Goal: Task Accomplishment & Management: Manage account settings

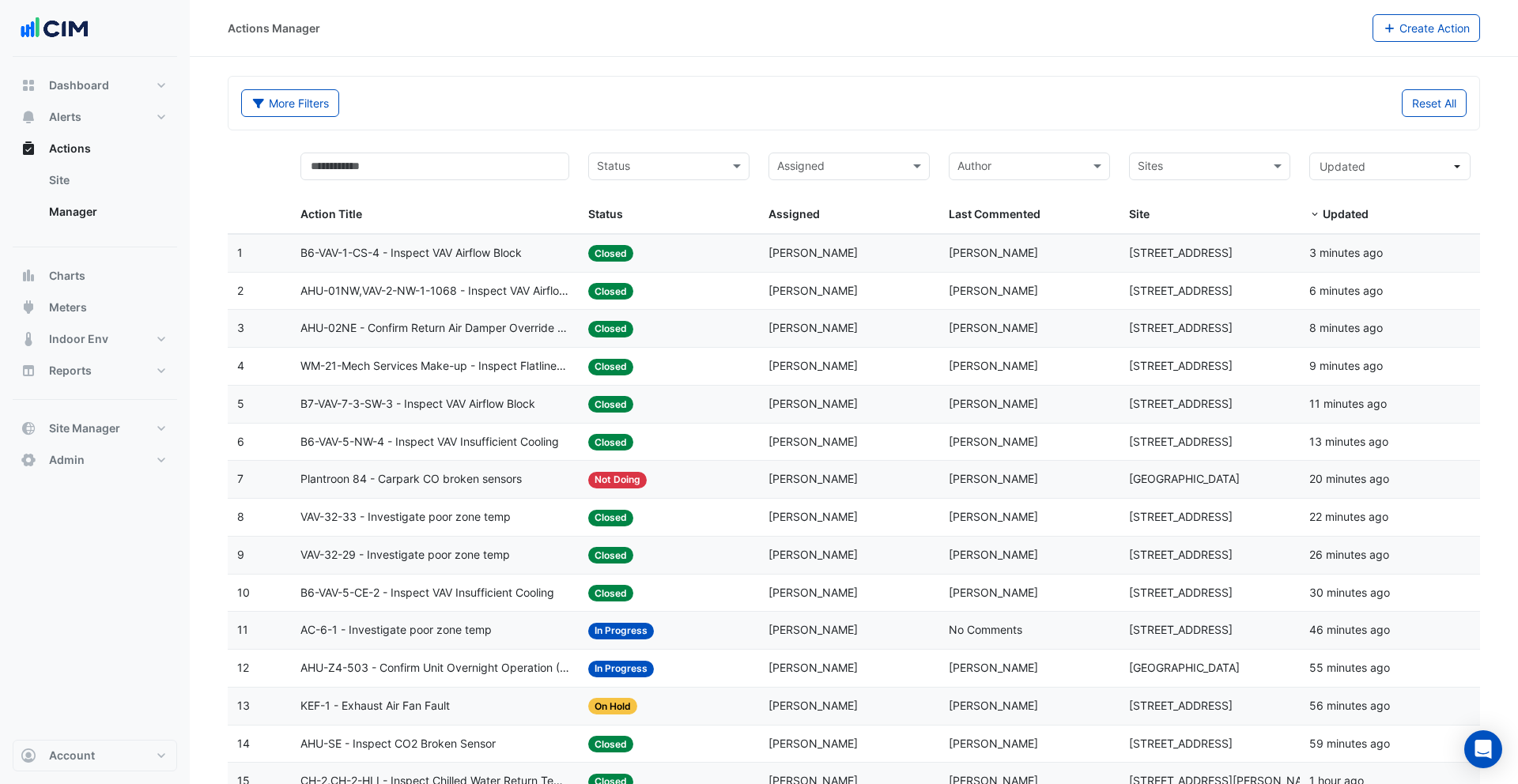
select select "**"
click at [82, 106] on button "Alerts" at bounding box center [95, 117] width 165 height 32
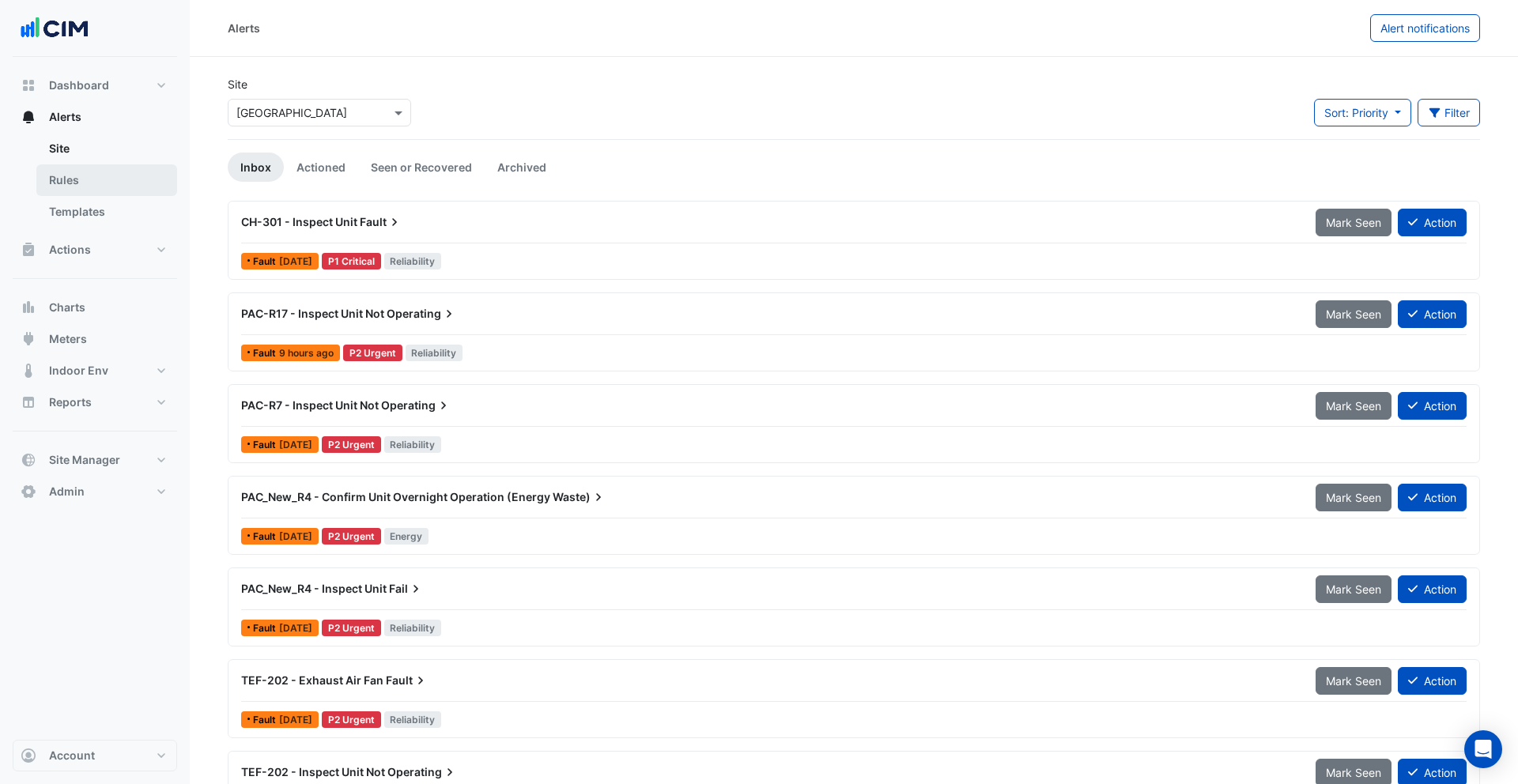
click at [87, 184] on link "Rules" at bounding box center [106, 181] width 141 height 32
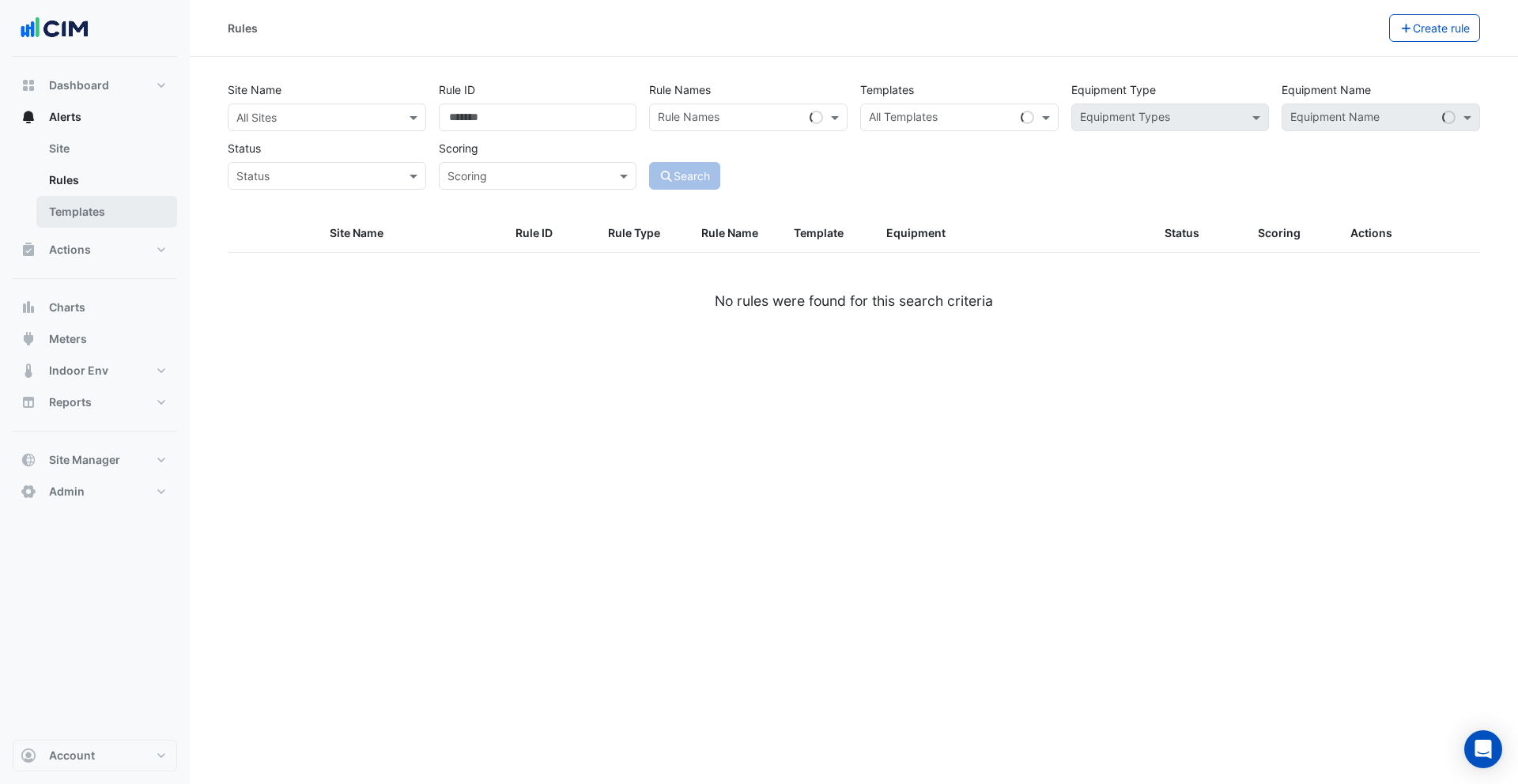
click at [87, 205] on link "Templates" at bounding box center [106, 212] width 141 height 32
select select
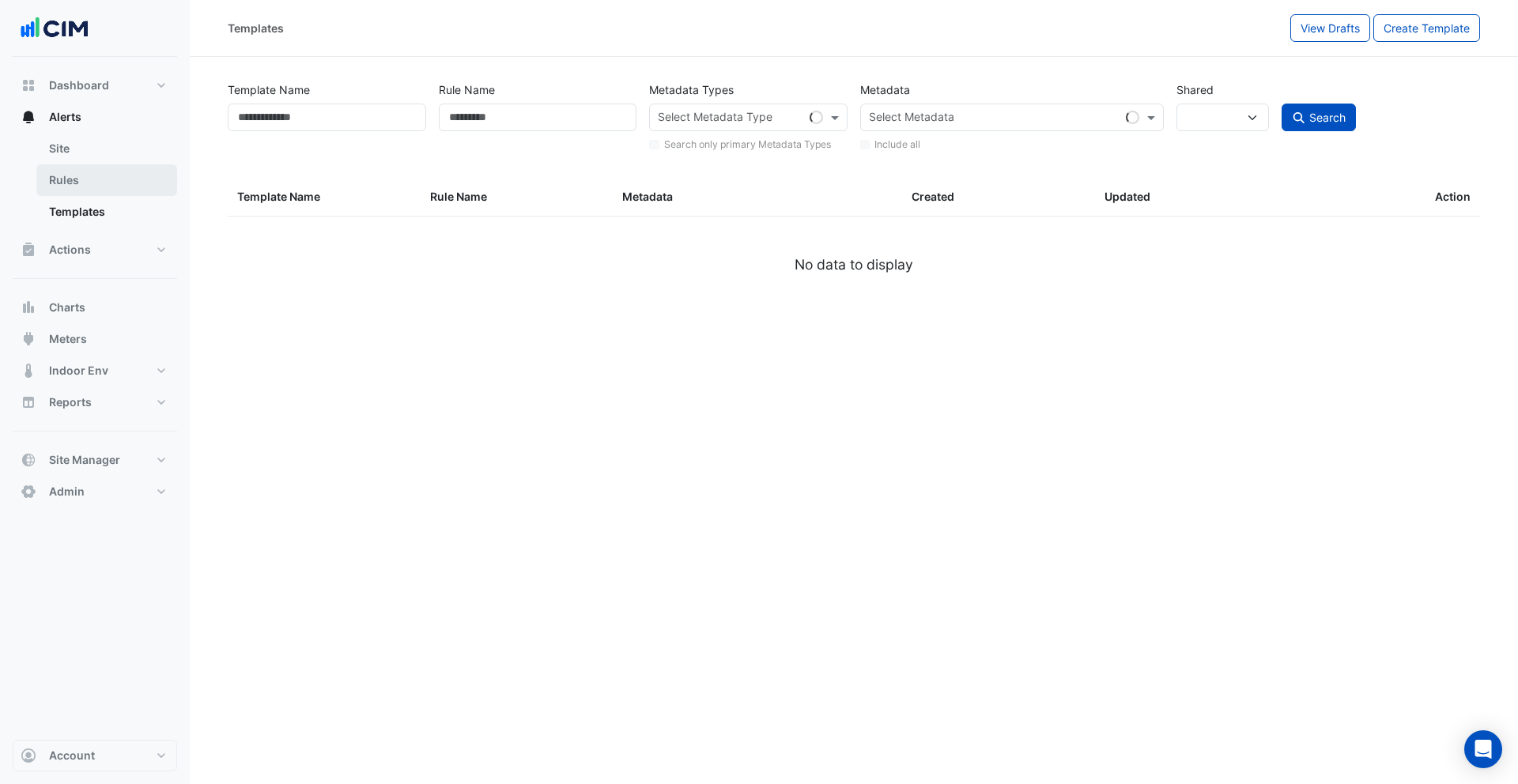
click at [88, 182] on link "Rules" at bounding box center [106, 181] width 141 height 32
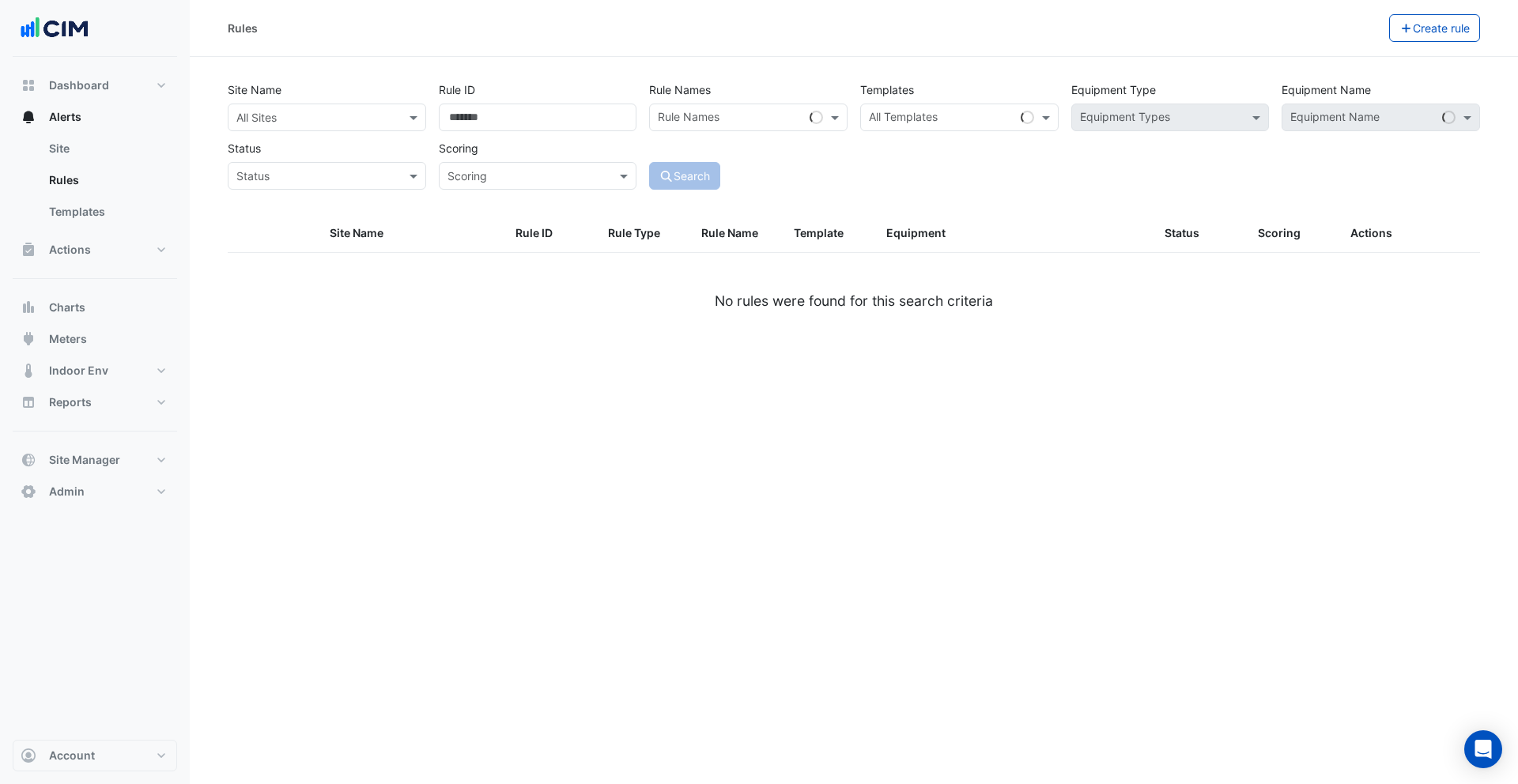
click at [382, 121] on input "text" at bounding box center [310, 118] width 150 height 17
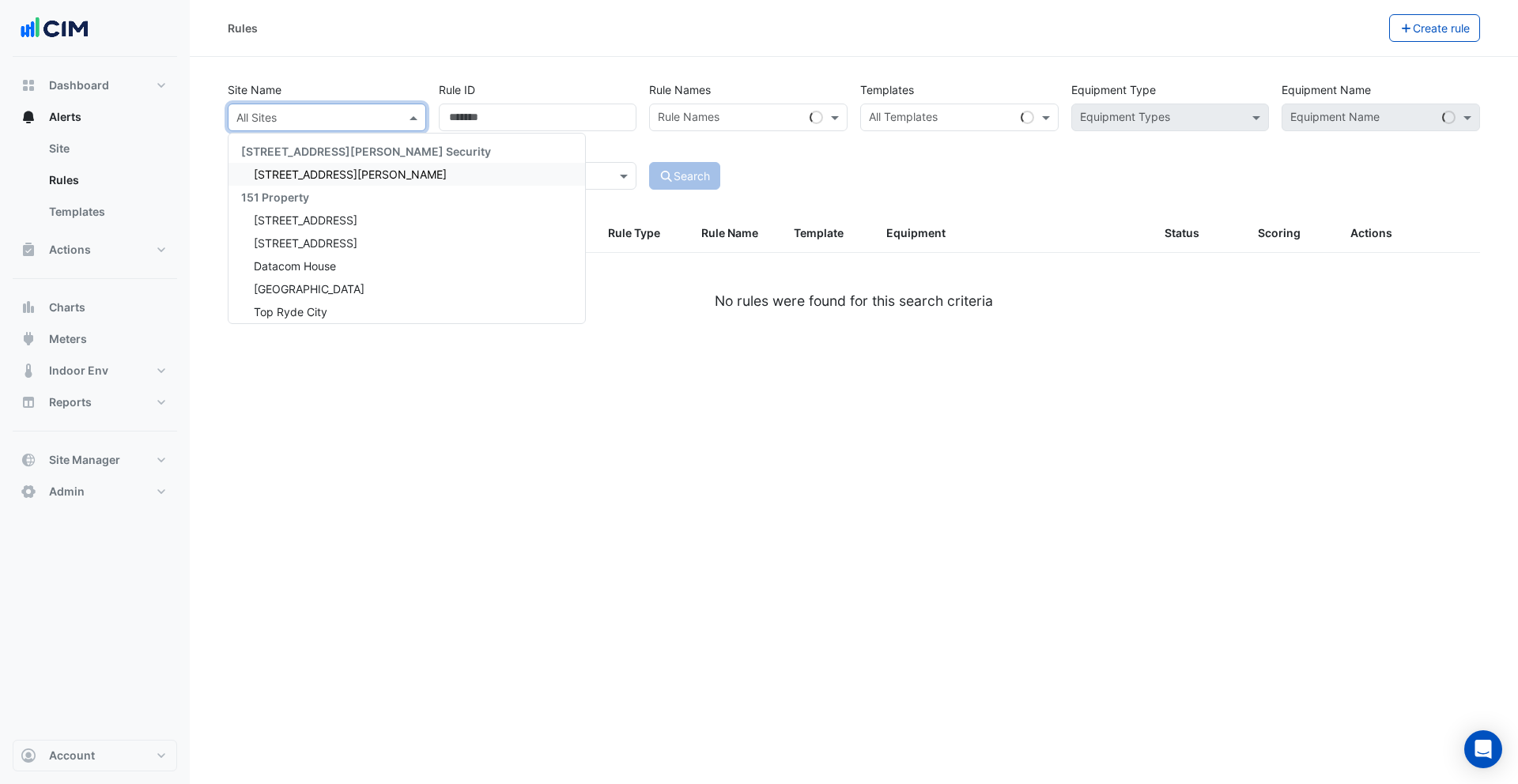
click at [373, 168] on div "141 Walker Street" at bounding box center [407, 174] width 357 height 23
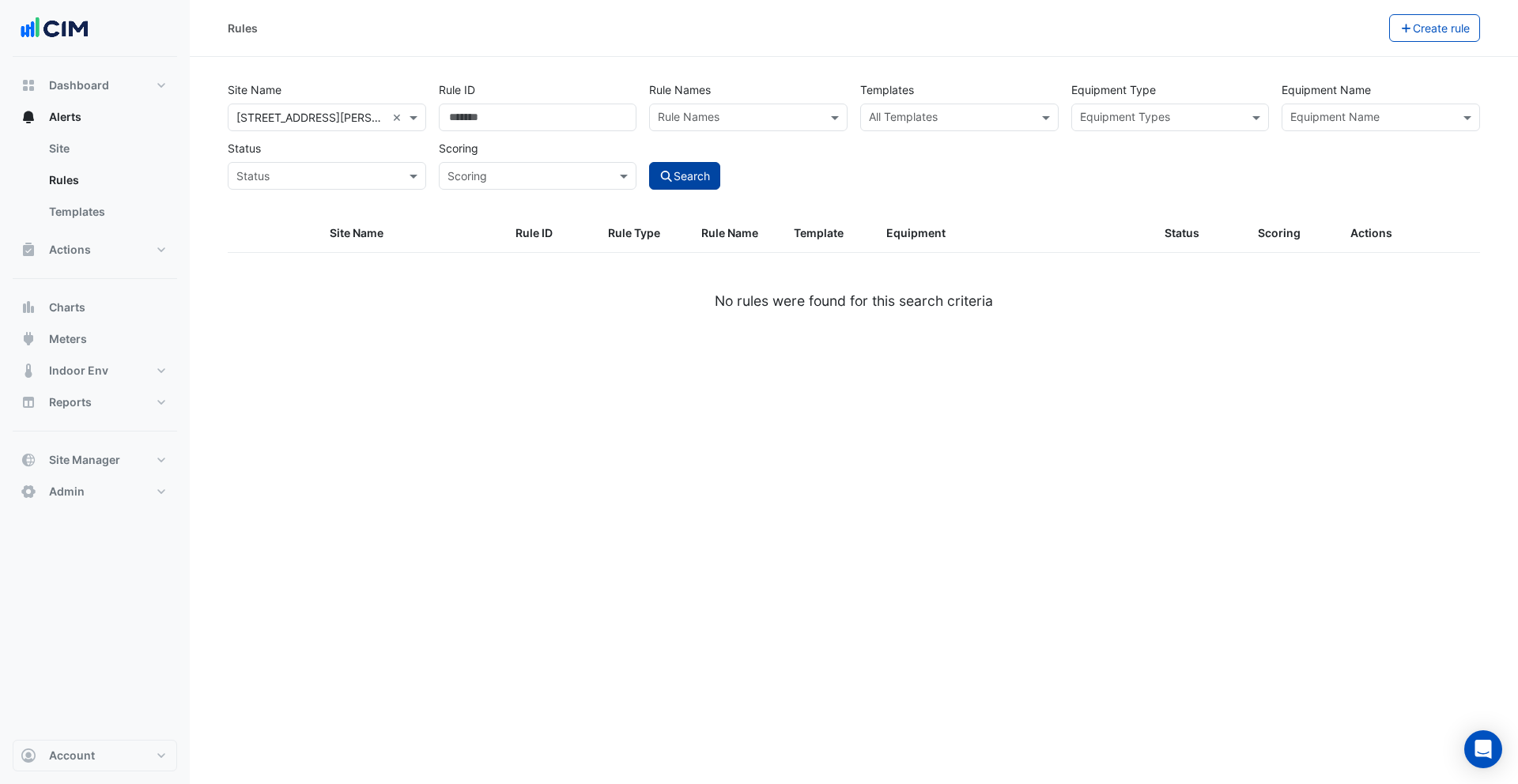
click at [683, 178] on button "Search" at bounding box center [684, 176] width 71 height 28
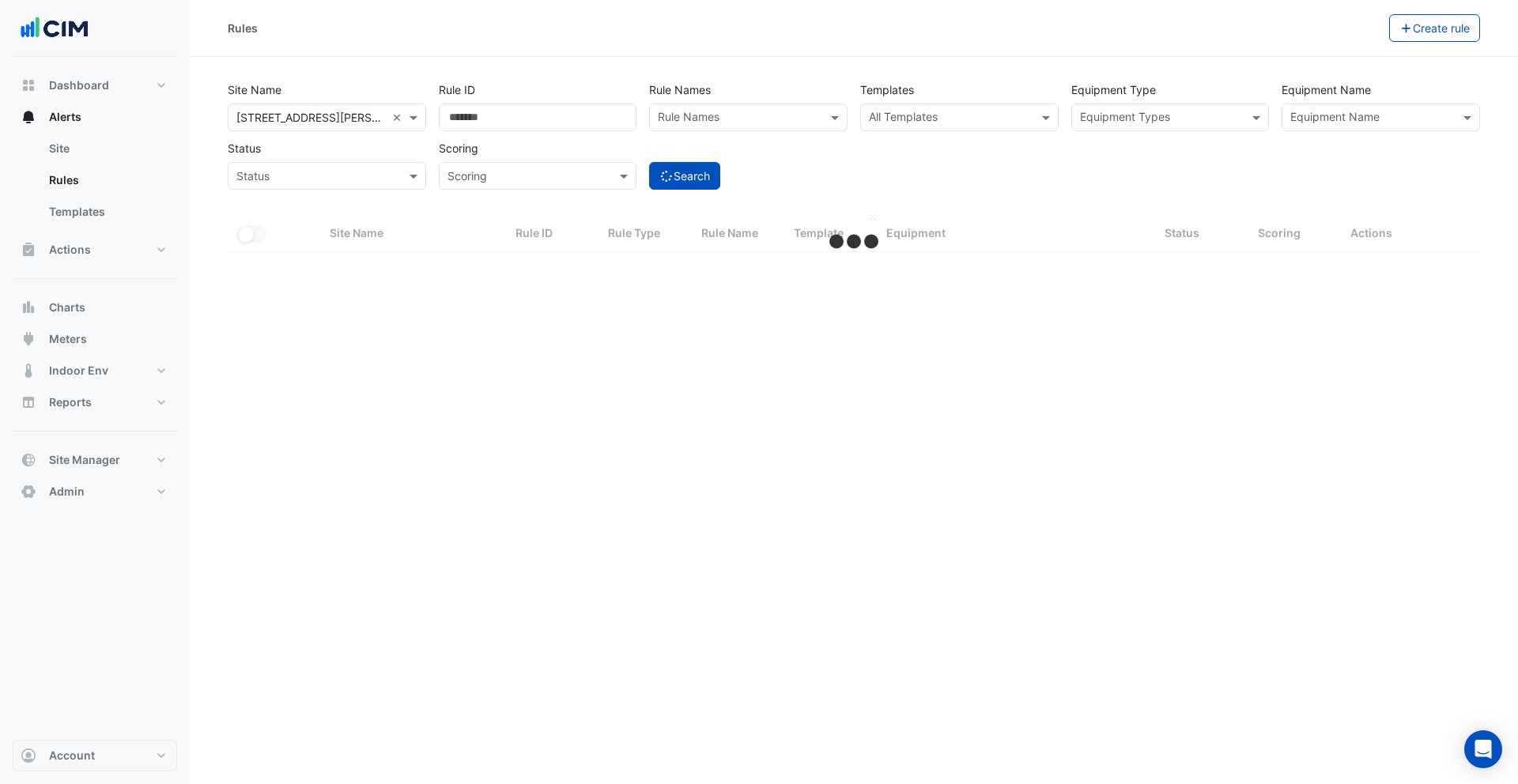
select select "**"
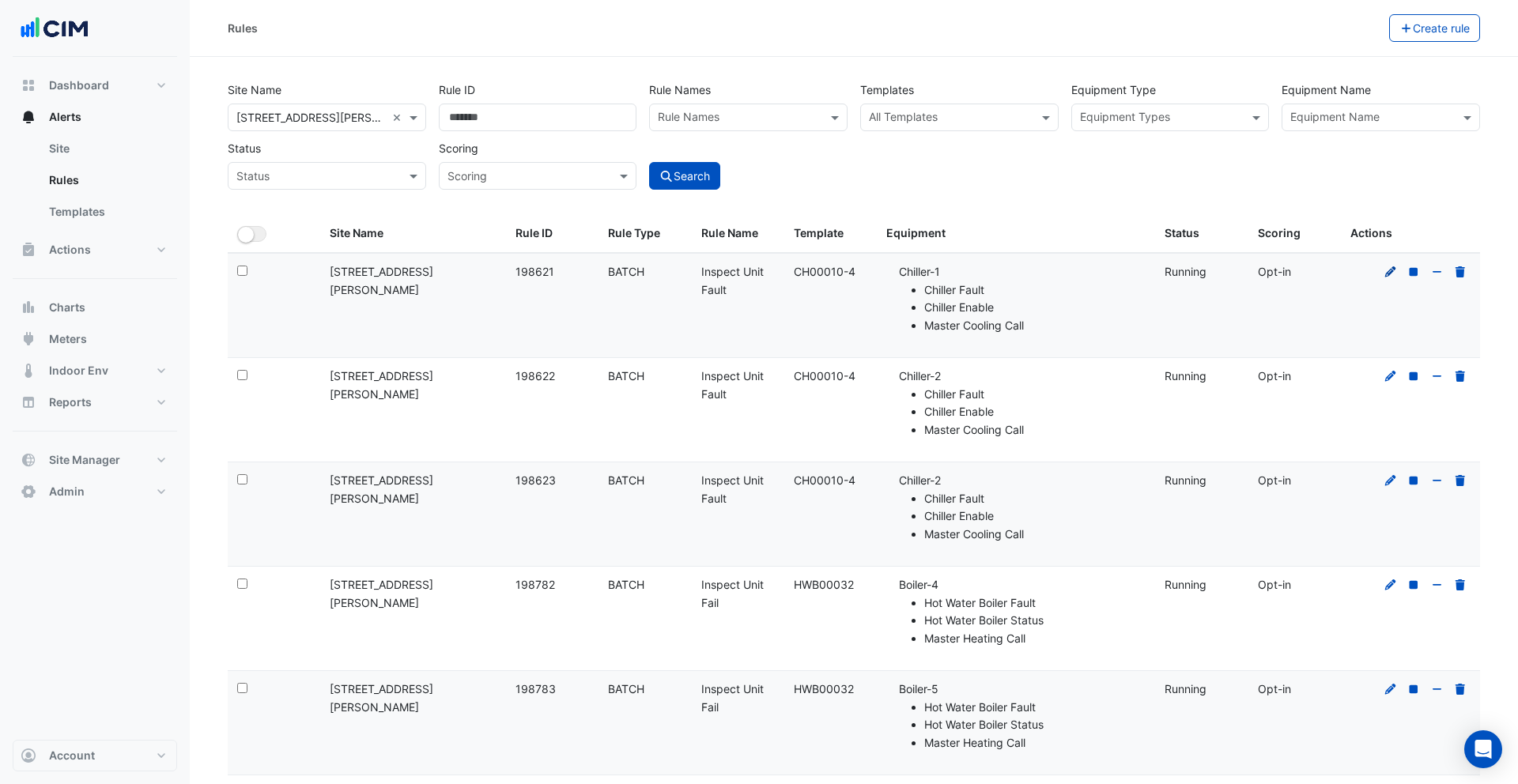
click at [1393, 270] on icon at bounding box center [1391, 271] width 11 height 11
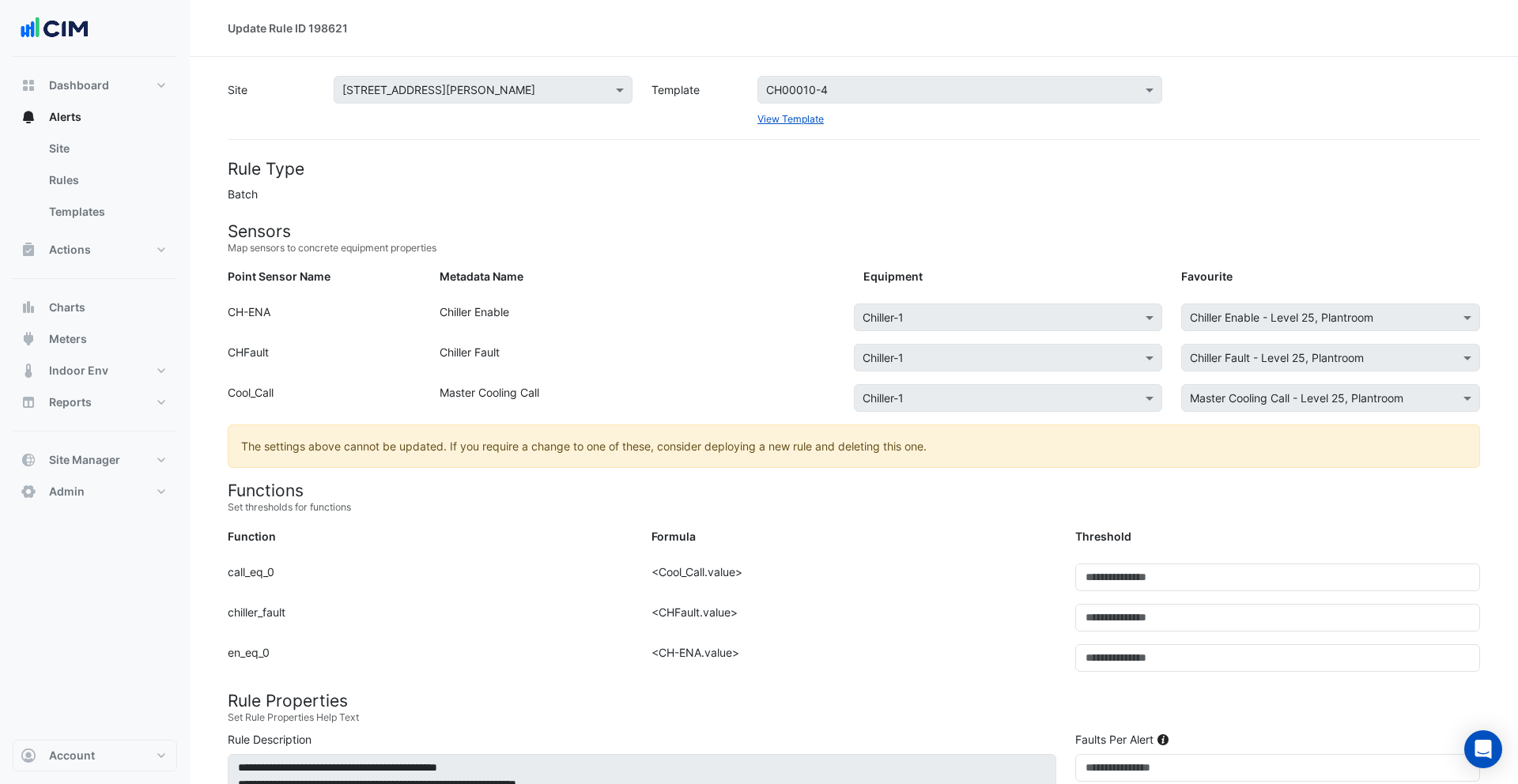
click at [260, 192] on form "Rule Type Batch Sensors Map sensors to concrete equipment properties Point Sens…" at bounding box center [854, 745] width 1252 height 1171
click at [262, 182] on form "Rule Type Batch Sensors Map sensors to concrete equipment properties Point Sens…" at bounding box center [854, 745] width 1252 height 1171
drag, startPoint x: 244, startPoint y: 198, endPoint x: 226, endPoint y: 170, distance: 33.3
click at [226, 170] on section "Site Select a Site × 141 Walker Street Template Select a Template CH00010-4 Vie…" at bounding box center [854, 694] width 1328 height 1274
click at [250, 166] on h4 "Rule Type" at bounding box center [854, 169] width 1252 height 20
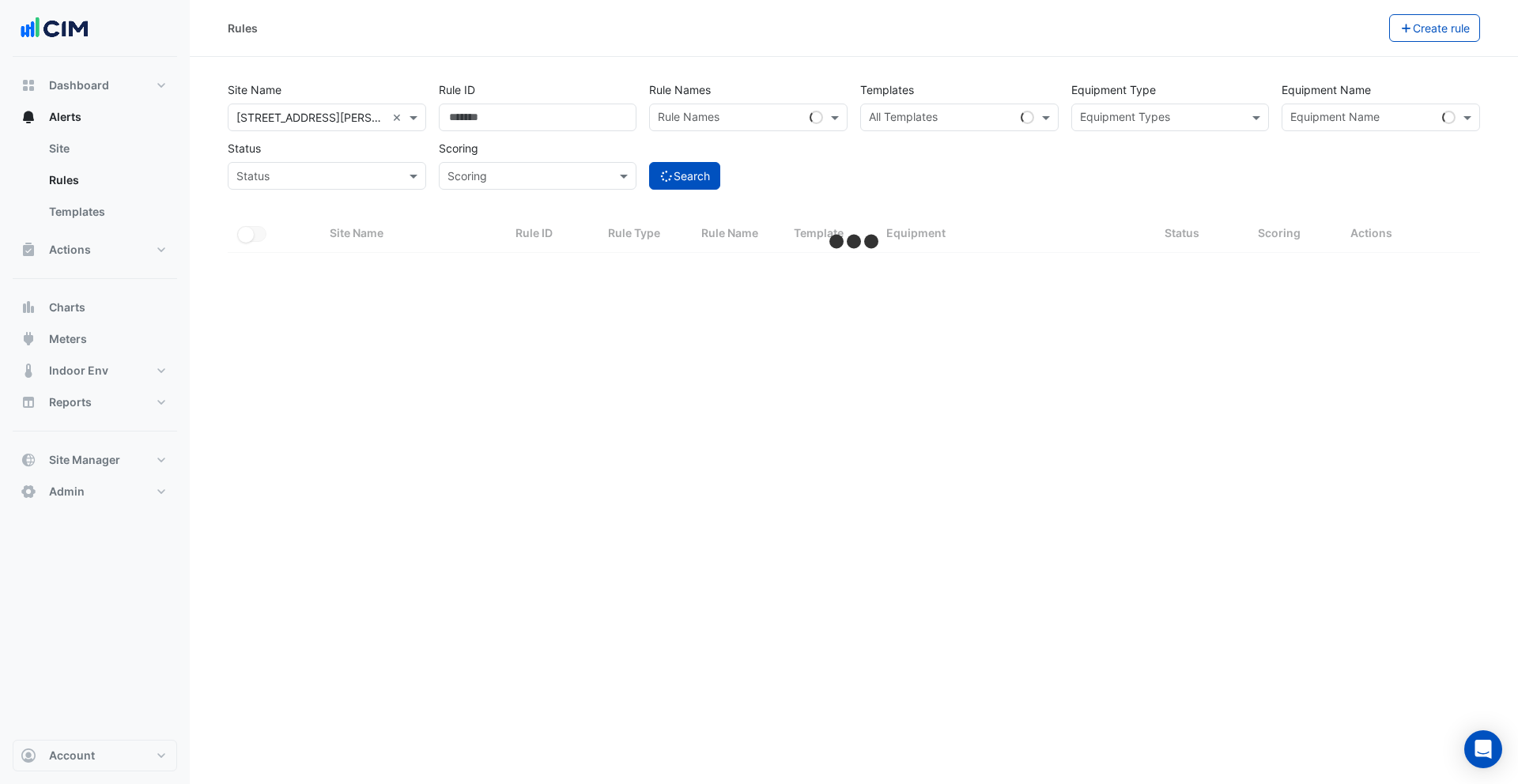
select select "**"
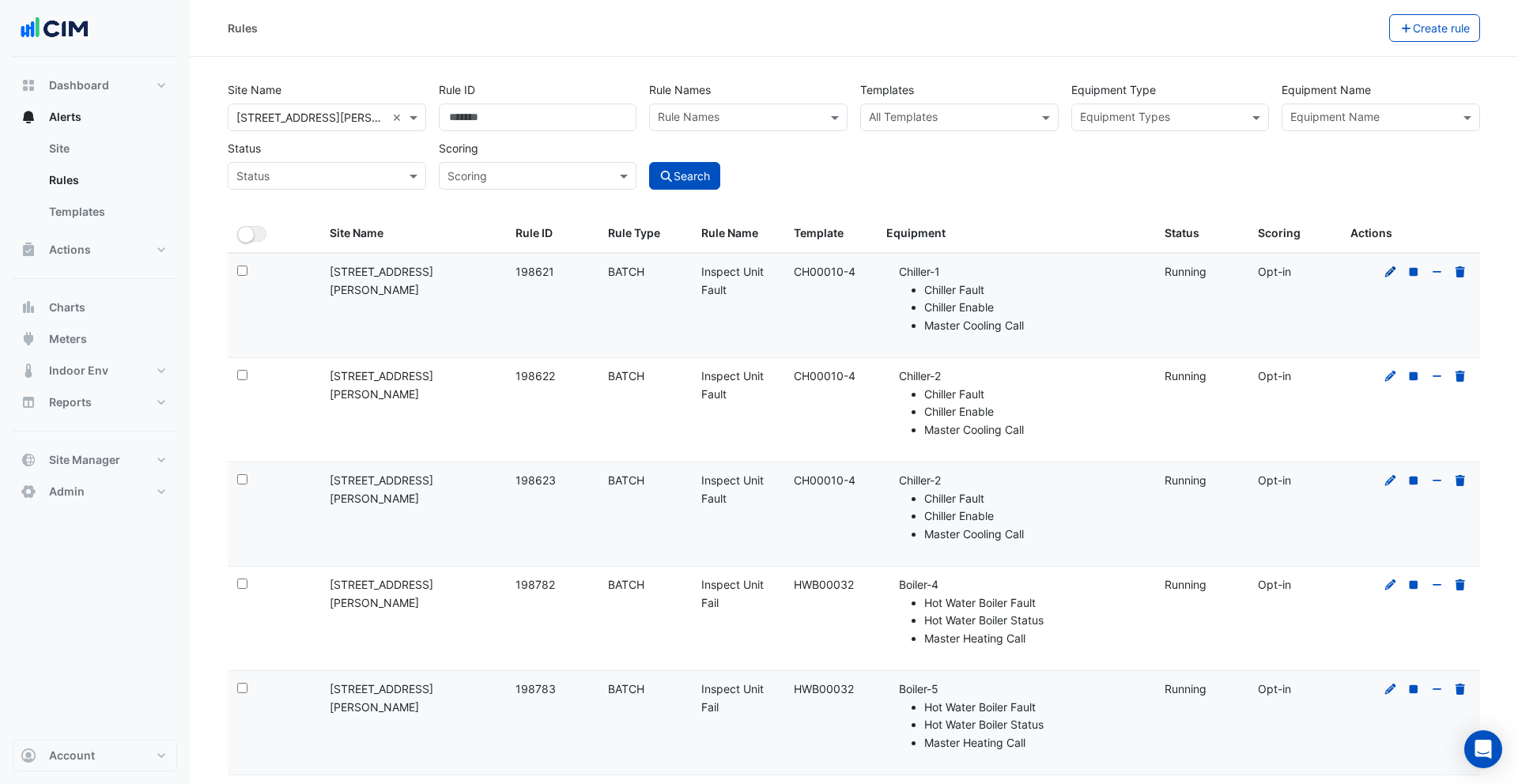
click at [1389, 273] on icon at bounding box center [1391, 271] width 11 height 11
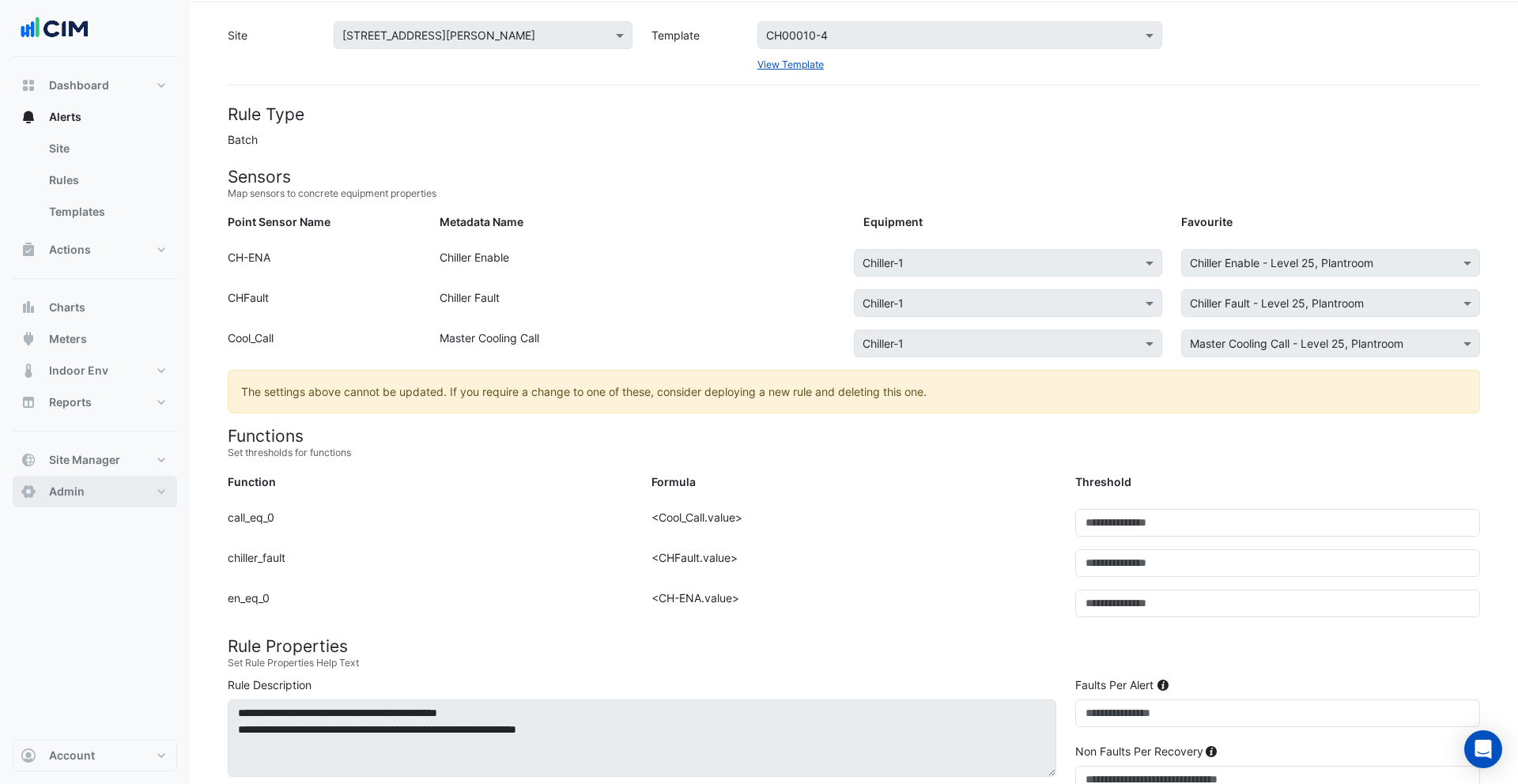
scroll to position [51, 0]
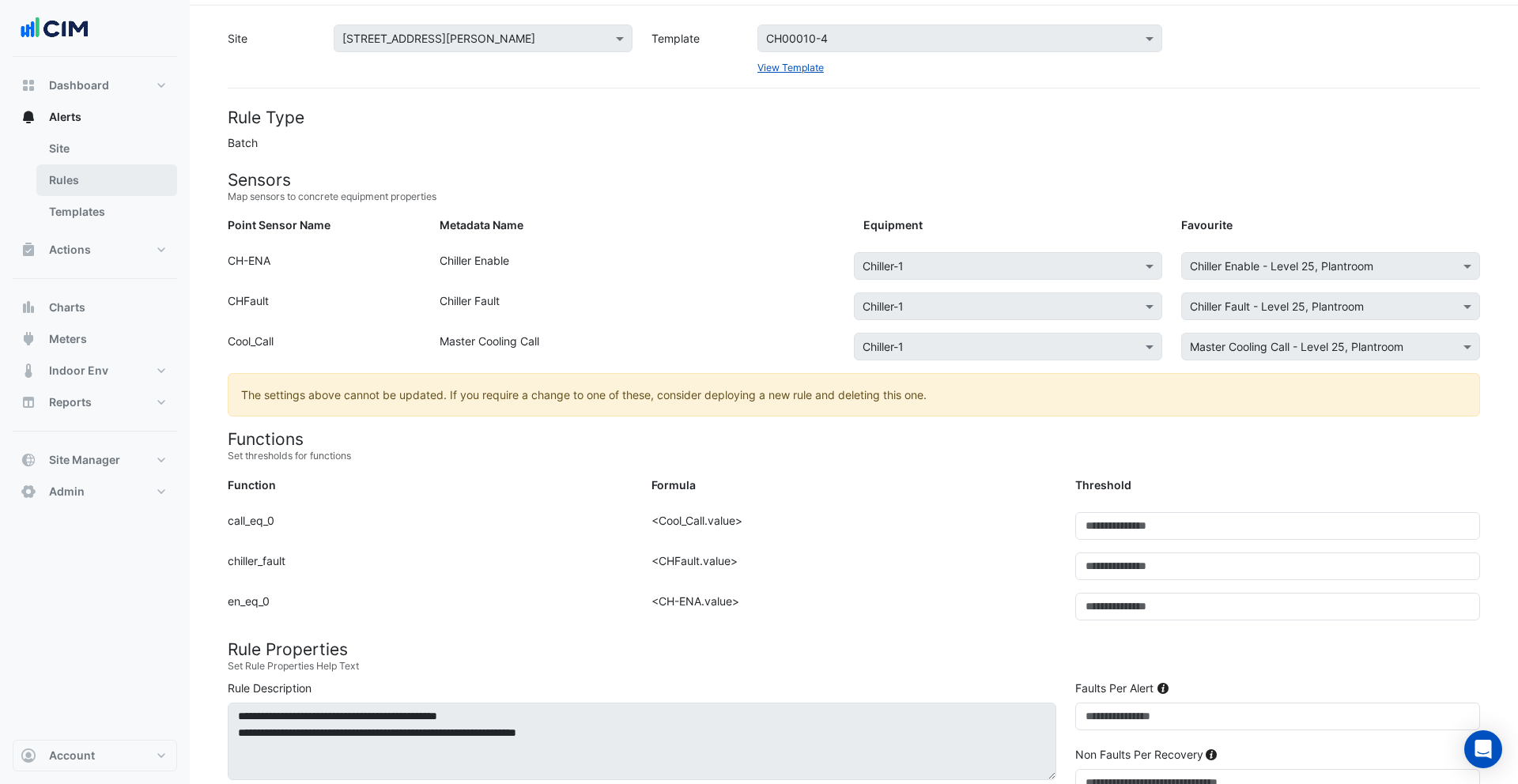
click at [95, 188] on link "Rules" at bounding box center [106, 181] width 141 height 32
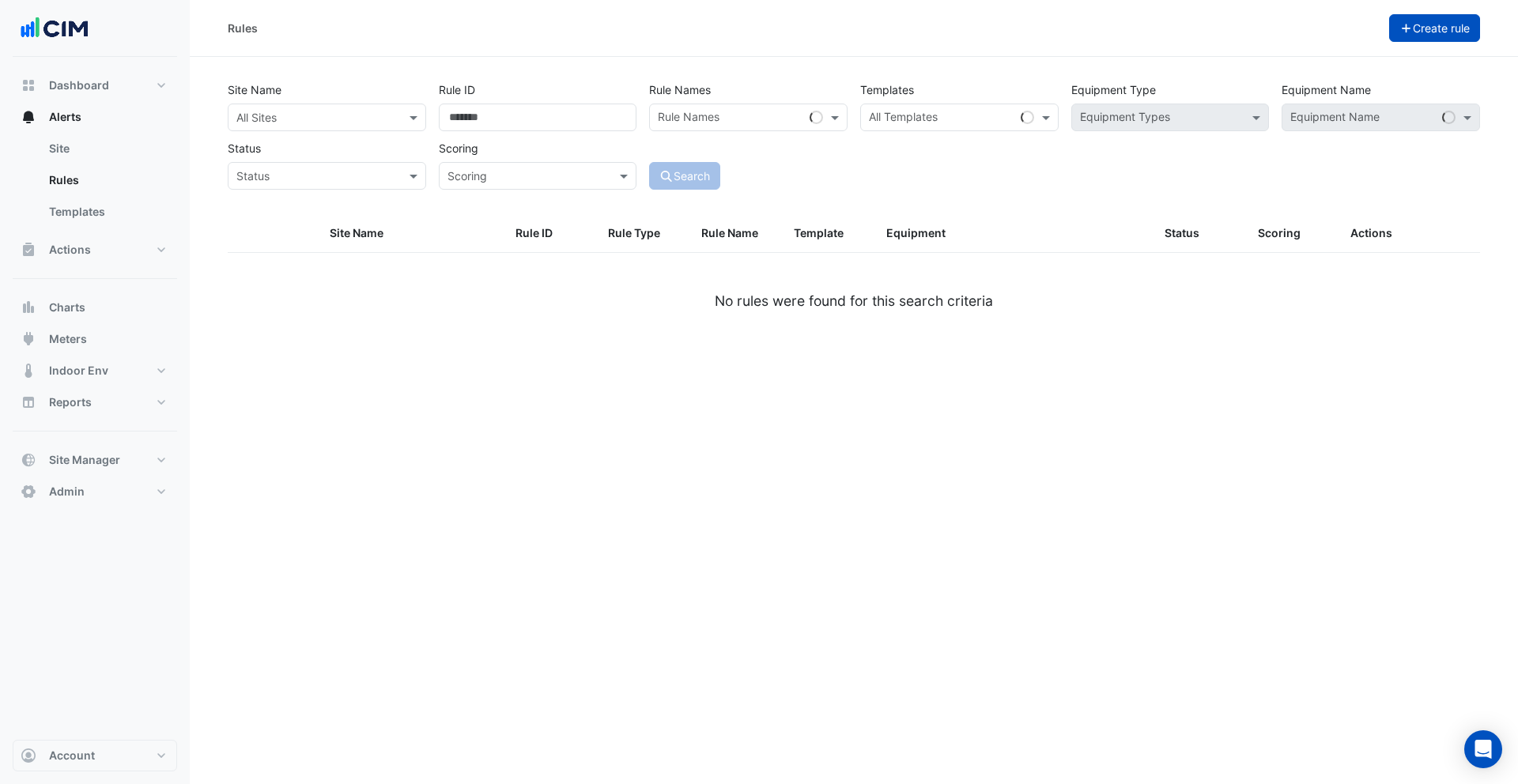
click at [1412, 29] on button "Create rule" at bounding box center [1435, 28] width 92 height 28
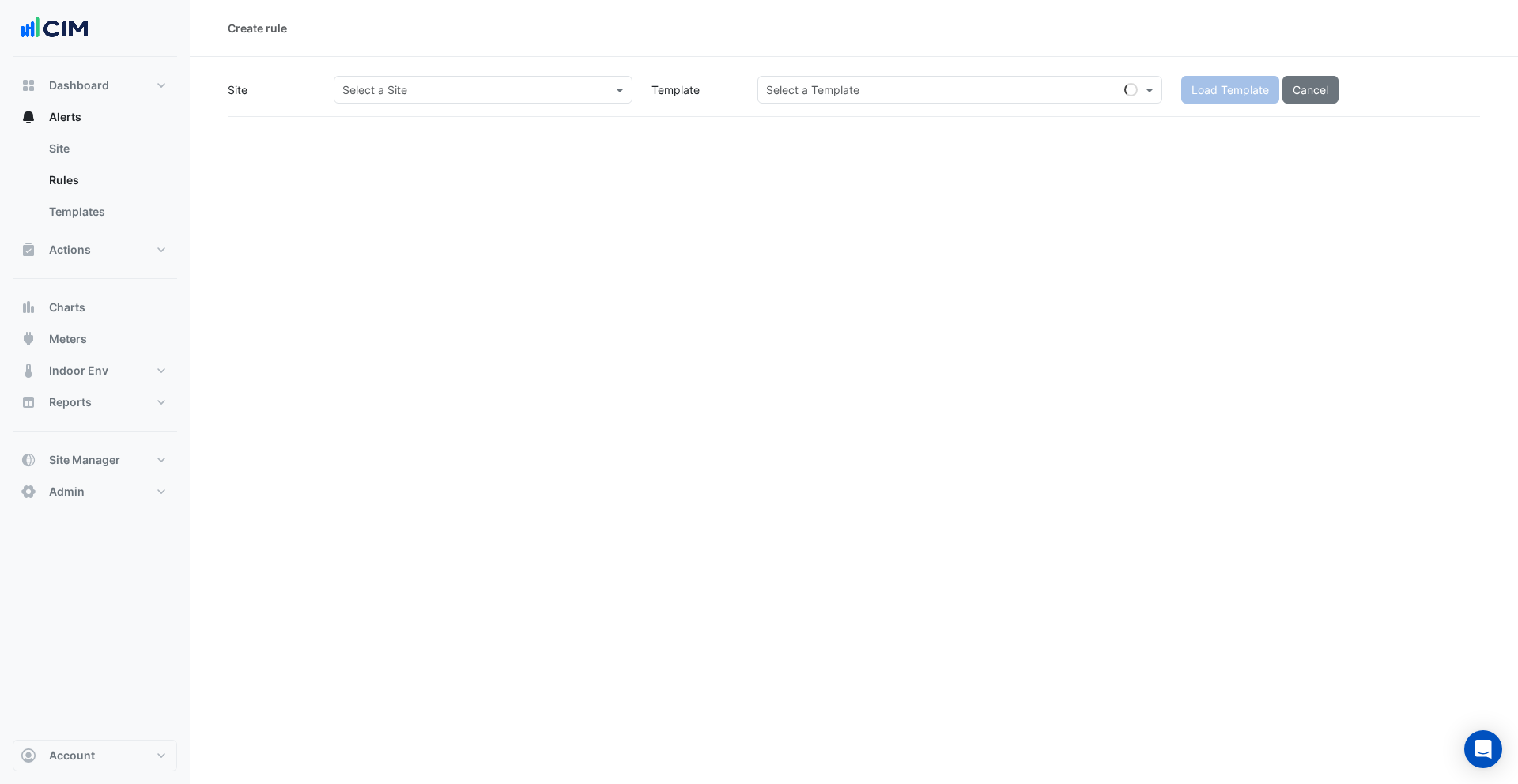
click at [414, 98] on div "Select a Site" at bounding box center [470, 90] width 271 height 17
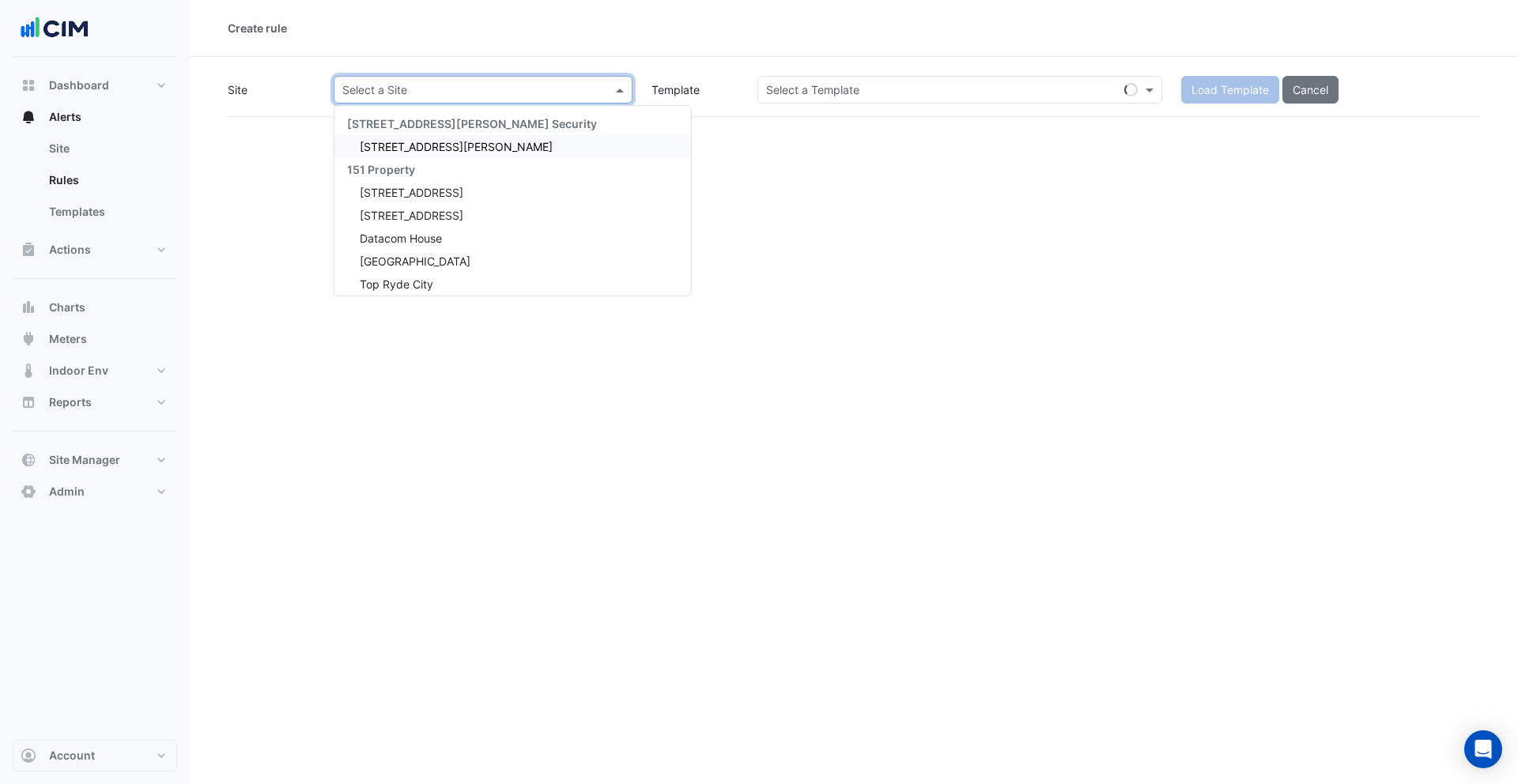
click at [422, 142] on span "141 Walker Street" at bounding box center [456, 146] width 193 height 14
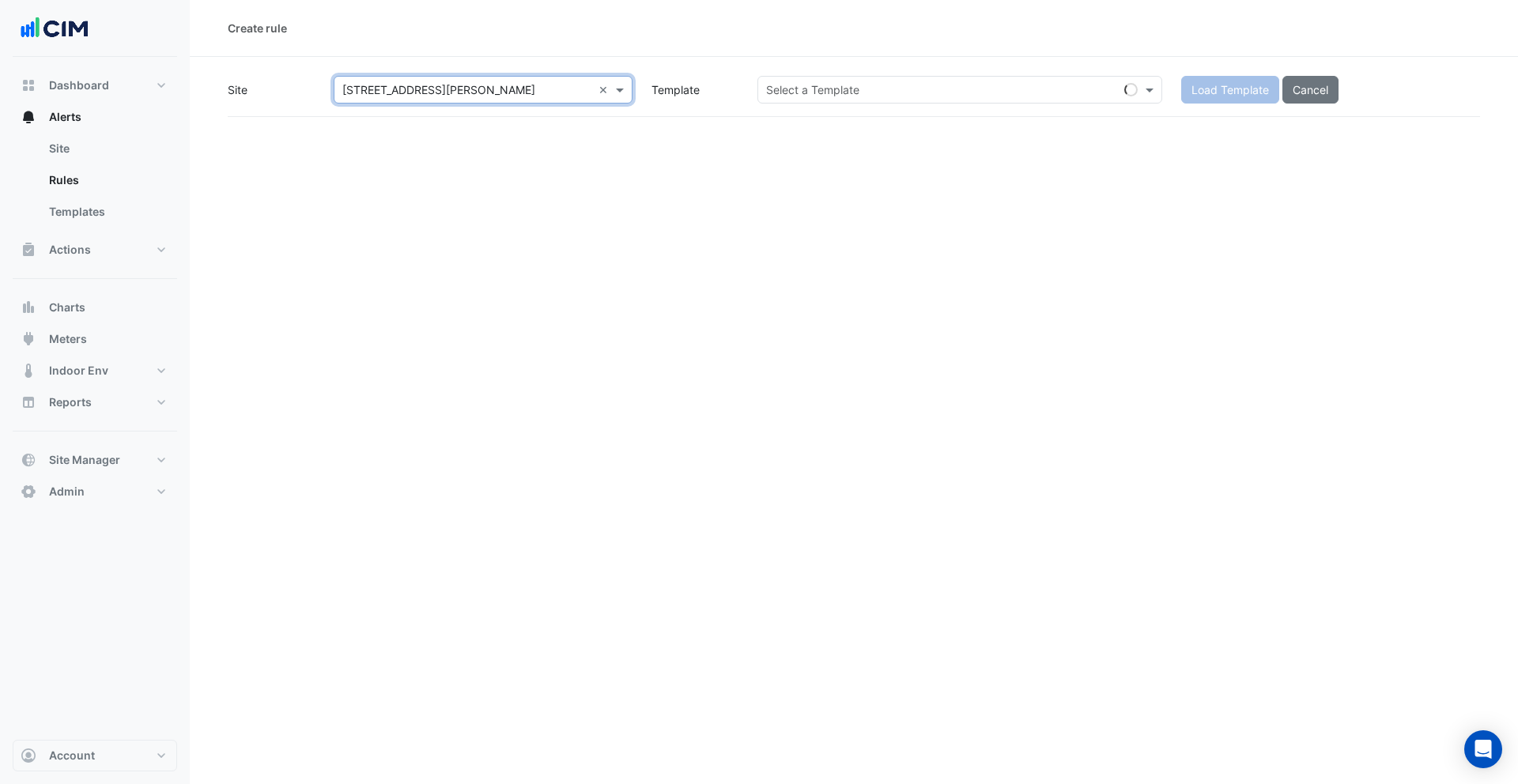
click at [957, 96] on input "text" at bounding box center [944, 90] width 356 height 17
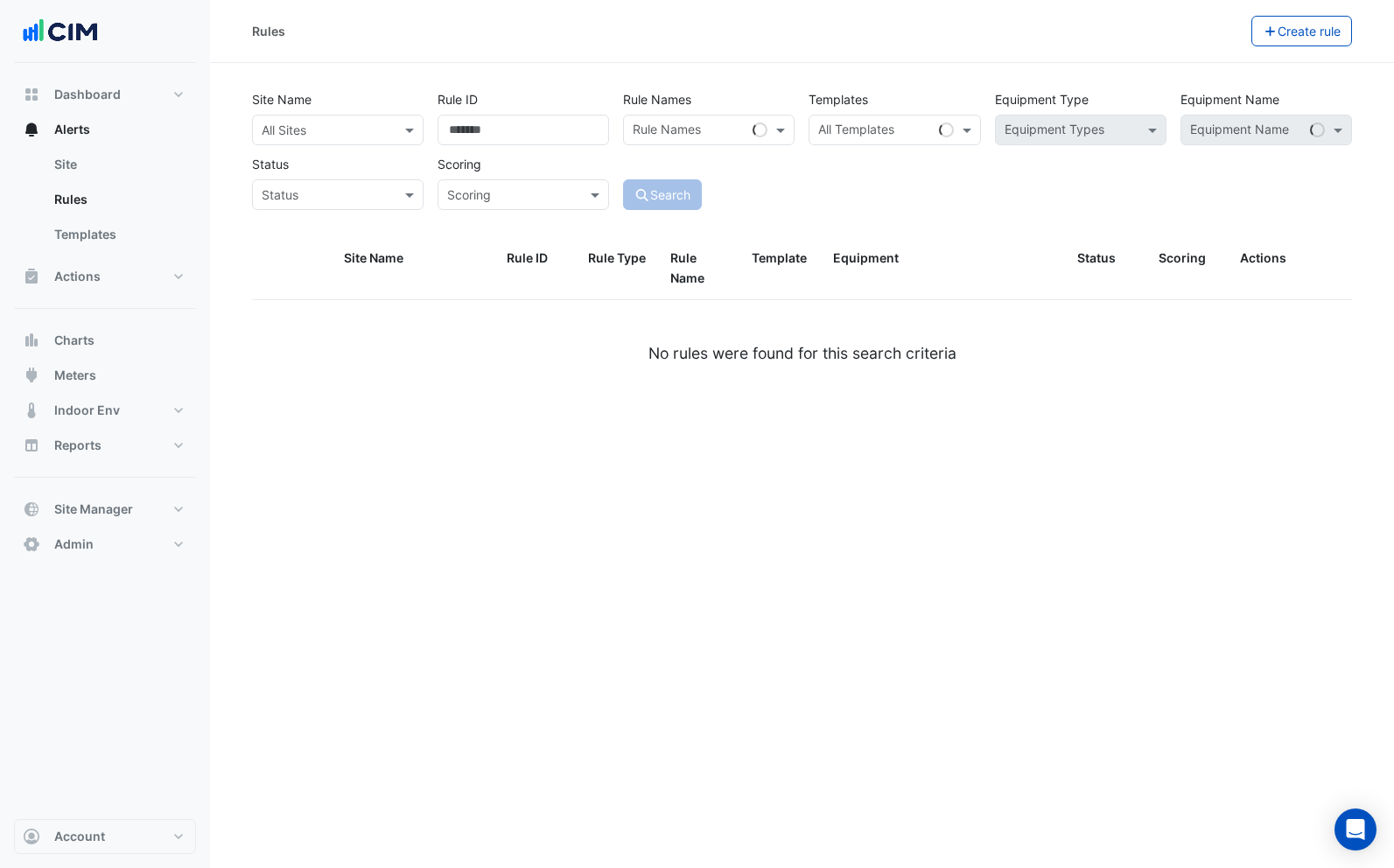
click at [769, 213] on div "Site Name All Sites Rule ID Rule Names Rule Names Templates All Templates Equip…" at bounding box center [802, 161] width 1121 height 154
click at [395, 140] on div "All Sites" at bounding box center [338, 129] width 172 height 31
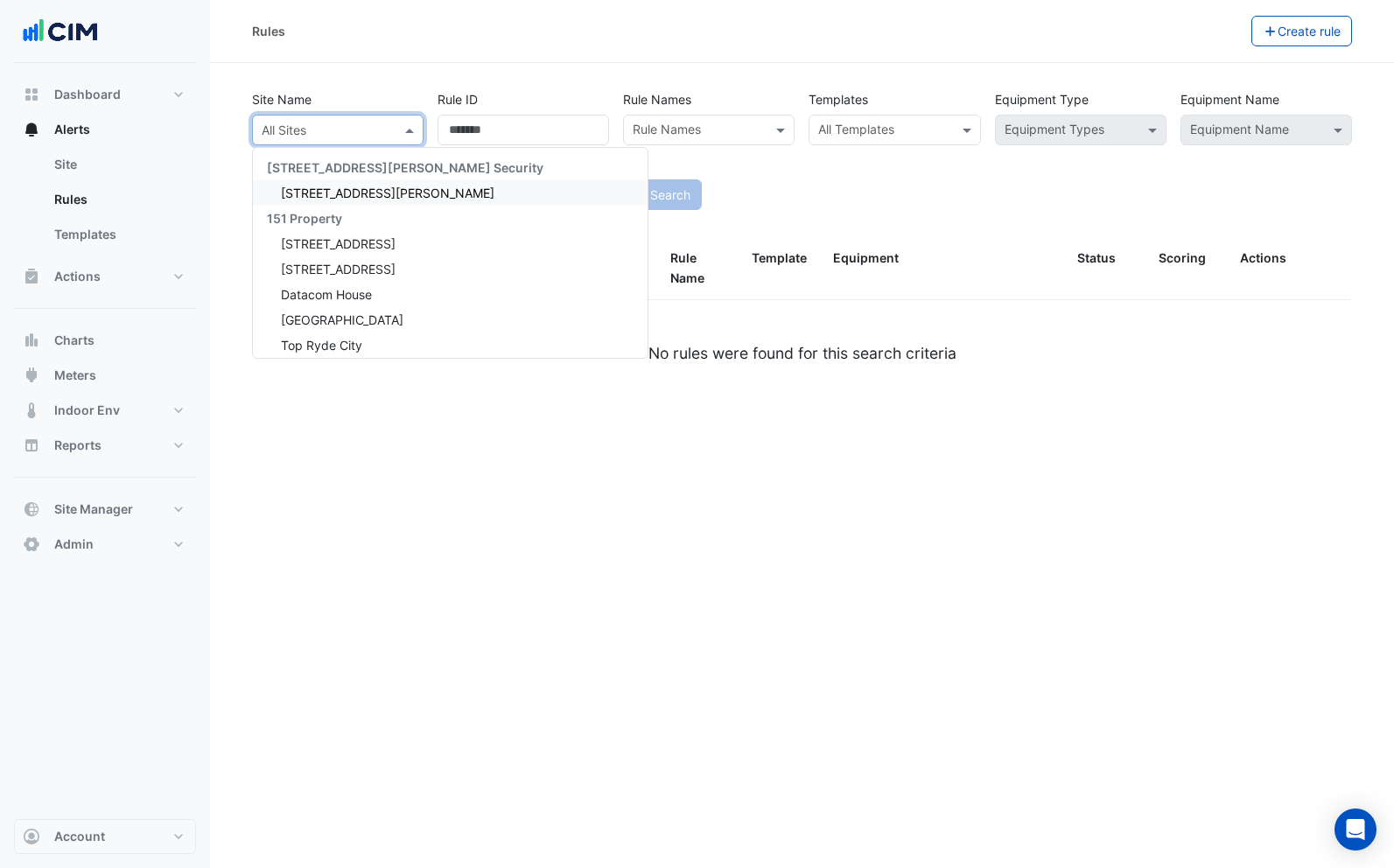
click at [371, 185] on span "141 Walker Street" at bounding box center [387, 192] width 213 height 15
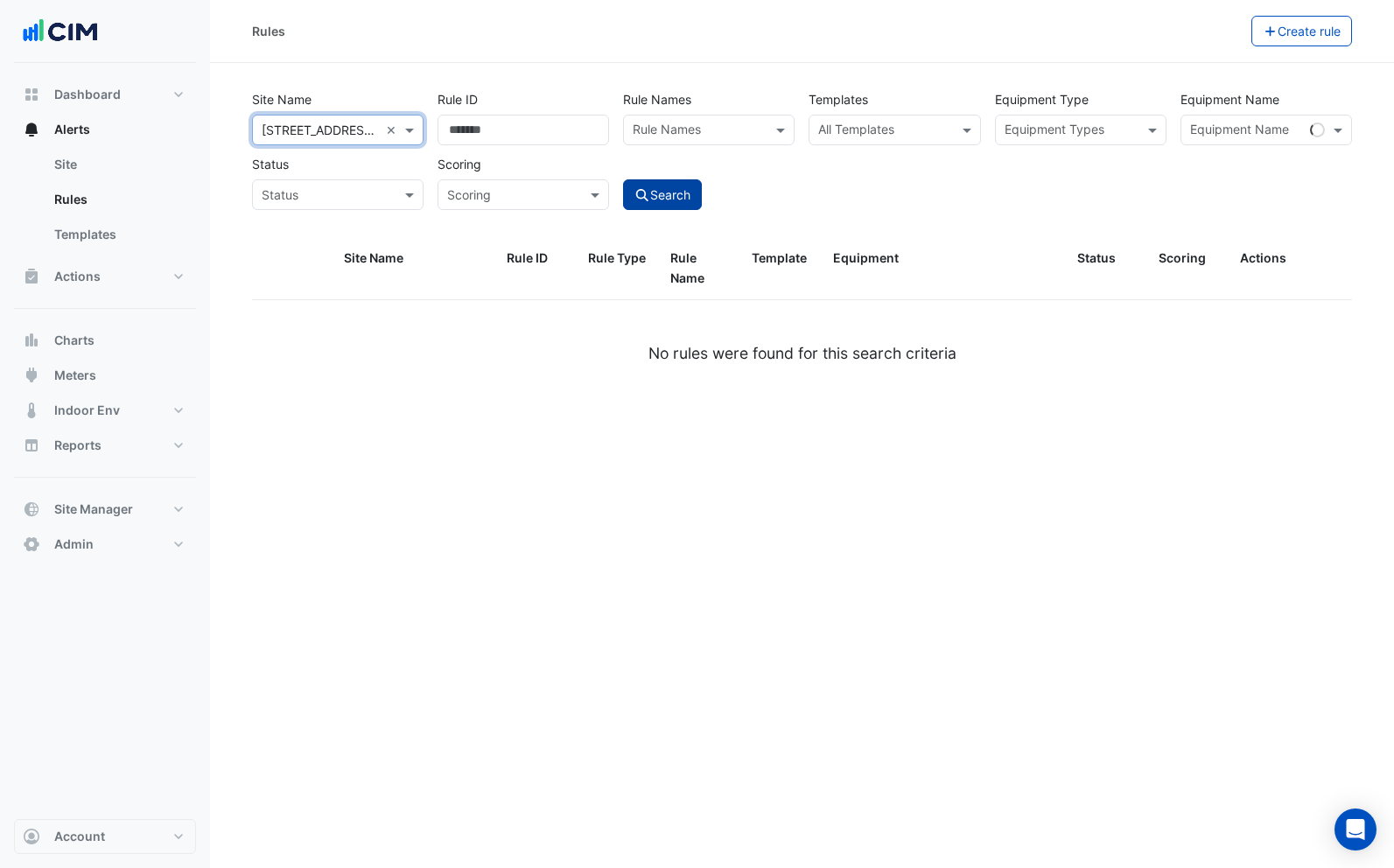
click at [647, 198] on icon "submit" at bounding box center [642, 195] width 16 height 12
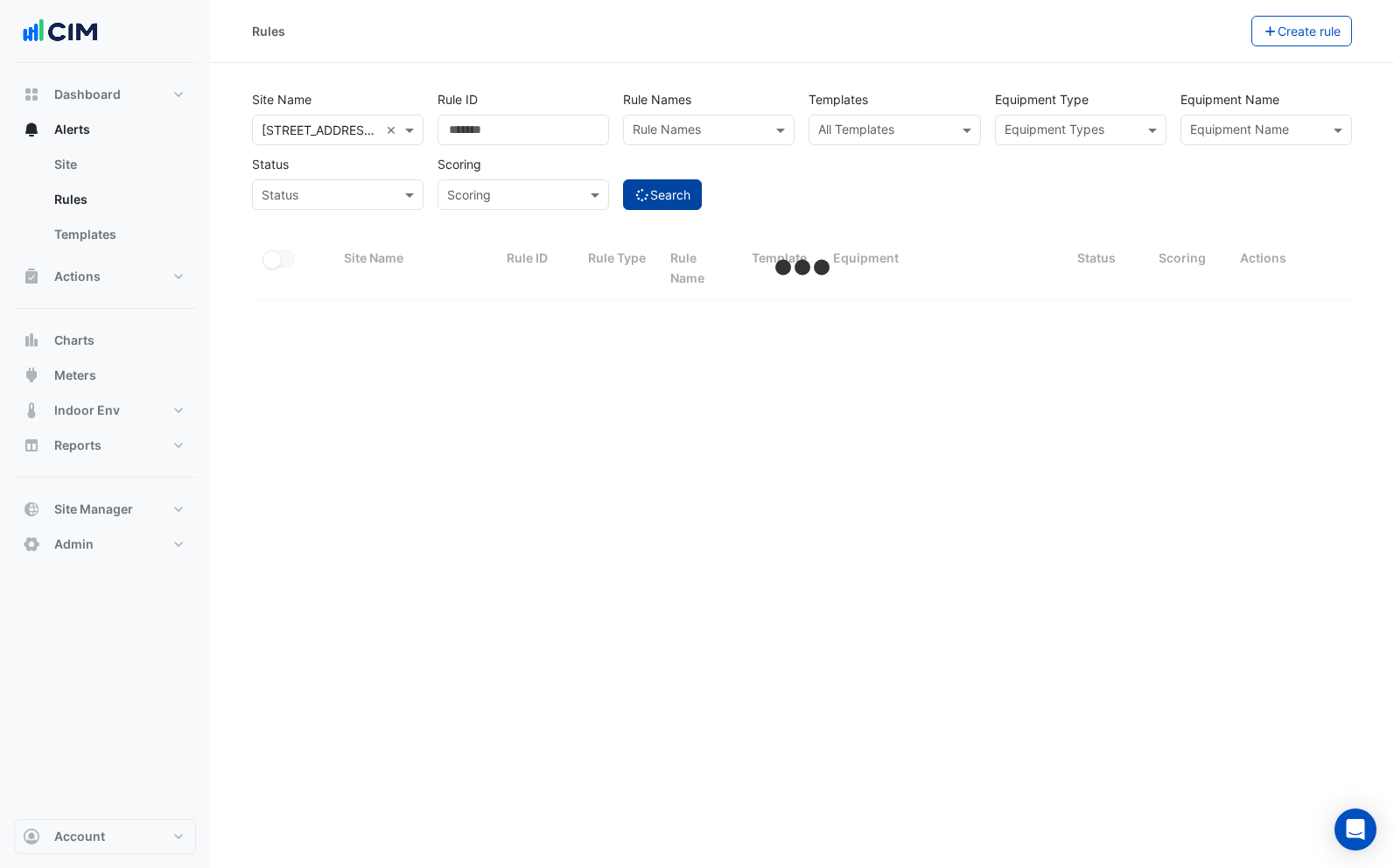
select select "**"
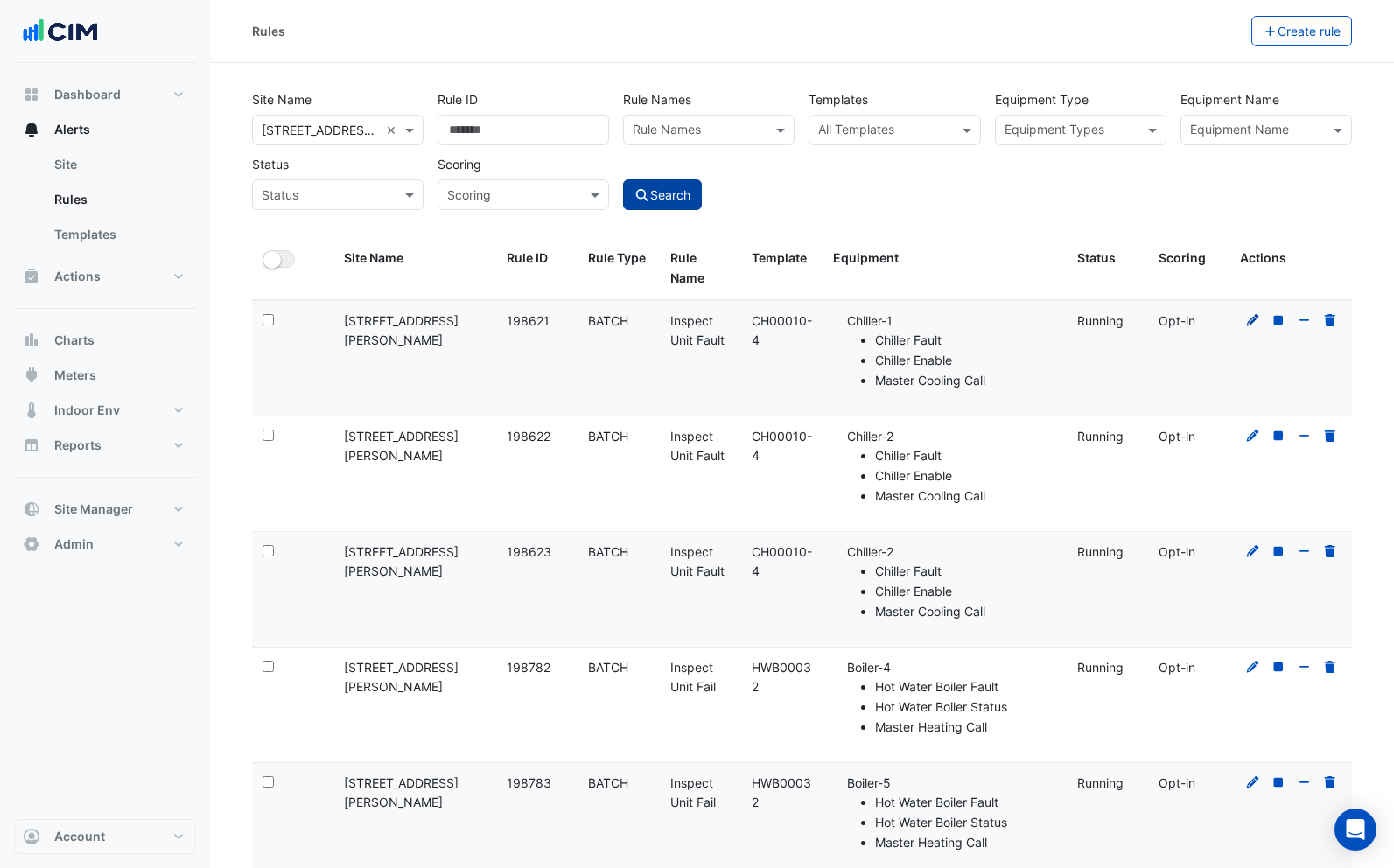
click at [1248, 321] on icon at bounding box center [1253, 321] width 16 height 12
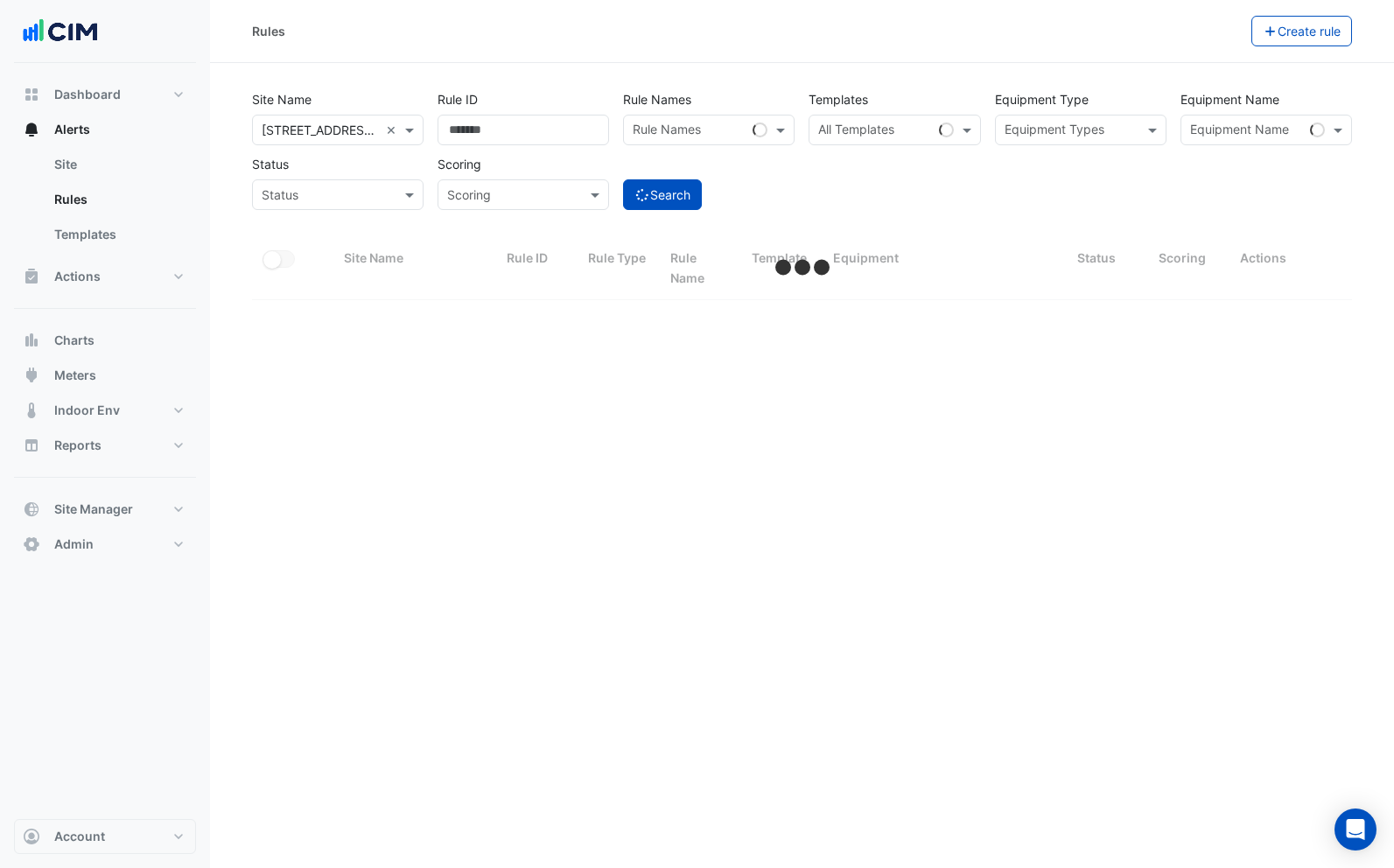
select select "**"
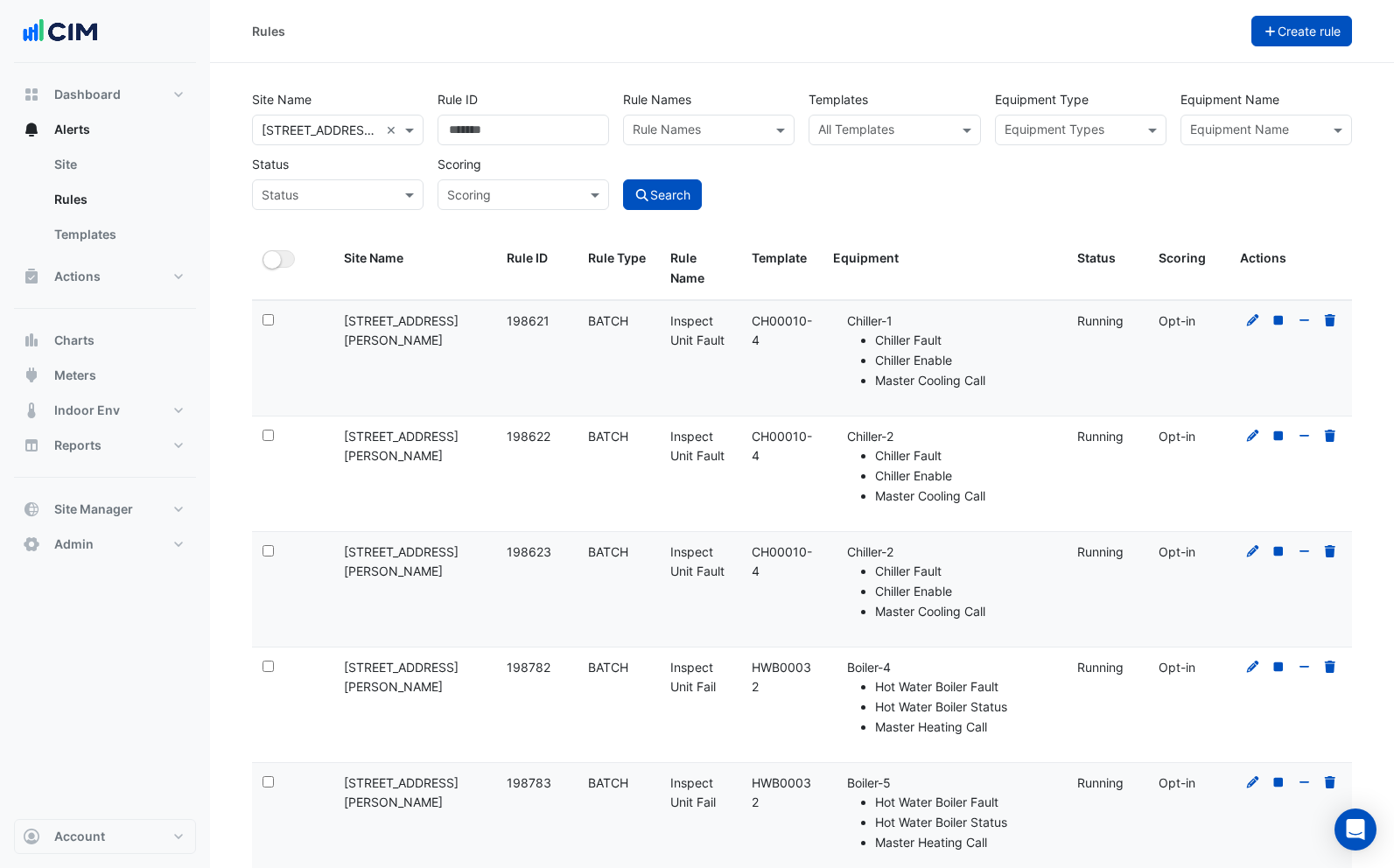
click at [1281, 35] on button "Create rule" at bounding box center [1302, 31] width 102 height 31
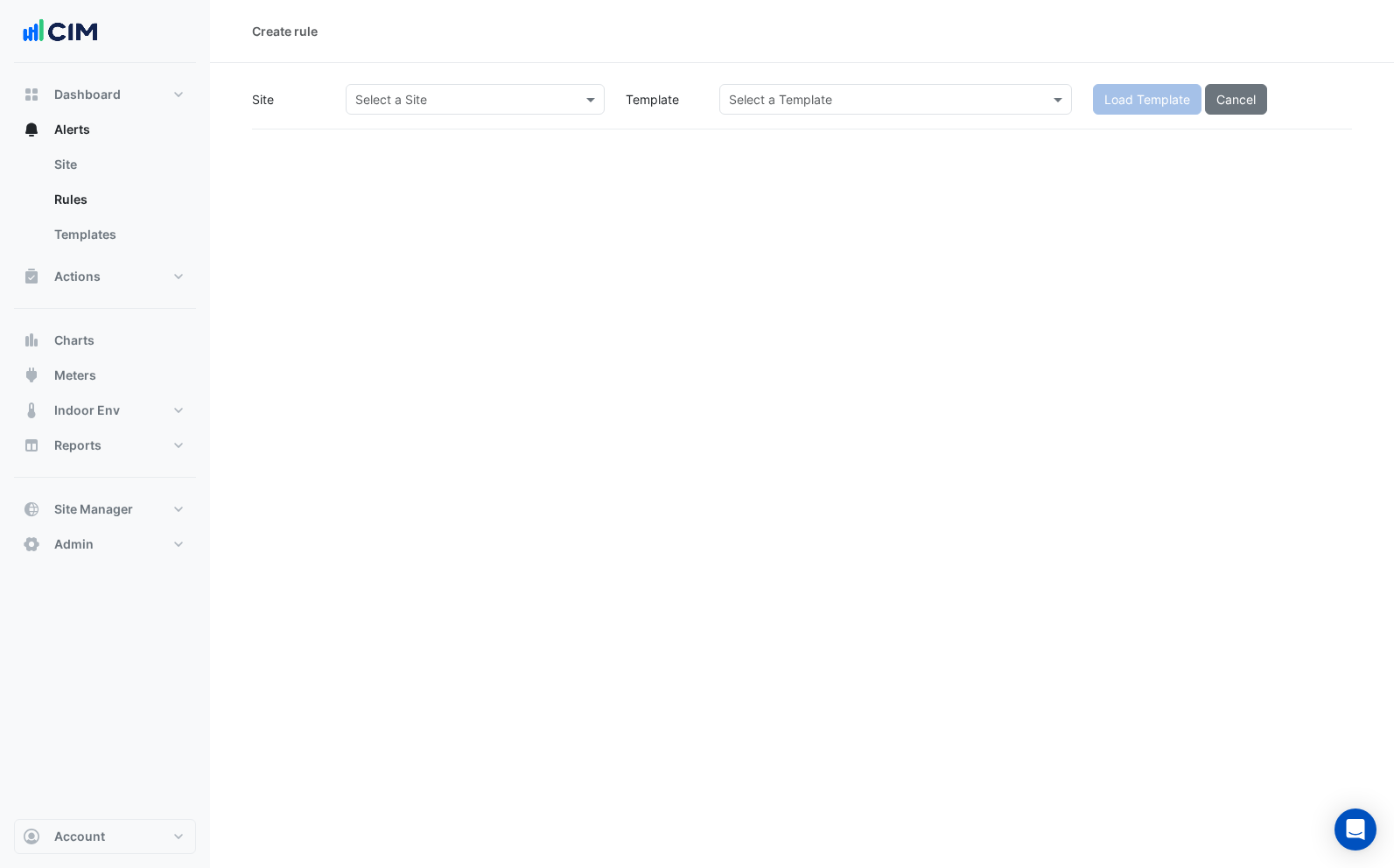
click at [447, 107] on input "text" at bounding box center [457, 100] width 205 height 19
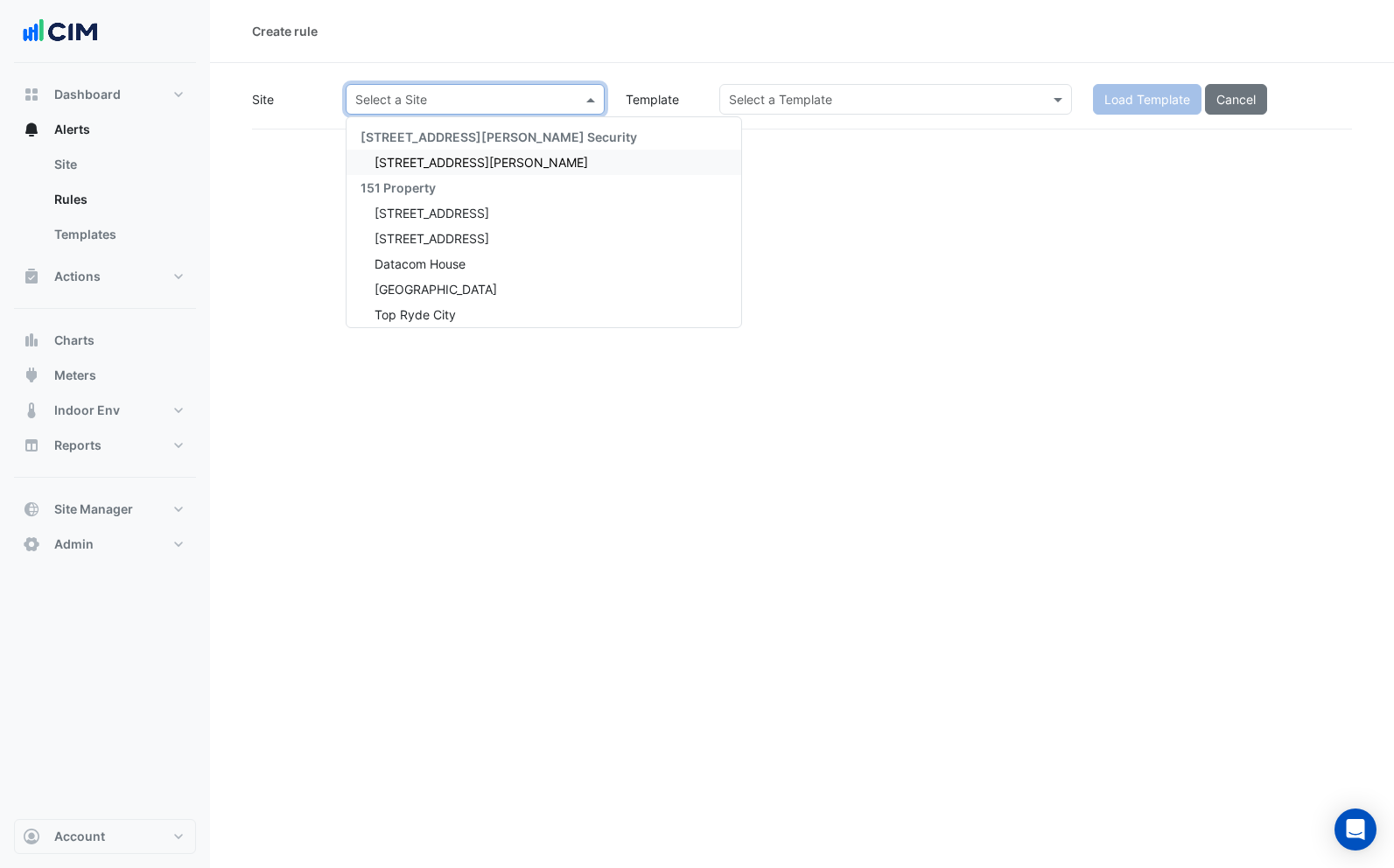
click at [435, 159] on span "141 Walker Street" at bounding box center [481, 162] width 213 height 15
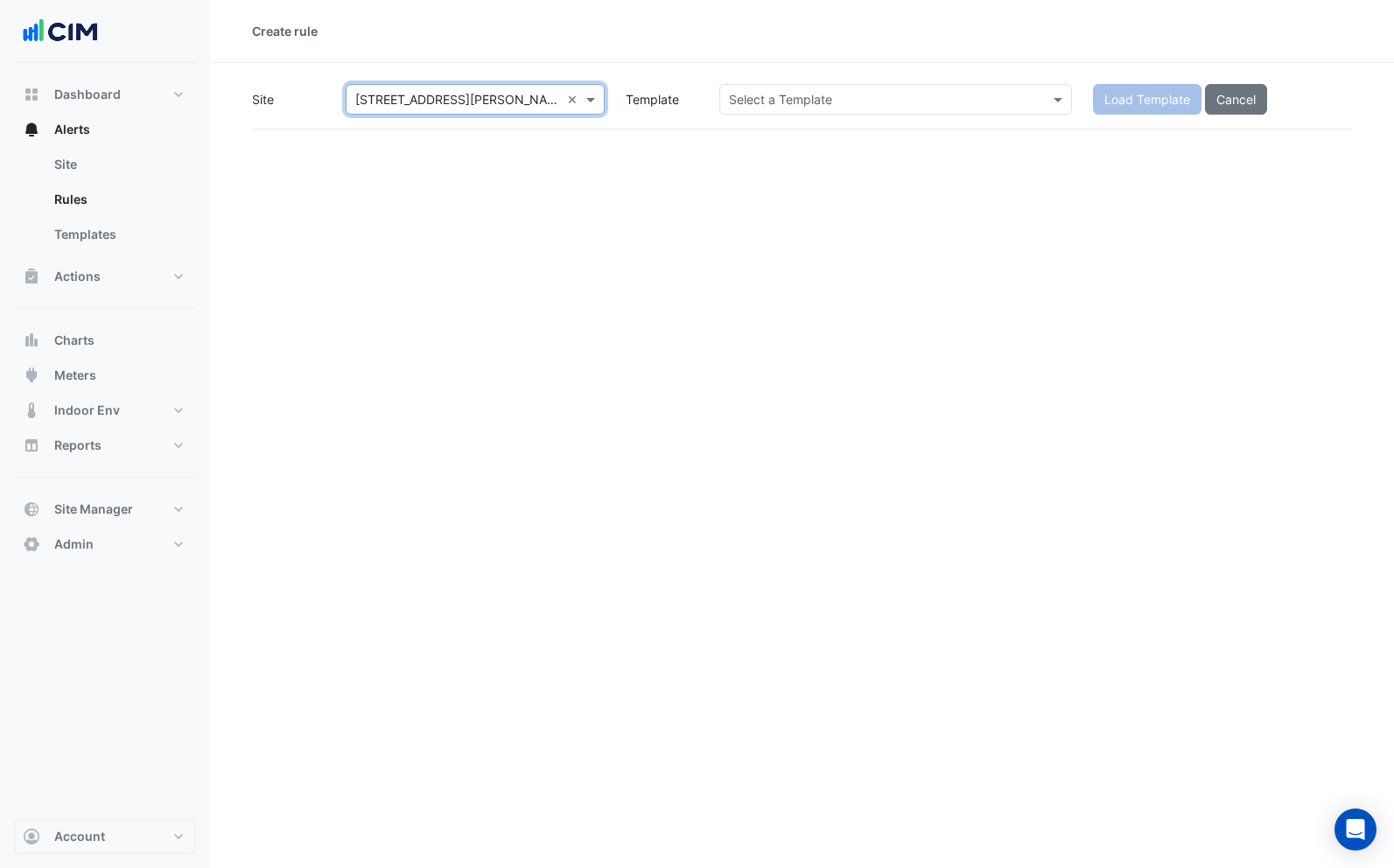
click at [901, 105] on input "text" at bounding box center [878, 100] width 298 height 19
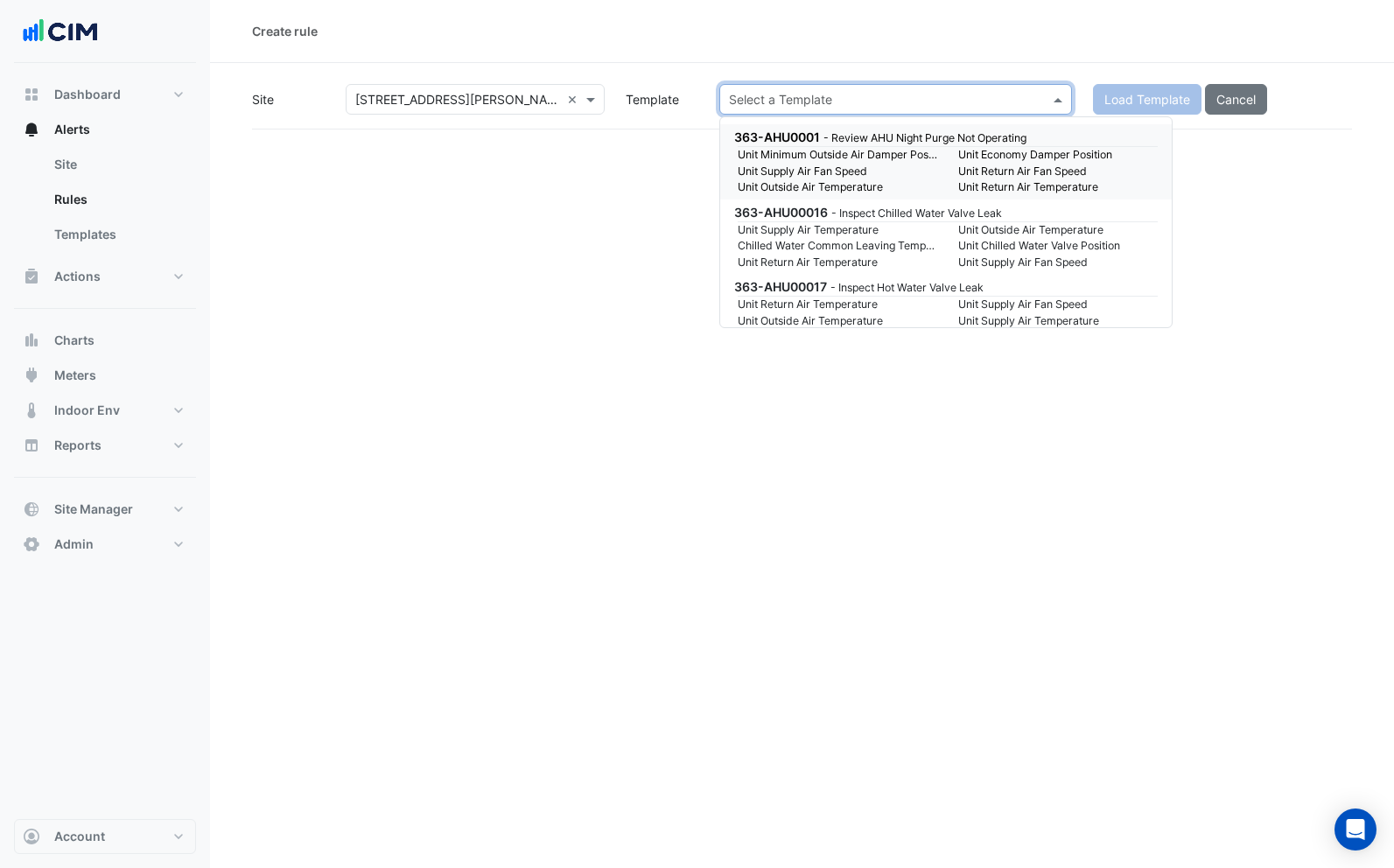
drag, startPoint x: 864, startPoint y: 141, endPoint x: 1117, endPoint y: 112, distance: 254.7
click at [867, 142] on small "- Review AHU Night Purge Not Operating" at bounding box center [925, 137] width 203 height 13
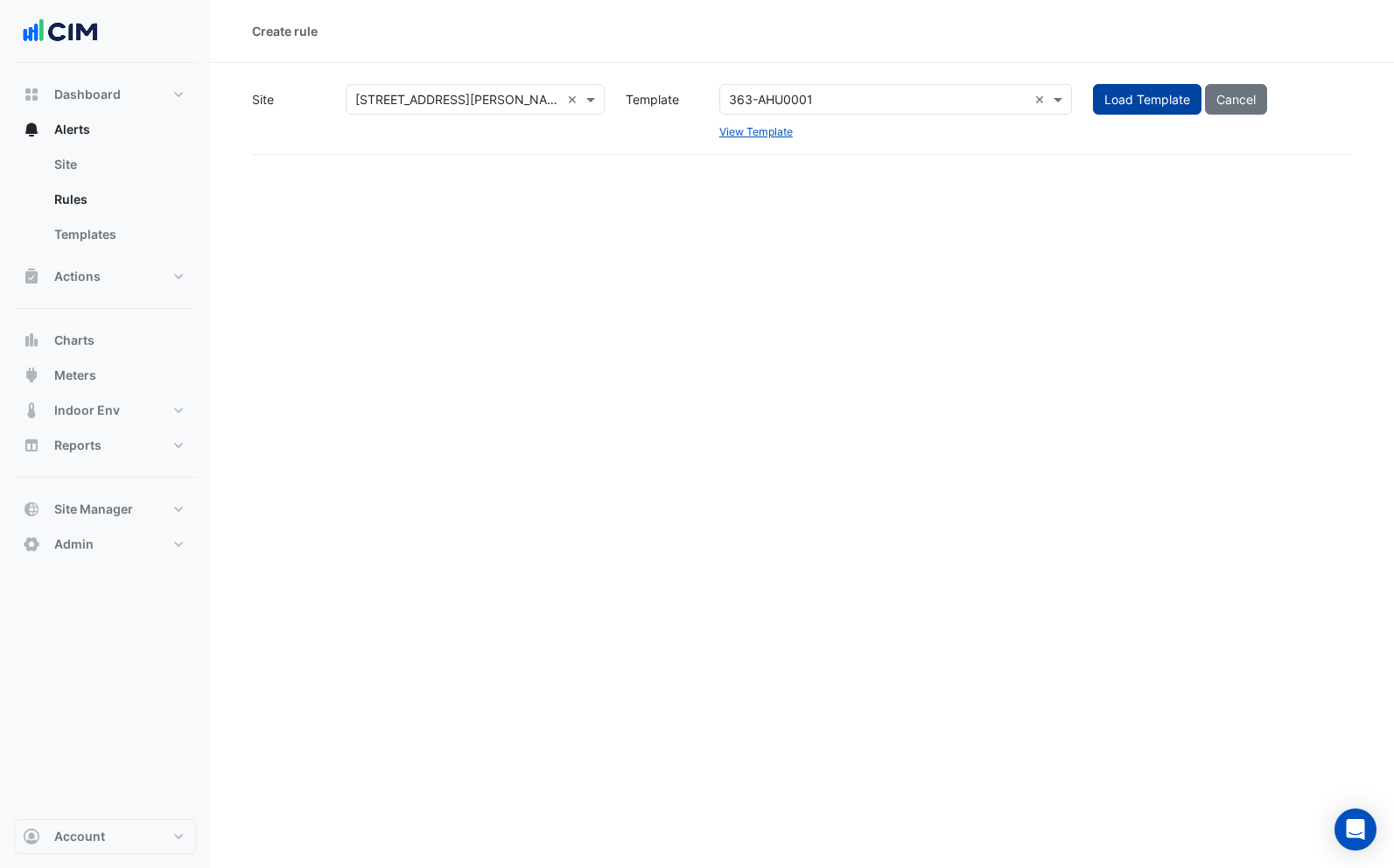
click at [1135, 102] on button "Load Template" at bounding box center [1147, 99] width 109 height 31
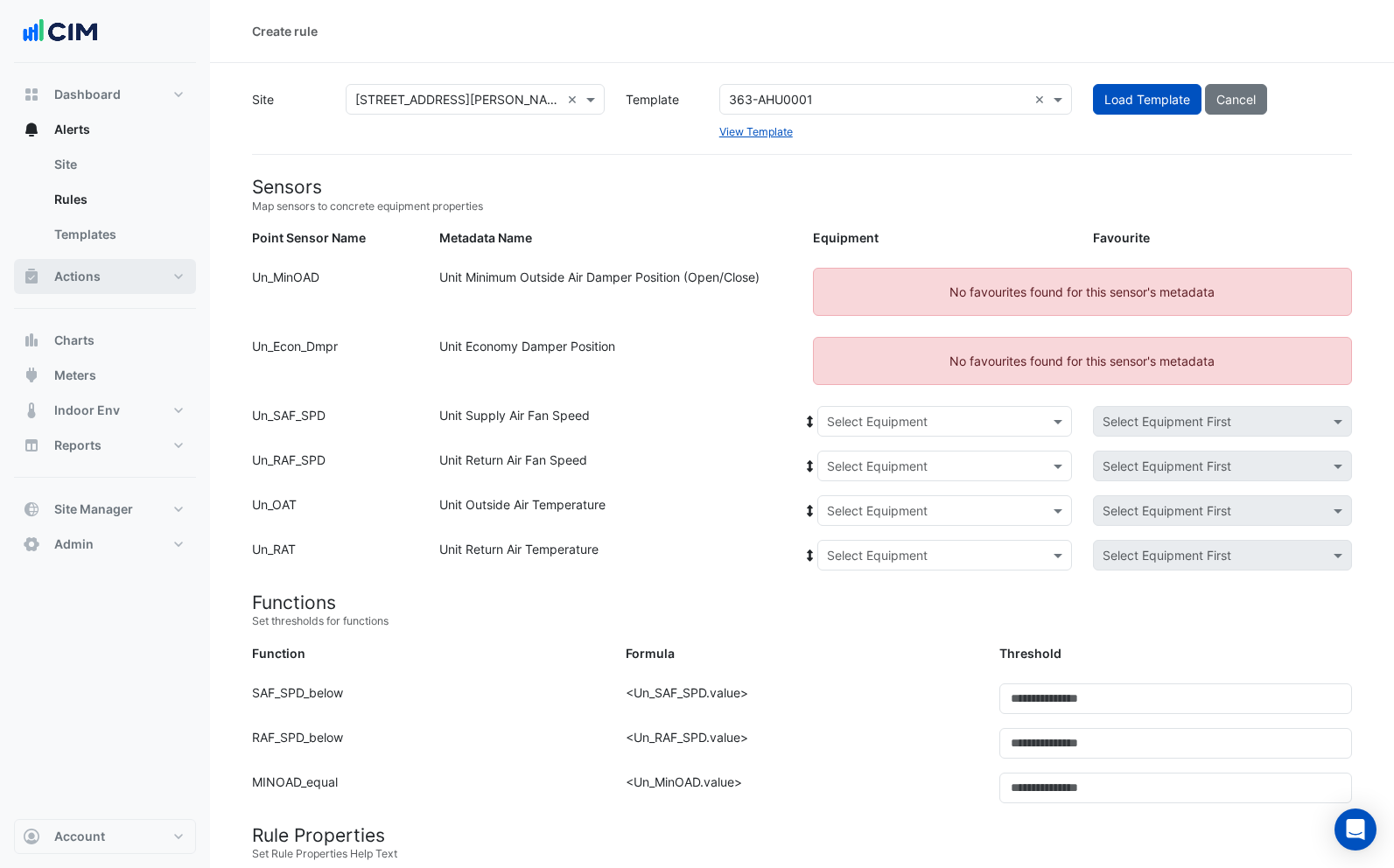
click at [96, 265] on button "Actions" at bounding box center [105, 277] width 182 height 35
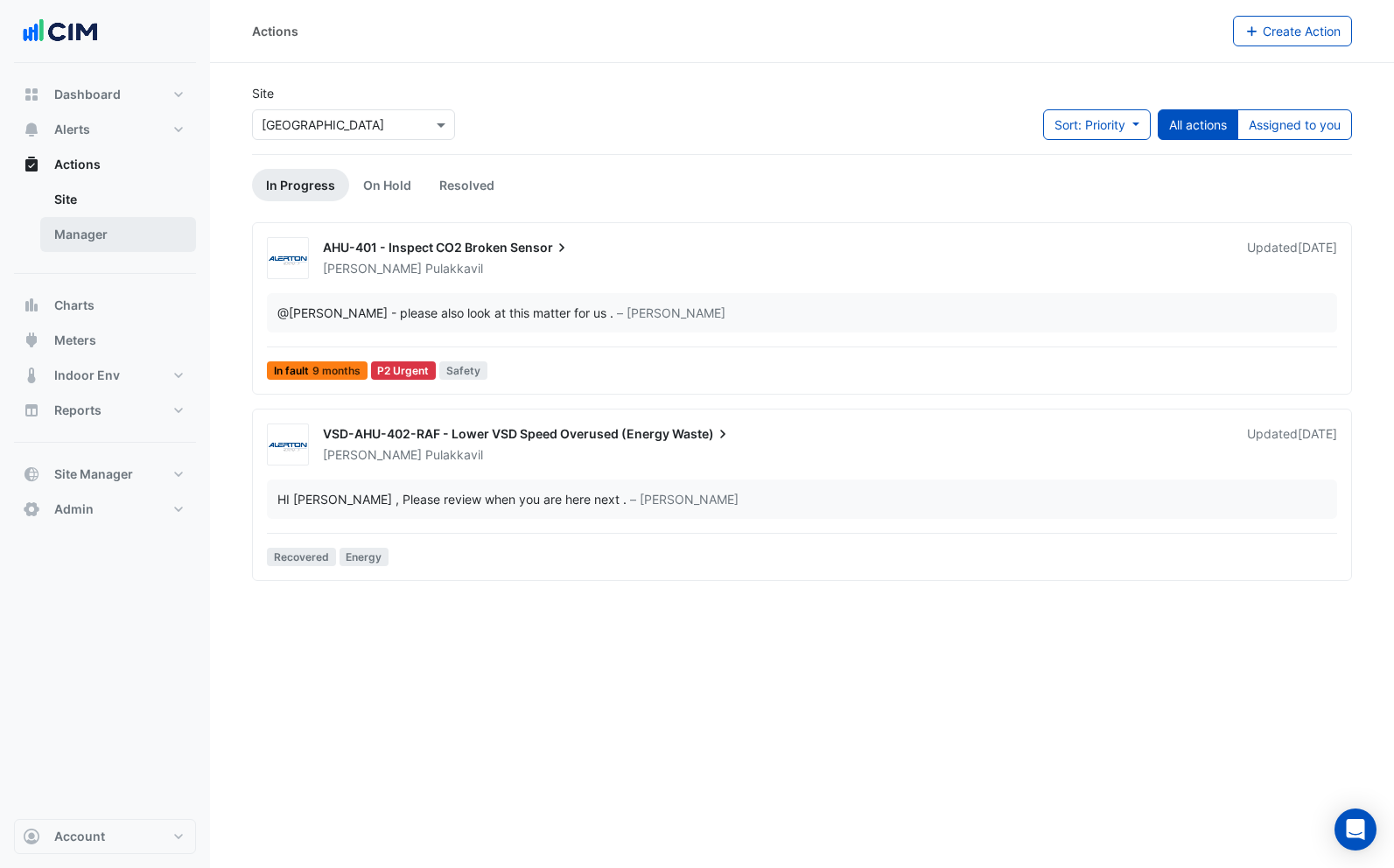
click at [97, 234] on link "Manager" at bounding box center [118, 235] width 156 height 35
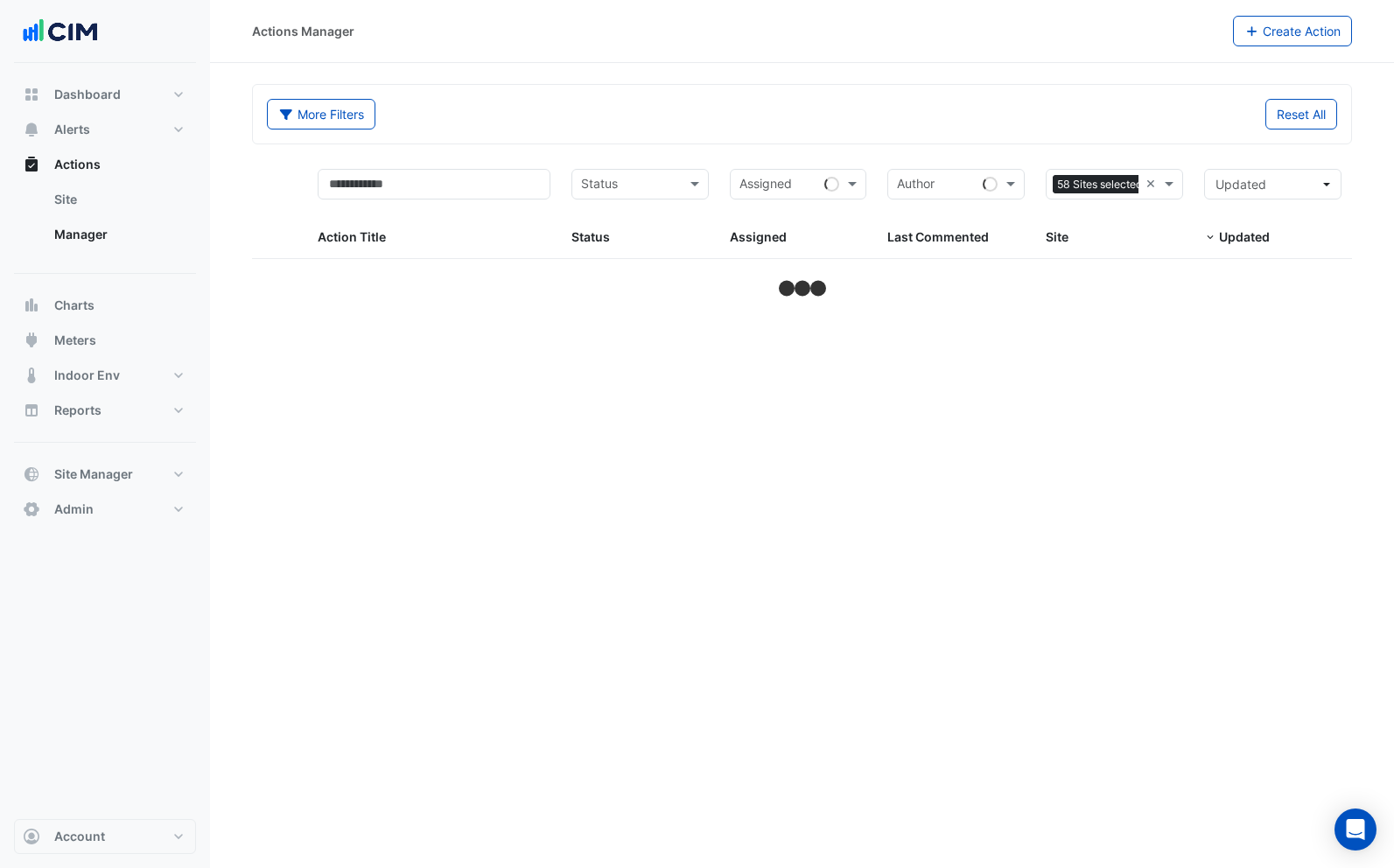
select select "**"
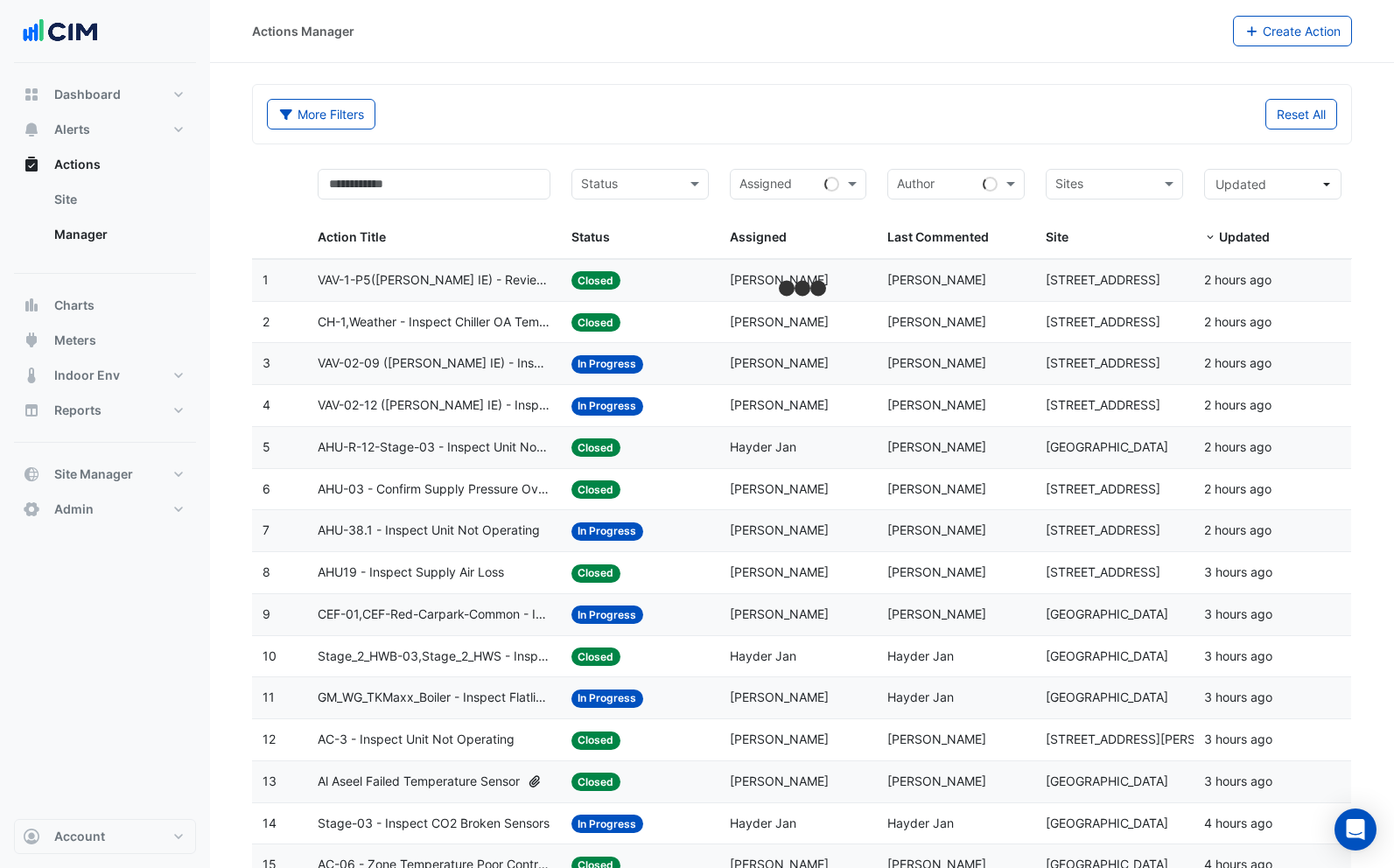
click at [864, 141] on div "More Filters Reset All" at bounding box center [802, 114] width 1098 height 58
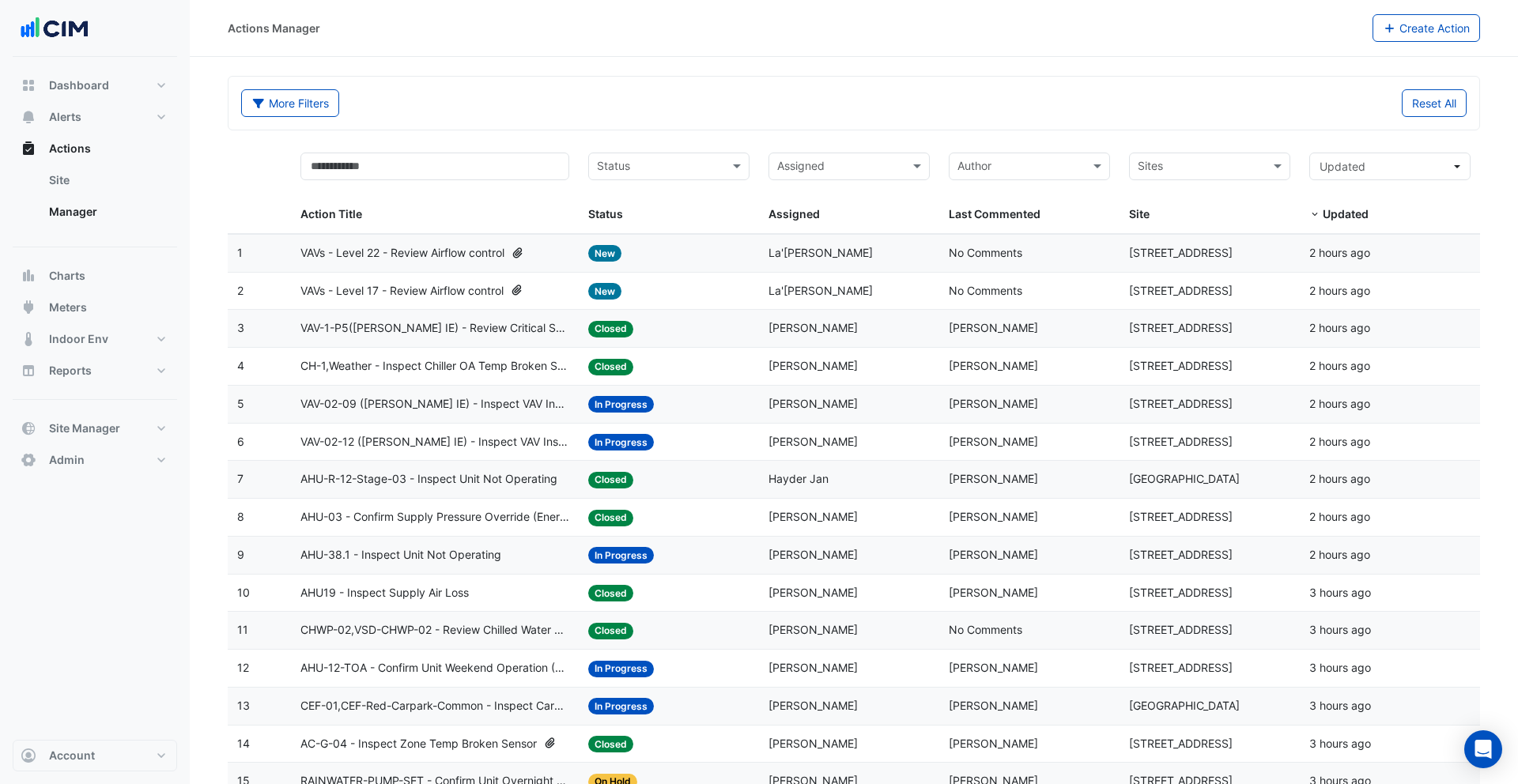
click at [420, 358] on span "CH-1,Weather - Inspect Chiller OA Temp Broken Sensor" at bounding box center [435, 366] width 270 height 18
click at [455, 325] on span "VAV-1-P5(NABERS IE) - Review Critical Sensor Outside Range" at bounding box center [435, 328] width 270 height 18
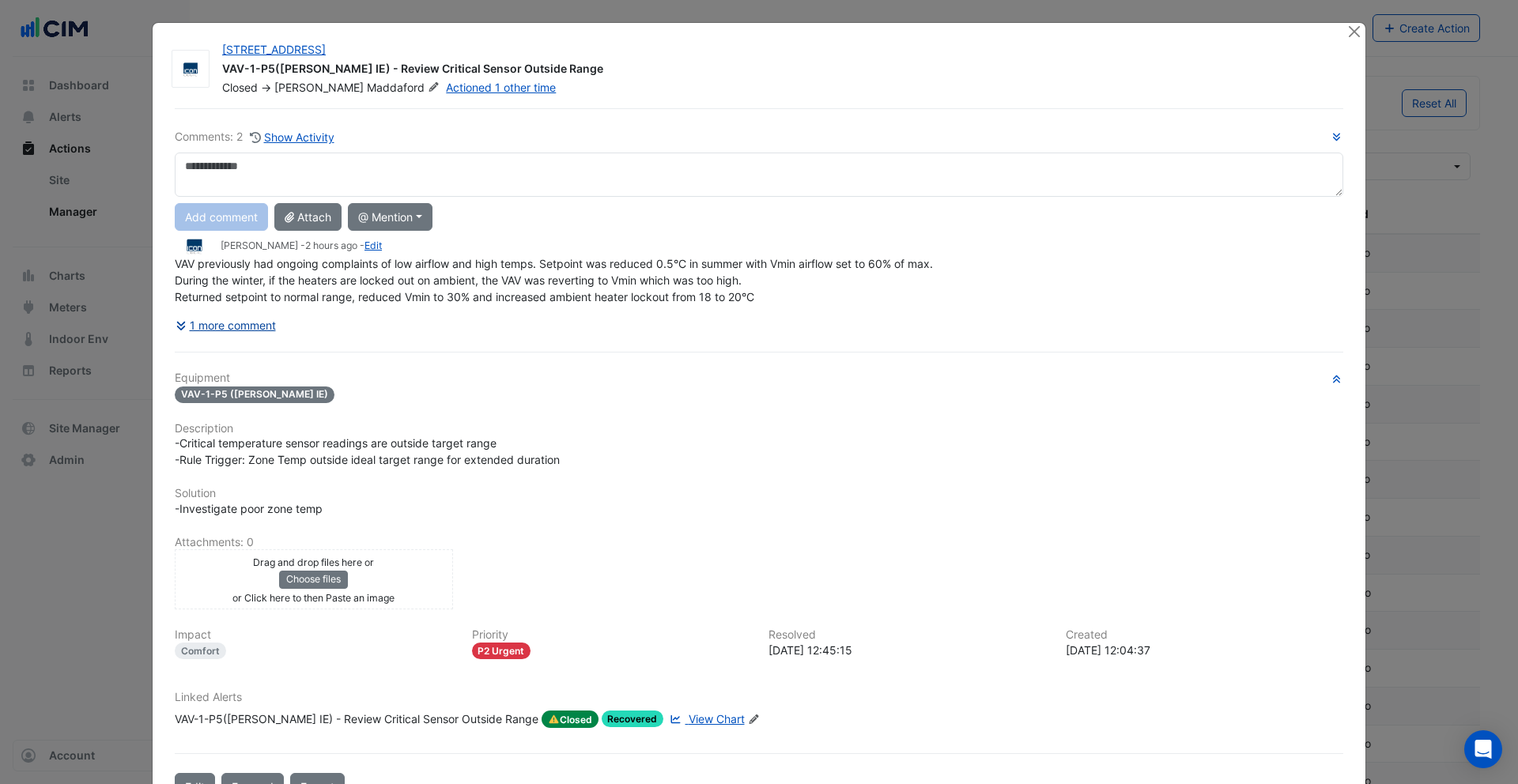
click at [242, 328] on button "1 more comment" at bounding box center [225, 325] width 102 height 28
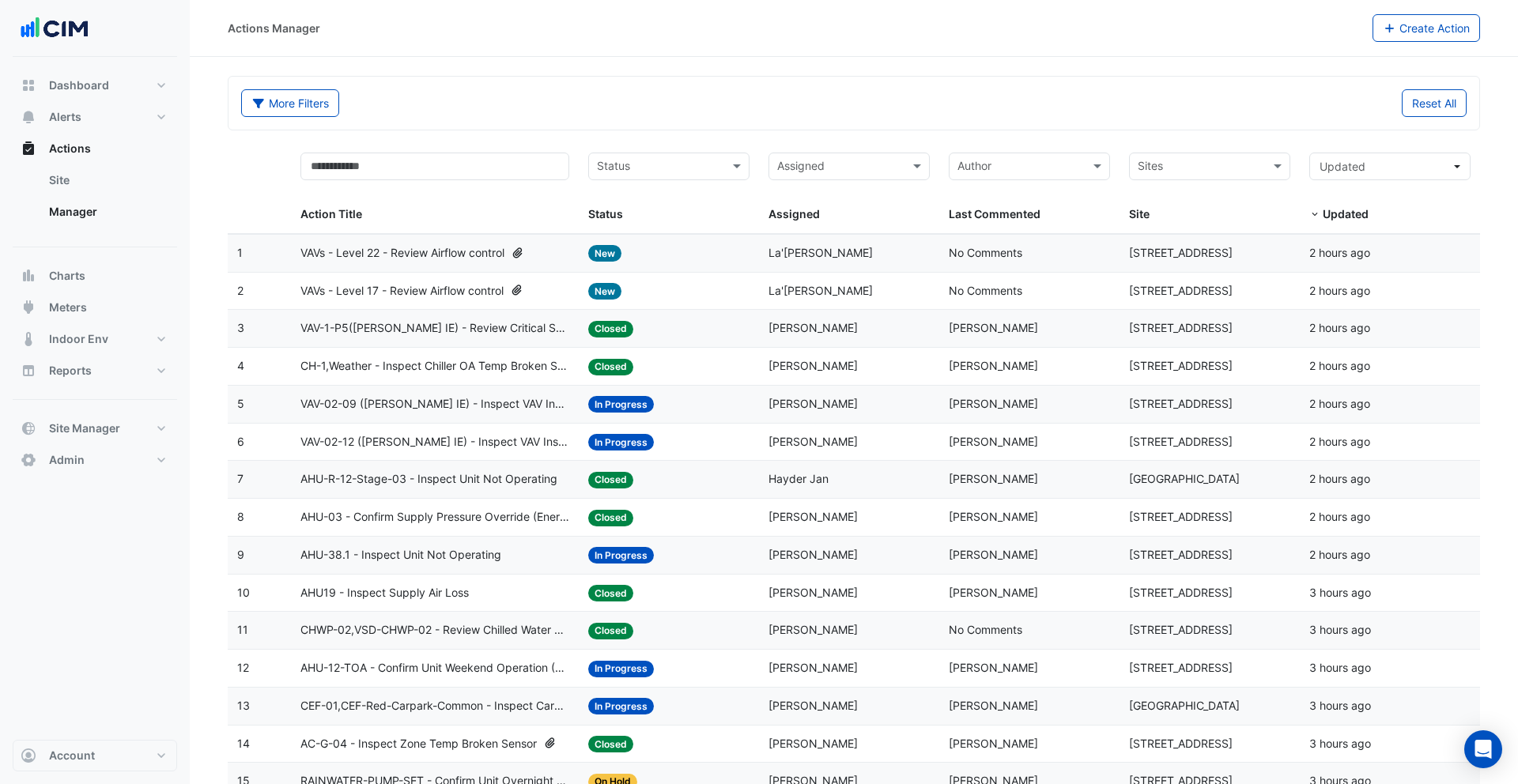
scroll to position [1, 0]
click at [295, 98] on button "More Filters" at bounding box center [290, 102] width 98 height 28
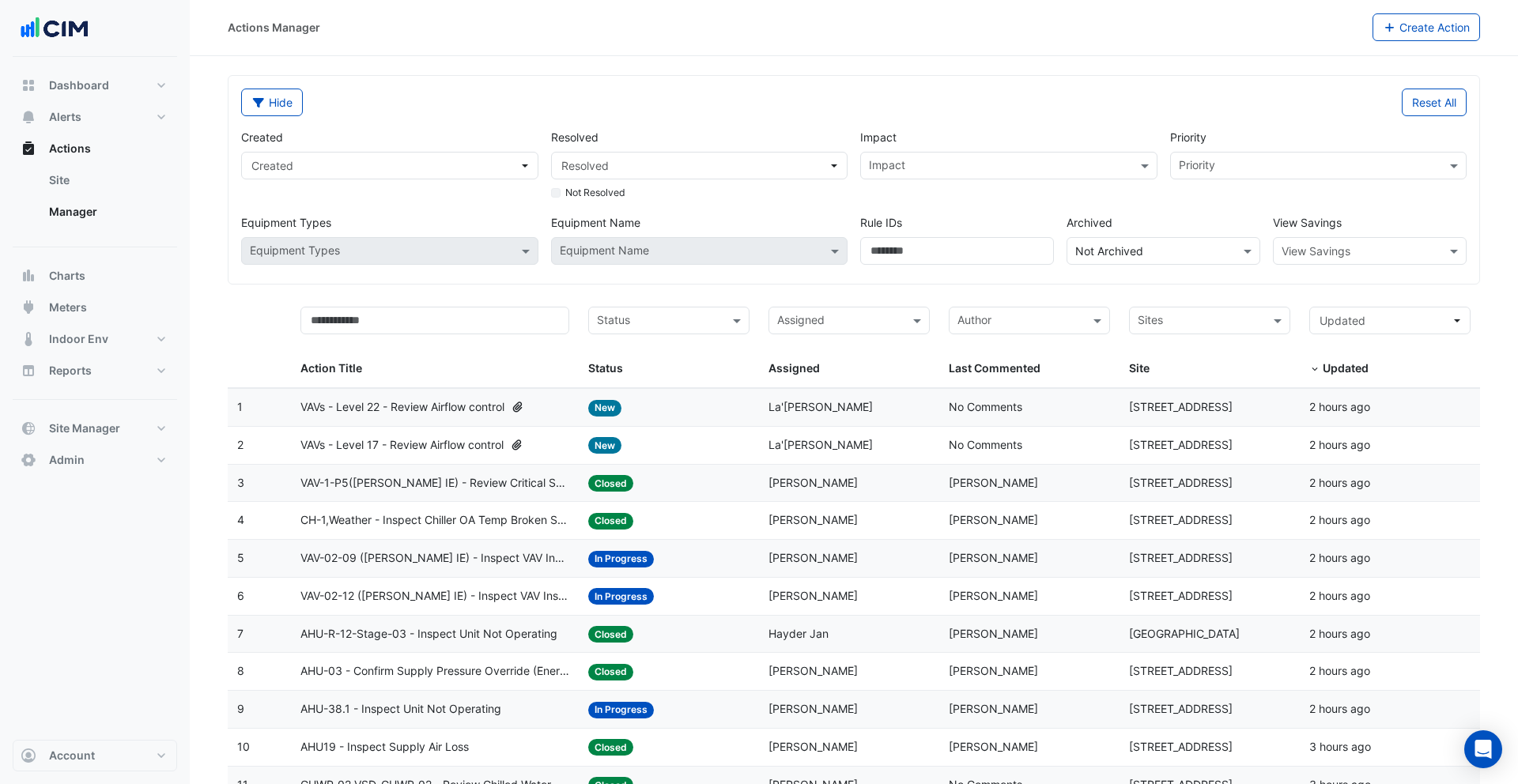
drag, startPoint x: 305, startPoint y: 106, endPoint x: 313, endPoint y: 110, distance: 8.9
click at [307, 107] on div "Hide" at bounding box center [543, 102] width 623 height 28
click at [259, 100] on icon "button" at bounding box center [258, 103] width 11 height 10
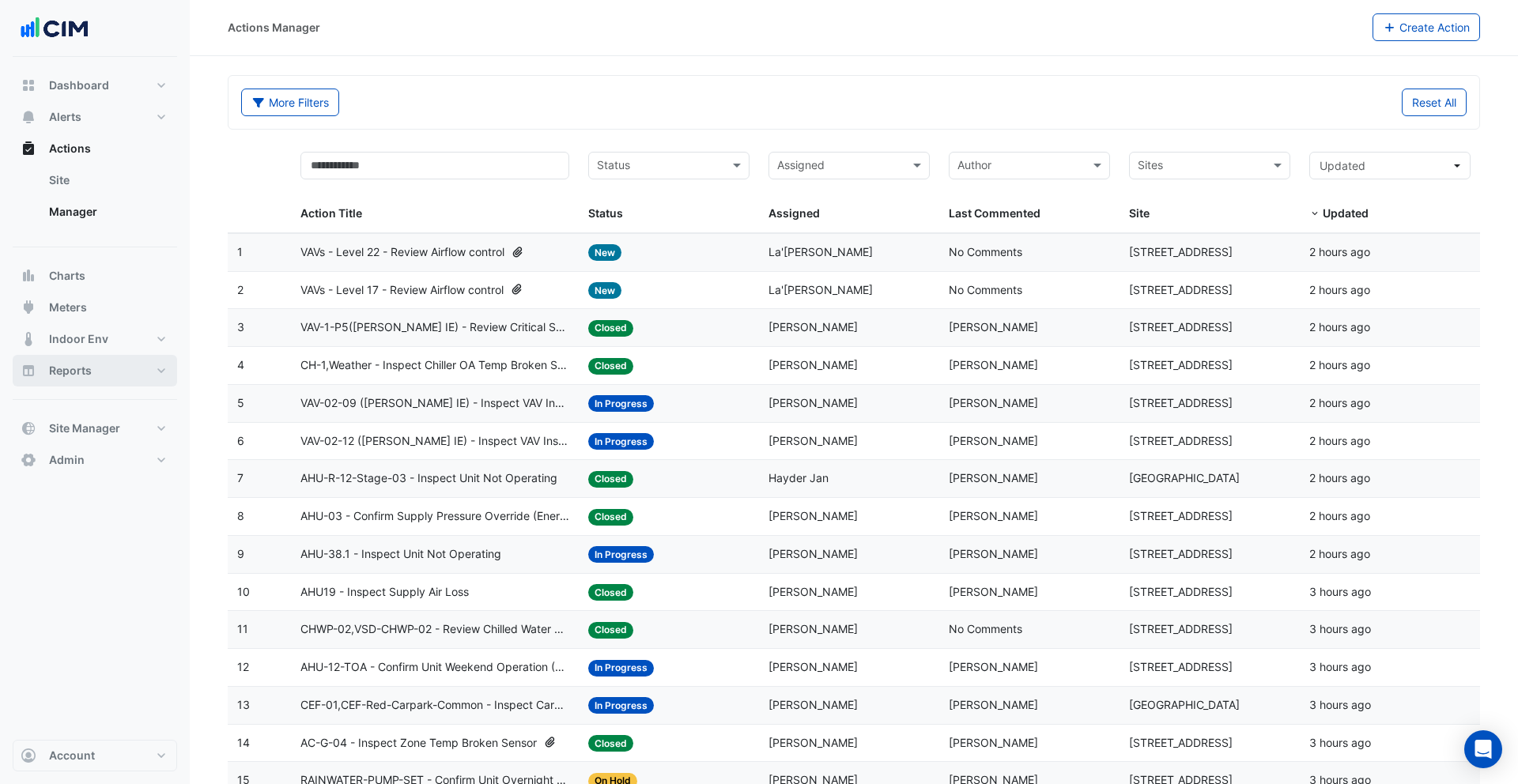
click at [106, 374] on button "Reports" at bounding box center [95, 371] width 165 height 32
select select "**"
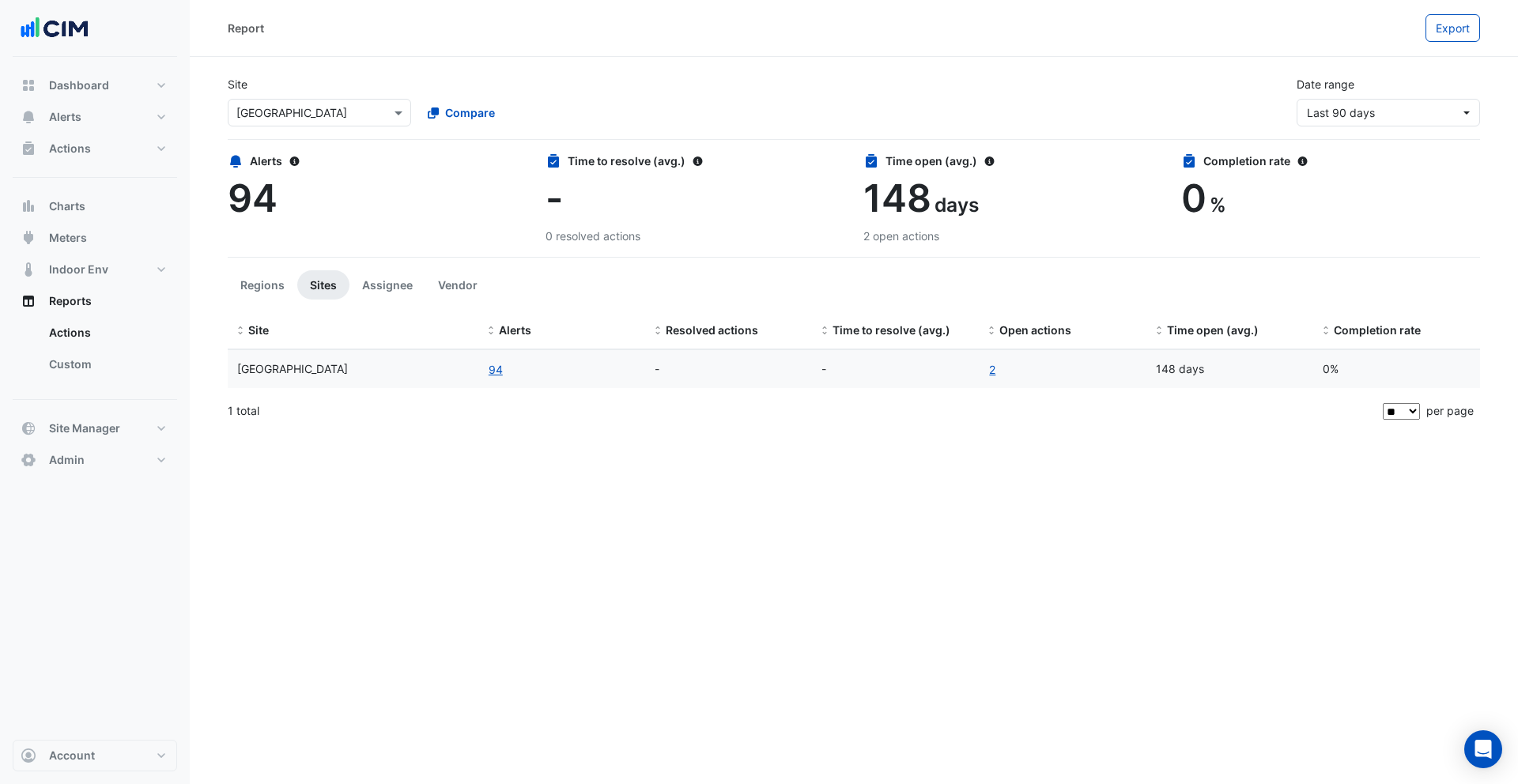
click at [352, 111] on input "text" at bounding box center [303, 113] width 134 height 17
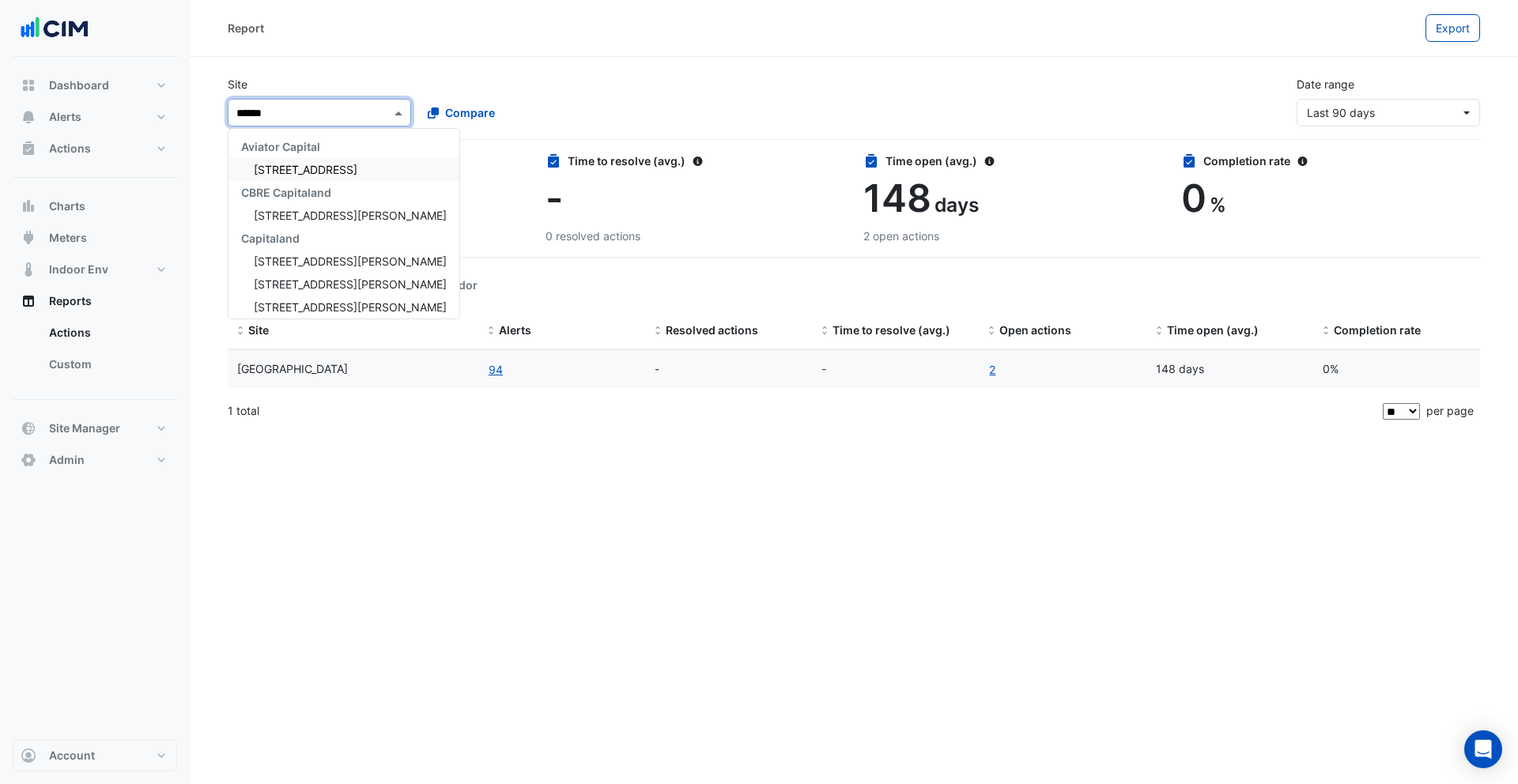
type input "*******"
click at [299, 257] on span "100 Arthur Street" at bounding box center [350, 261] width 193 height 14
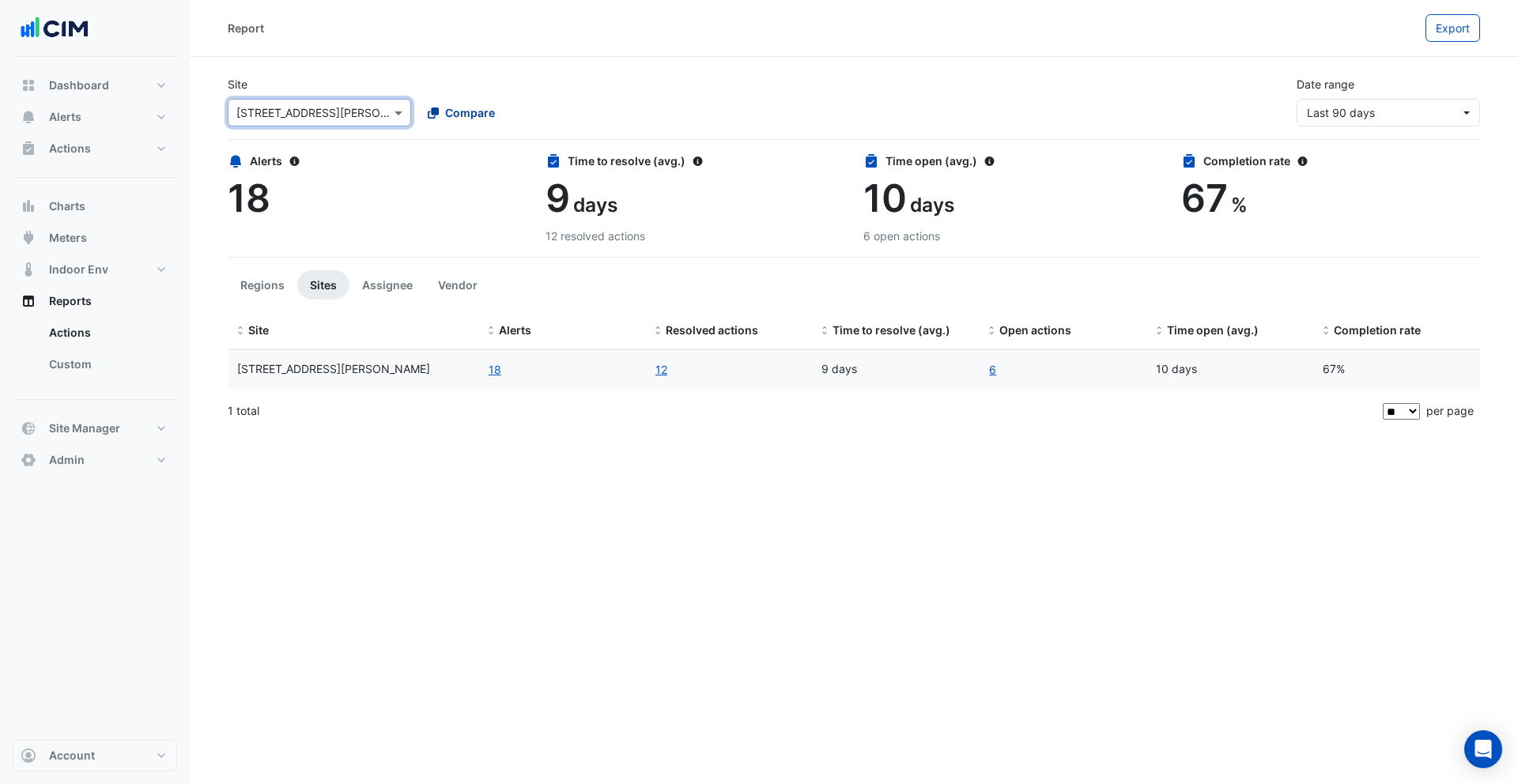
click at [456, 117] on span "Compare" at bounding box center [470, 112] width 50 height 17
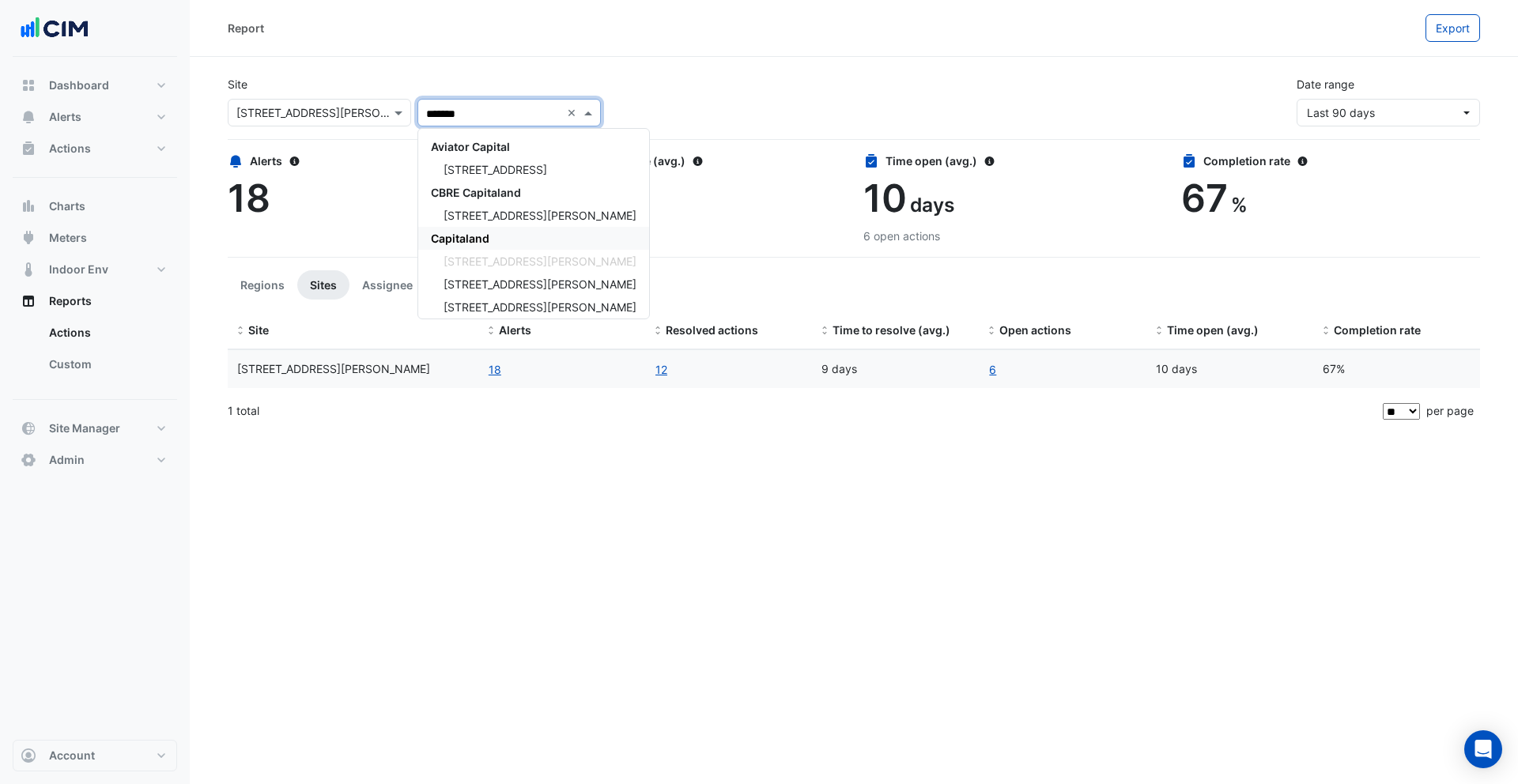
click at [460, 234] on span "Capitaland" at bounding box center [460, 238] width 58 height 14
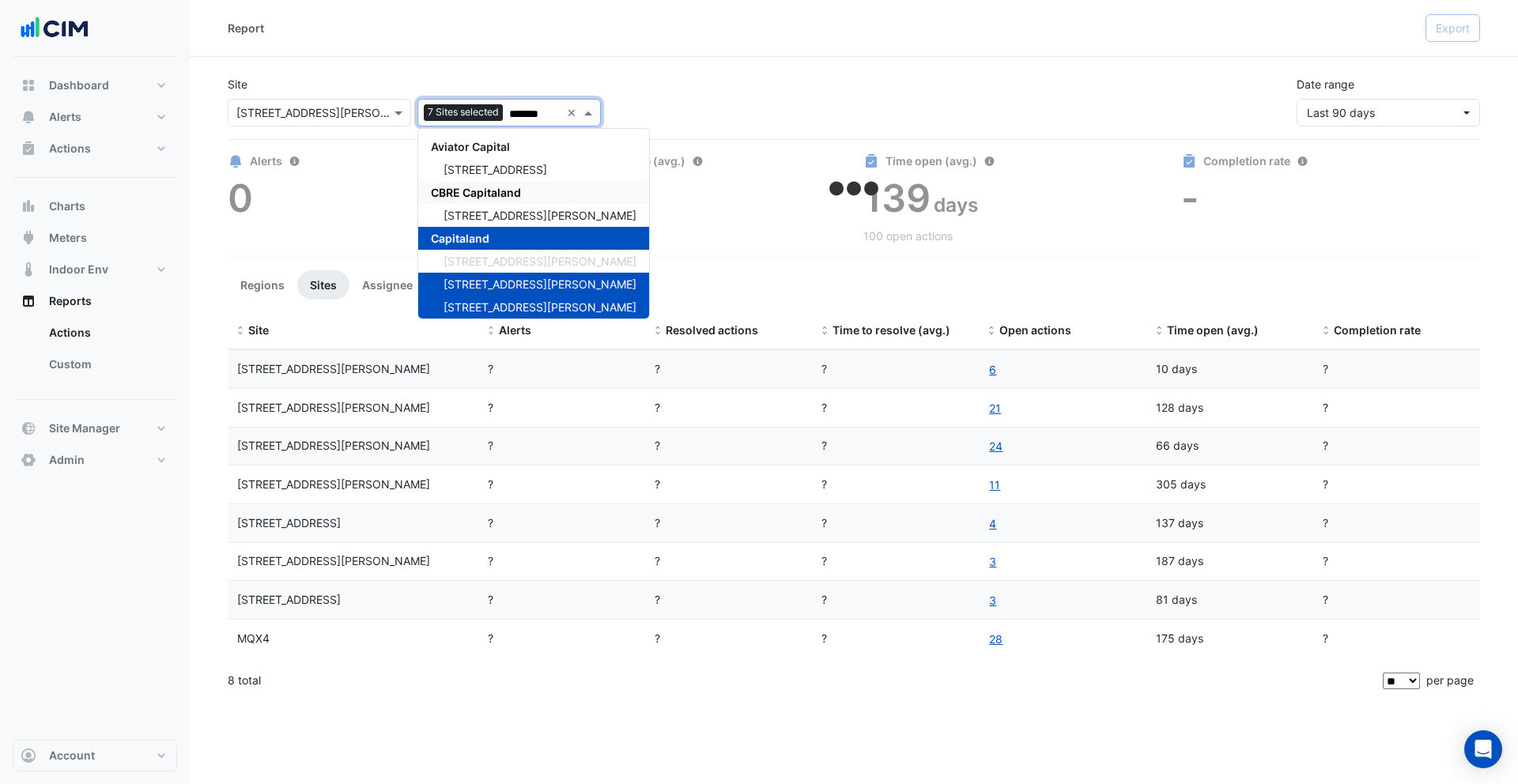
type input "*******"
click at [879, 50] on div "Report Export" at bounding box center [854, 28] width 1328 height 57
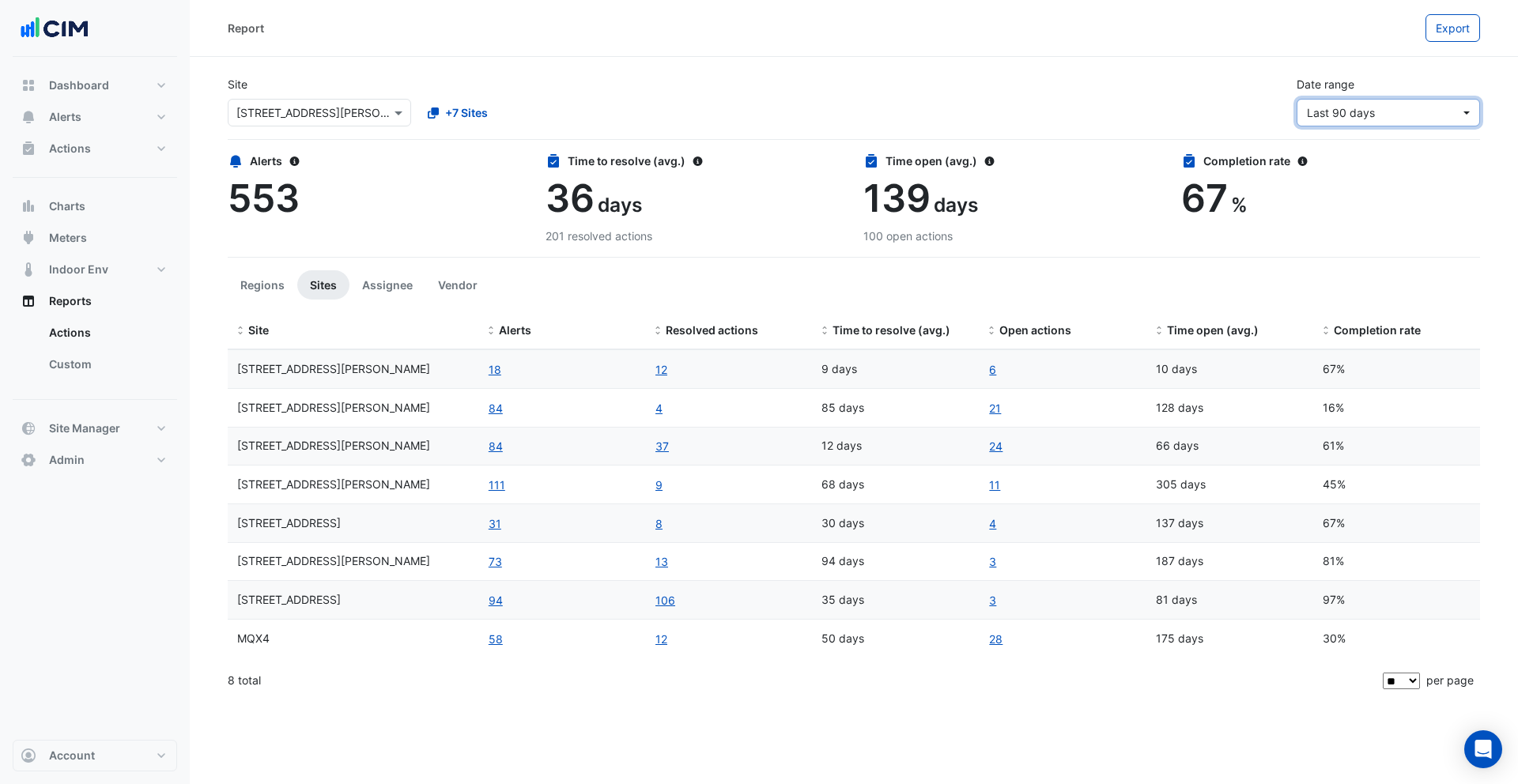
click at [1259, 104] on span "Last 90 days" at bounding box center [1384, 112] width 154 height 17
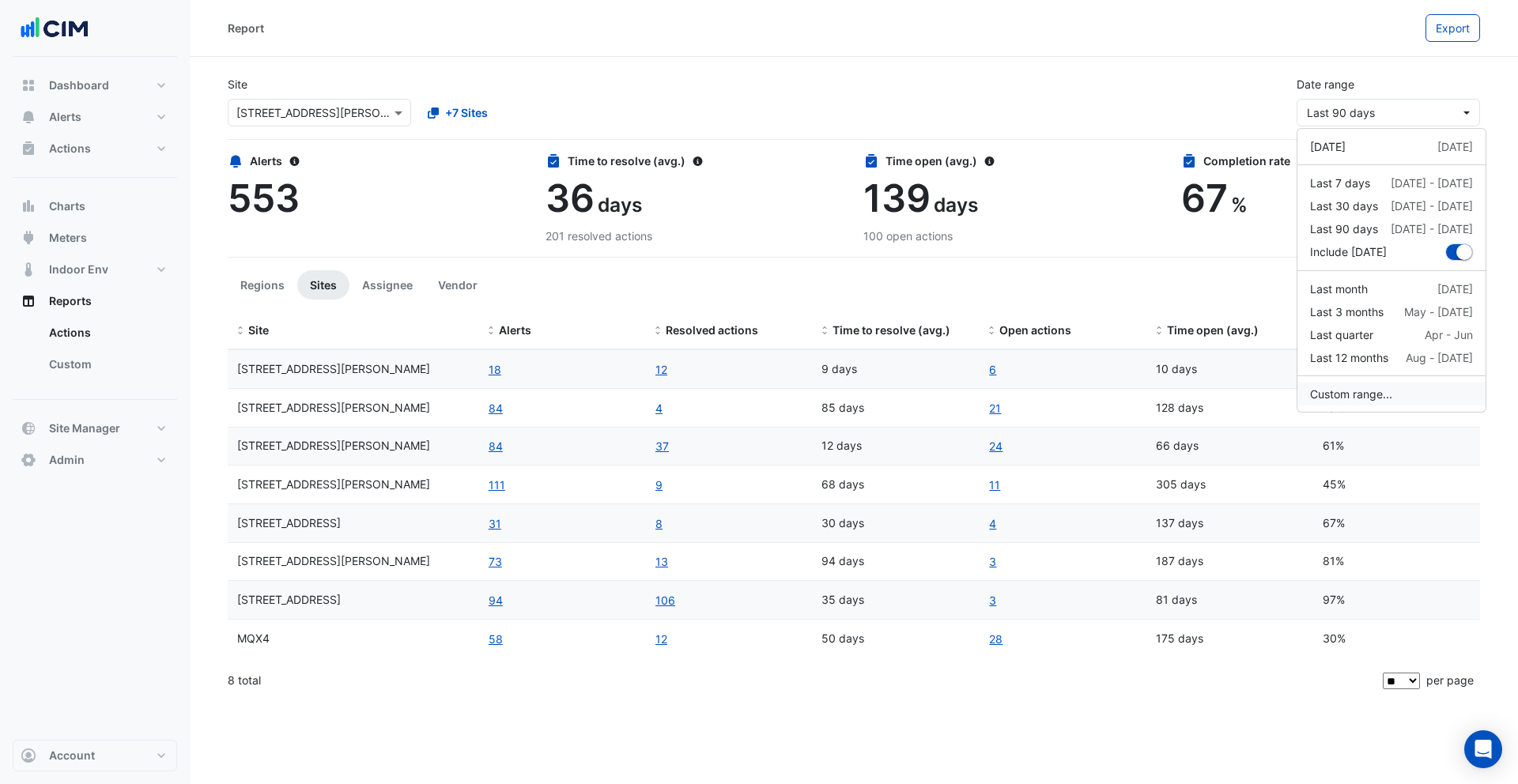
click at [1259, 389] on button "Custom range..." at bounding box center [1392, 394] width 188 height 23
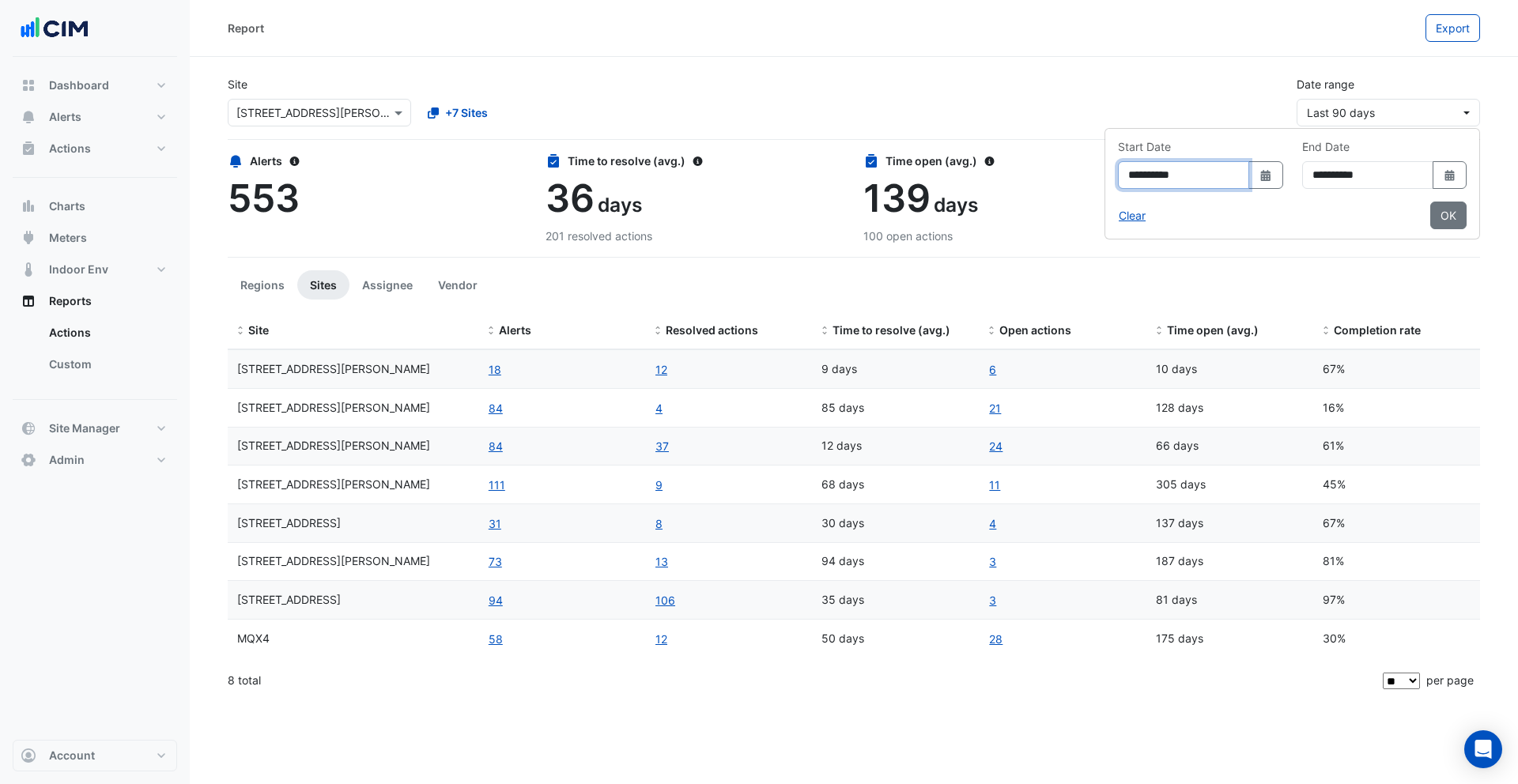
drag, startPoint x: 1128, startPoint y: 176, endPoint x: 1117, endPoint y: 175, distance: 11.0
click at [1125, 176] on input "**********" at bounding box center [1184, 175] width 131 height 28
click at [1118, 175] on input "**********" at bounding box center [1184, 175] width 131 height 28
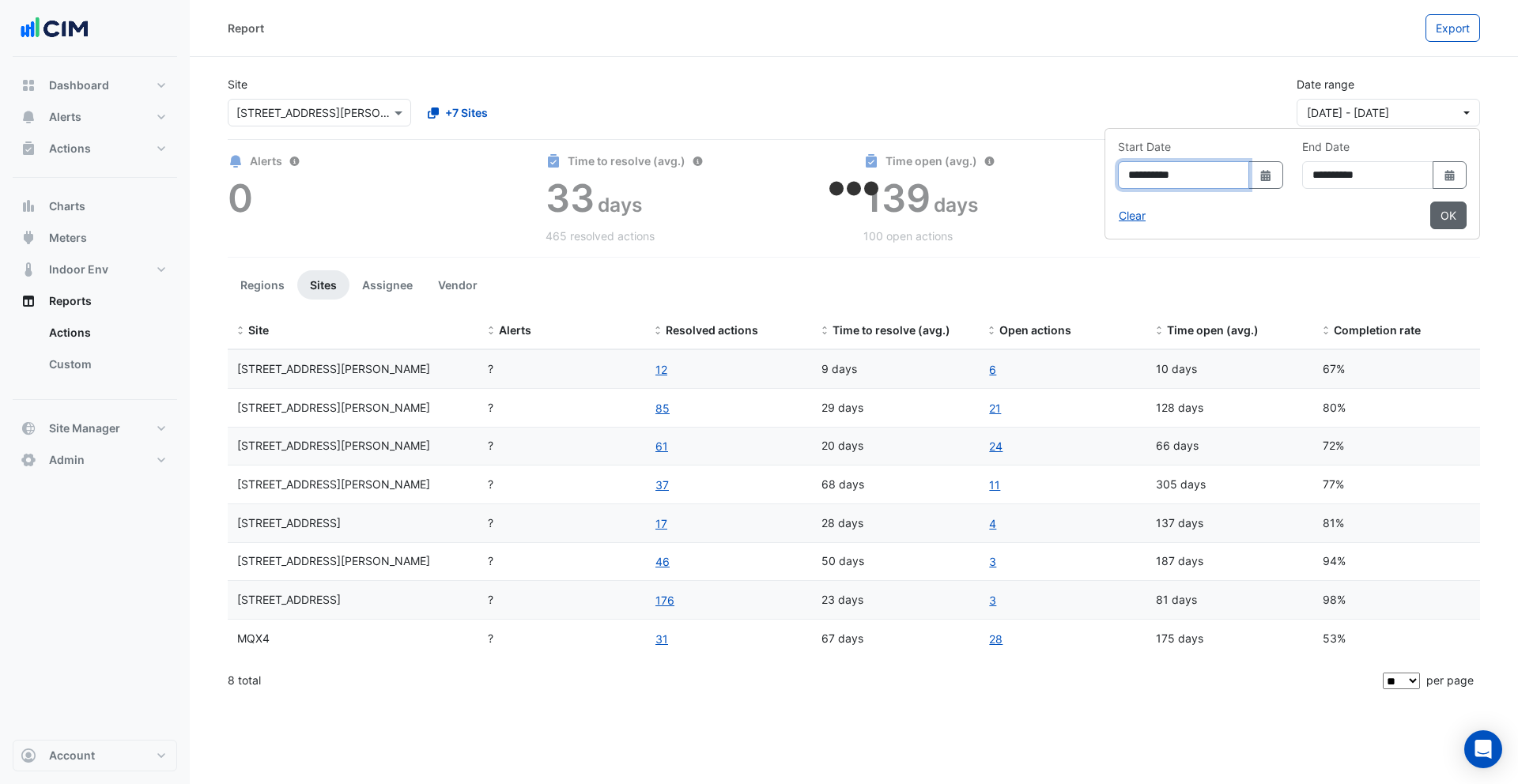
type input "**********"
click at [1259, 213] on button "OK" at bounding box center [1448, 215] width 36 height 28
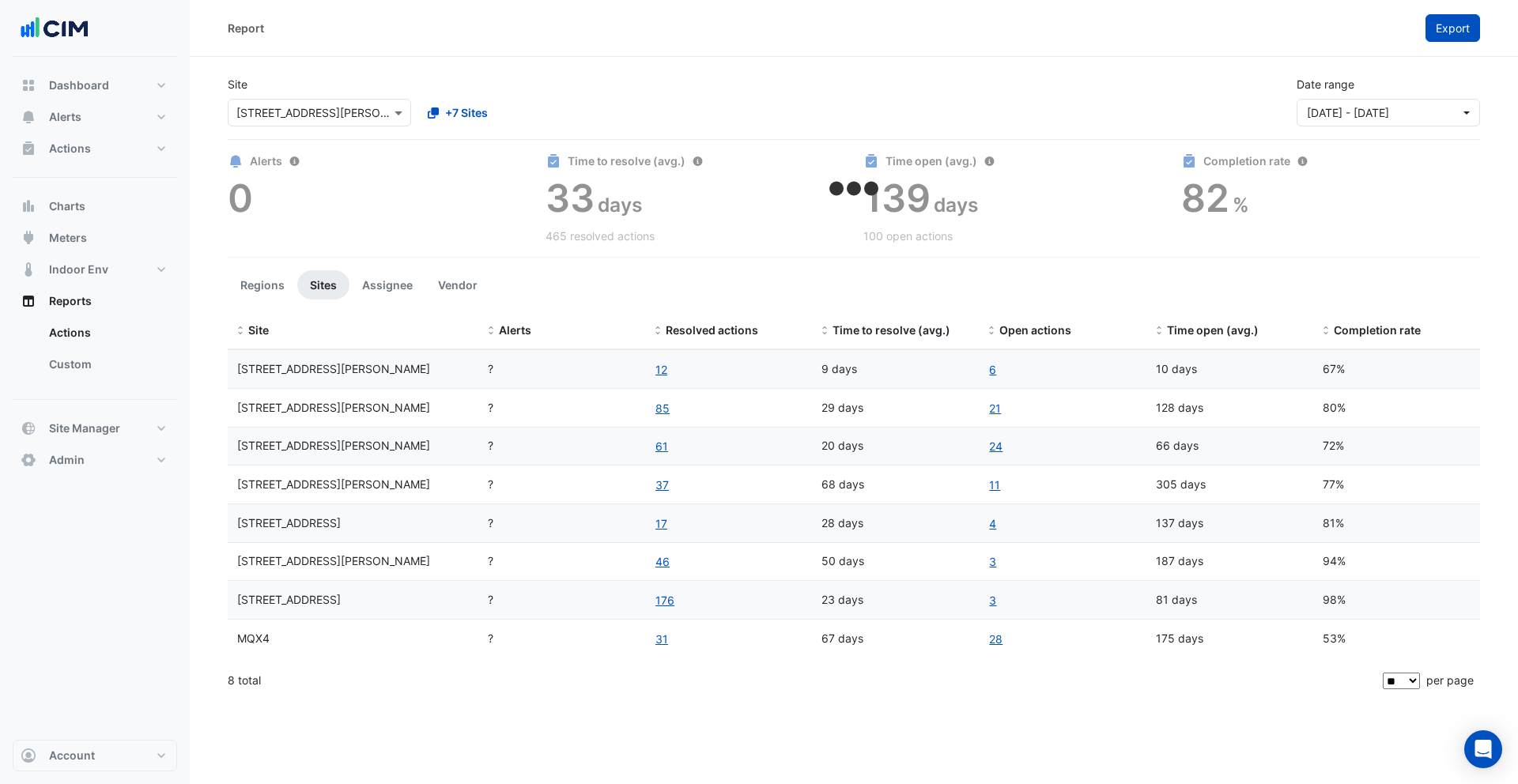
click at [1259, 26] on span "Export" at bounding box center [1453, 28] width 34 height 14
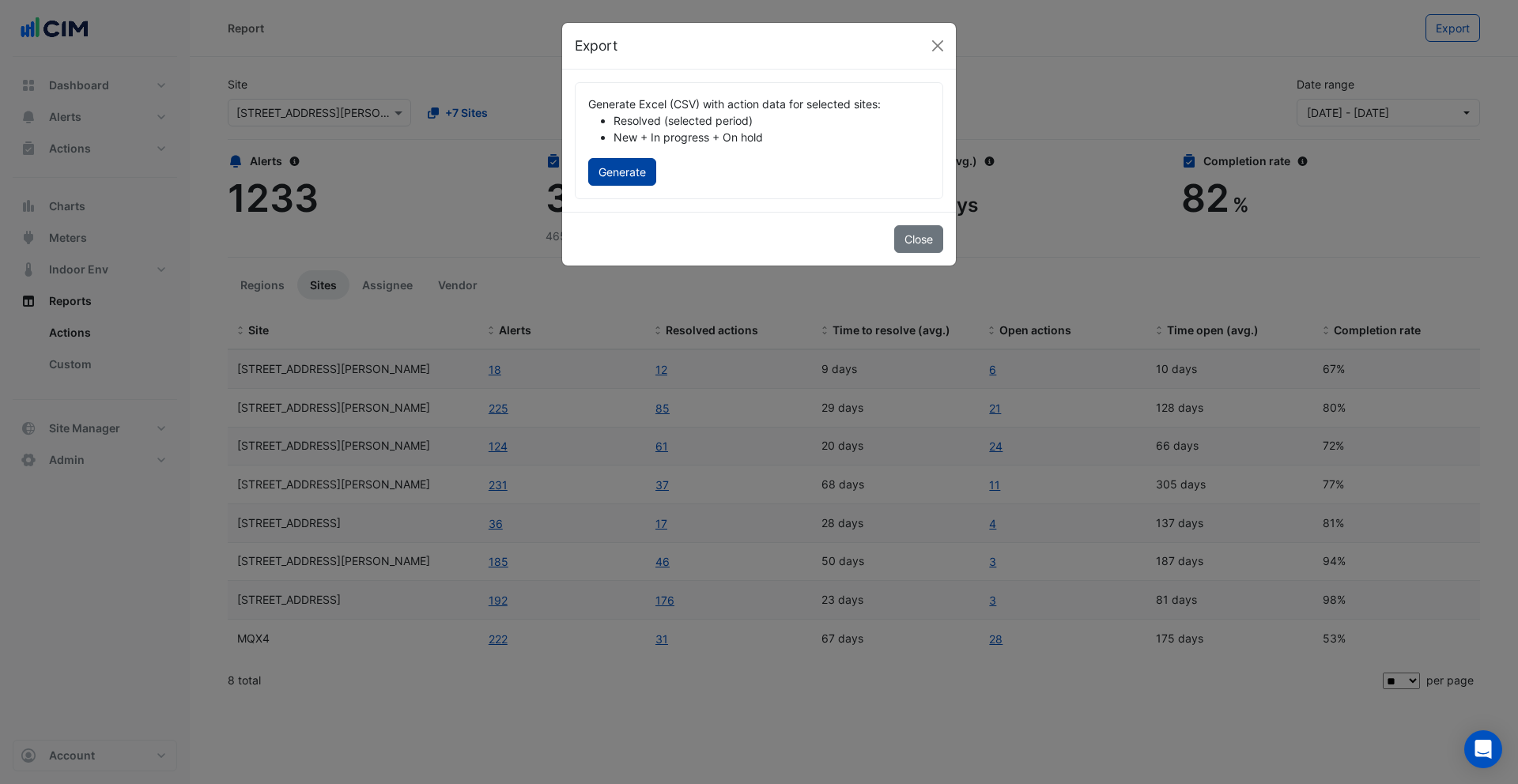
click at [616, 166] on button "Generate" at bounding box center [622, 172] width 68 height 28
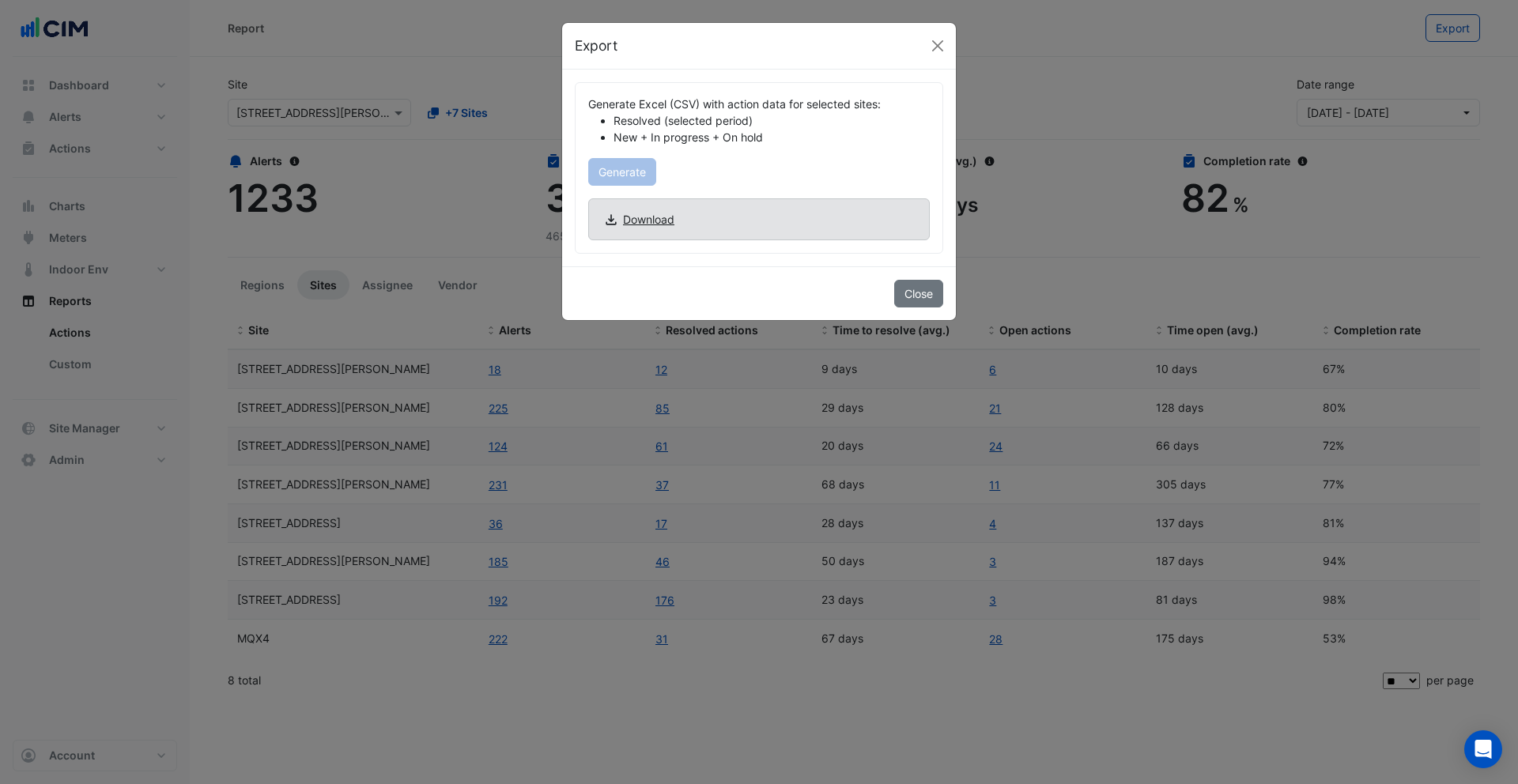
click at [648, 223] on span "Download" at bounding box center [649, 219] width 51 height 17
click at [929, 39] on button "Close" at bounding box center [938, 46] width 24 height 24
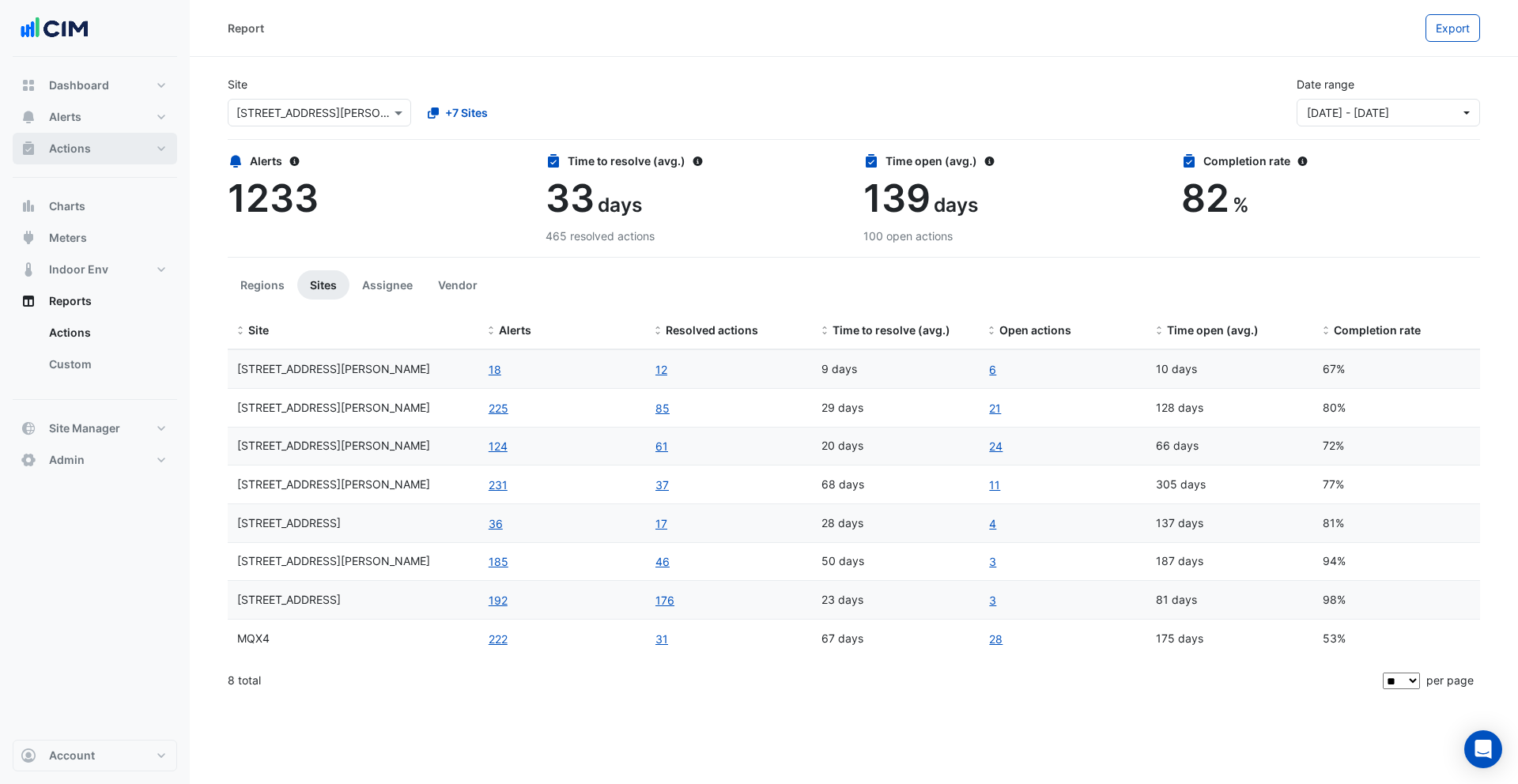
click at [114, 137] on button "Actions" at bounding box center [95, 149] width 165 height 32
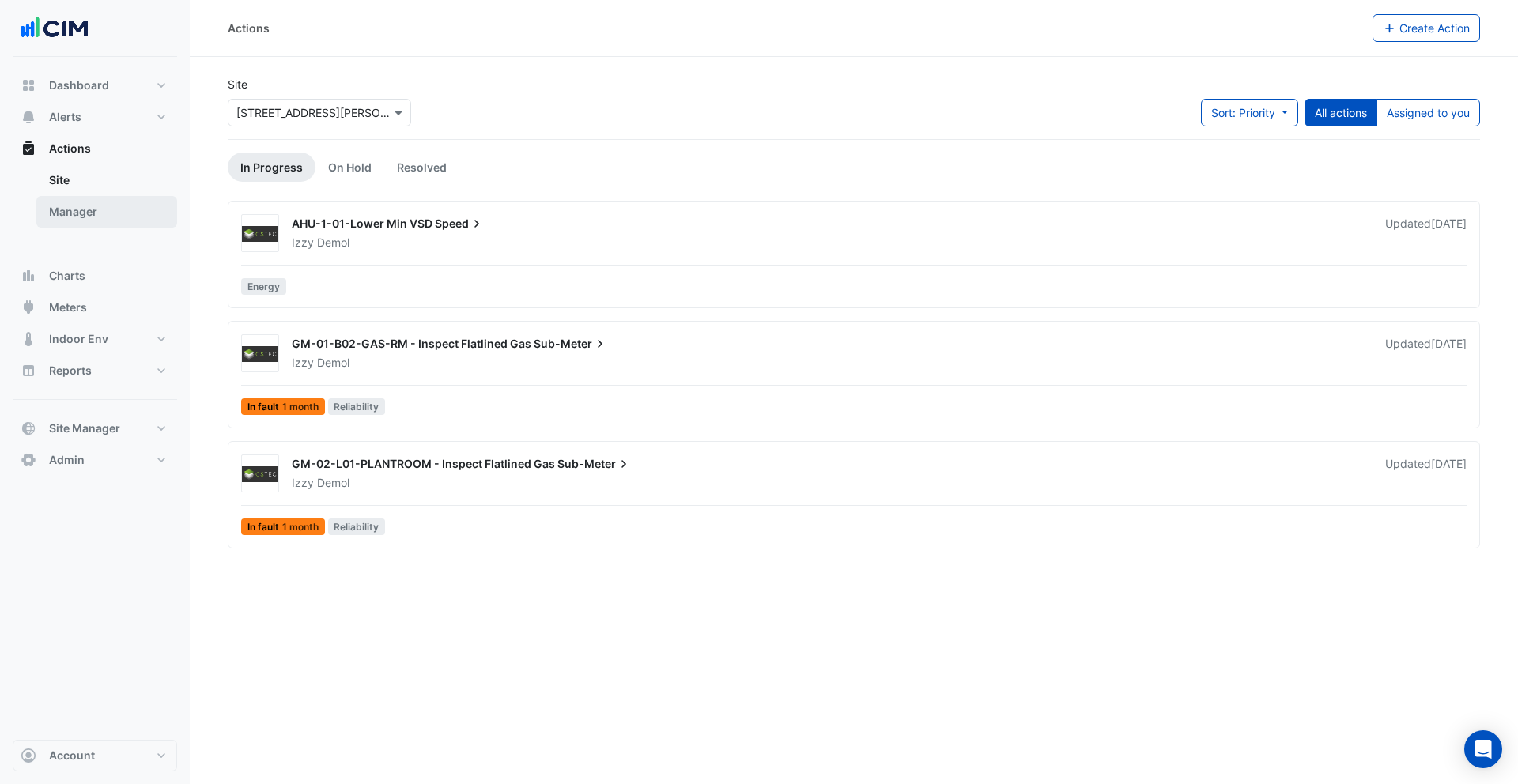
click at [104, 206] on link "Manager" at bounding box center [106, 212] width 141 height 32
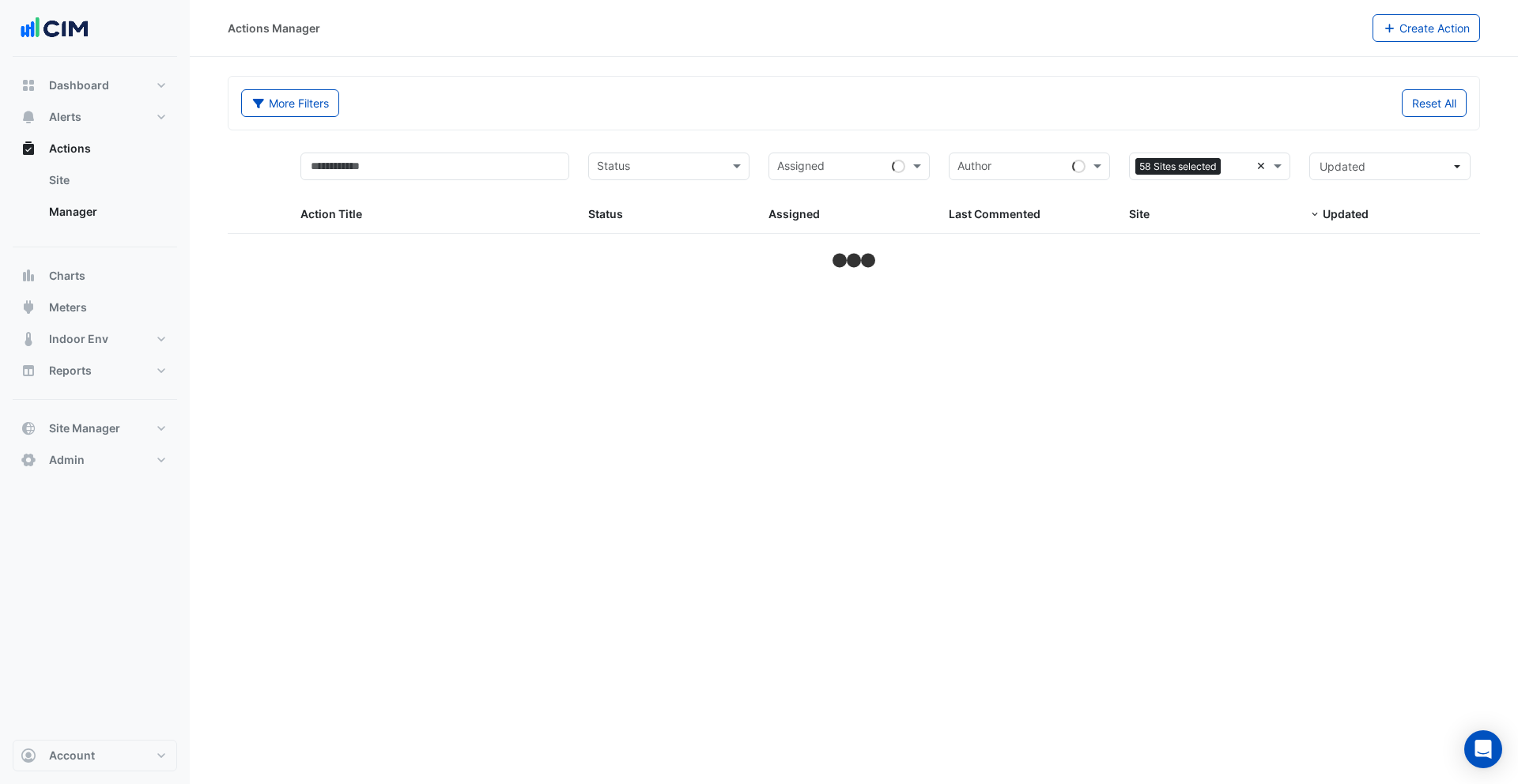
select select "**"
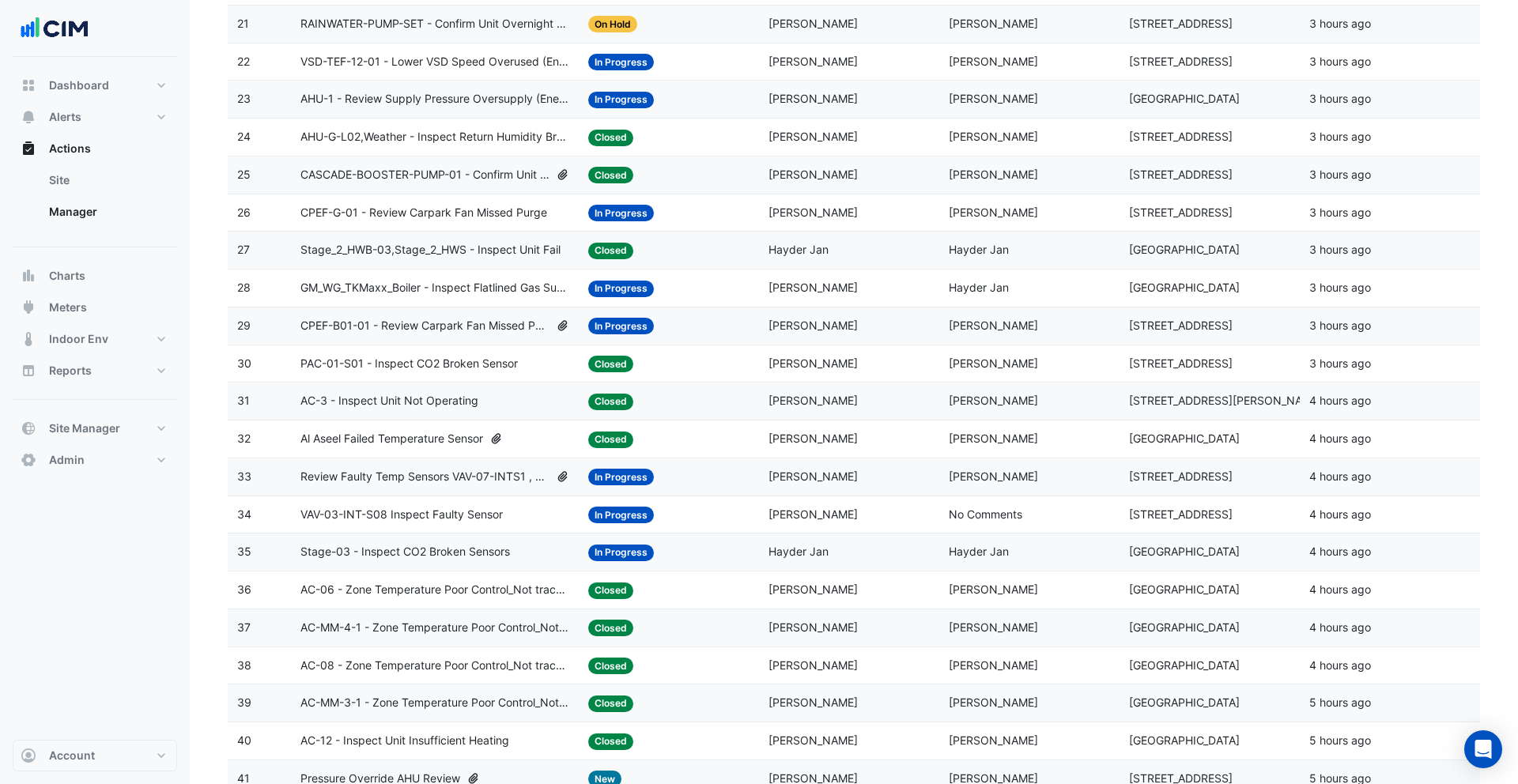
scroll to position [1085, 0]
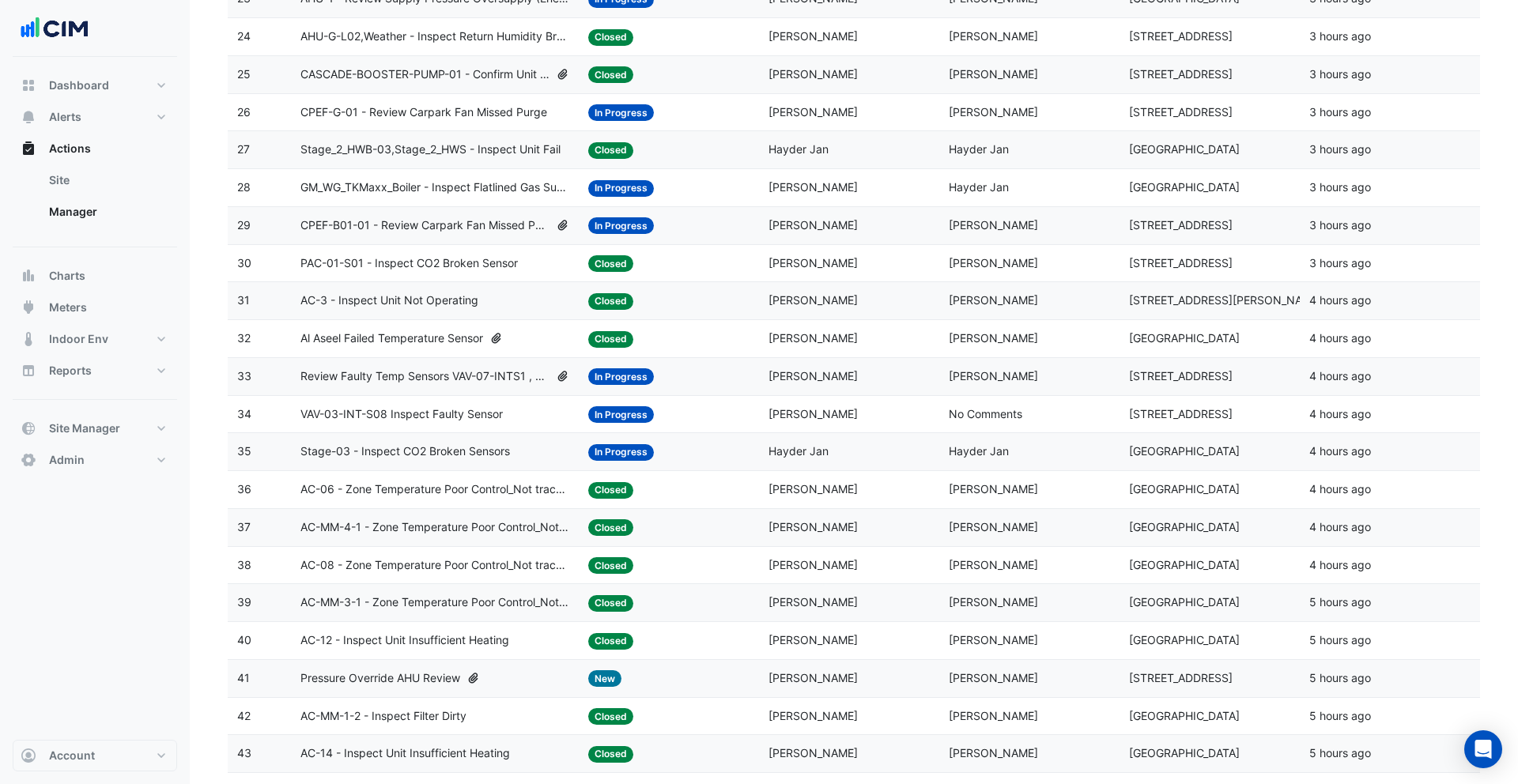
click at [1076, 492] on div "Last Commented: Jon Pilley" at bounding box center [1030, 490] width 162 height 18
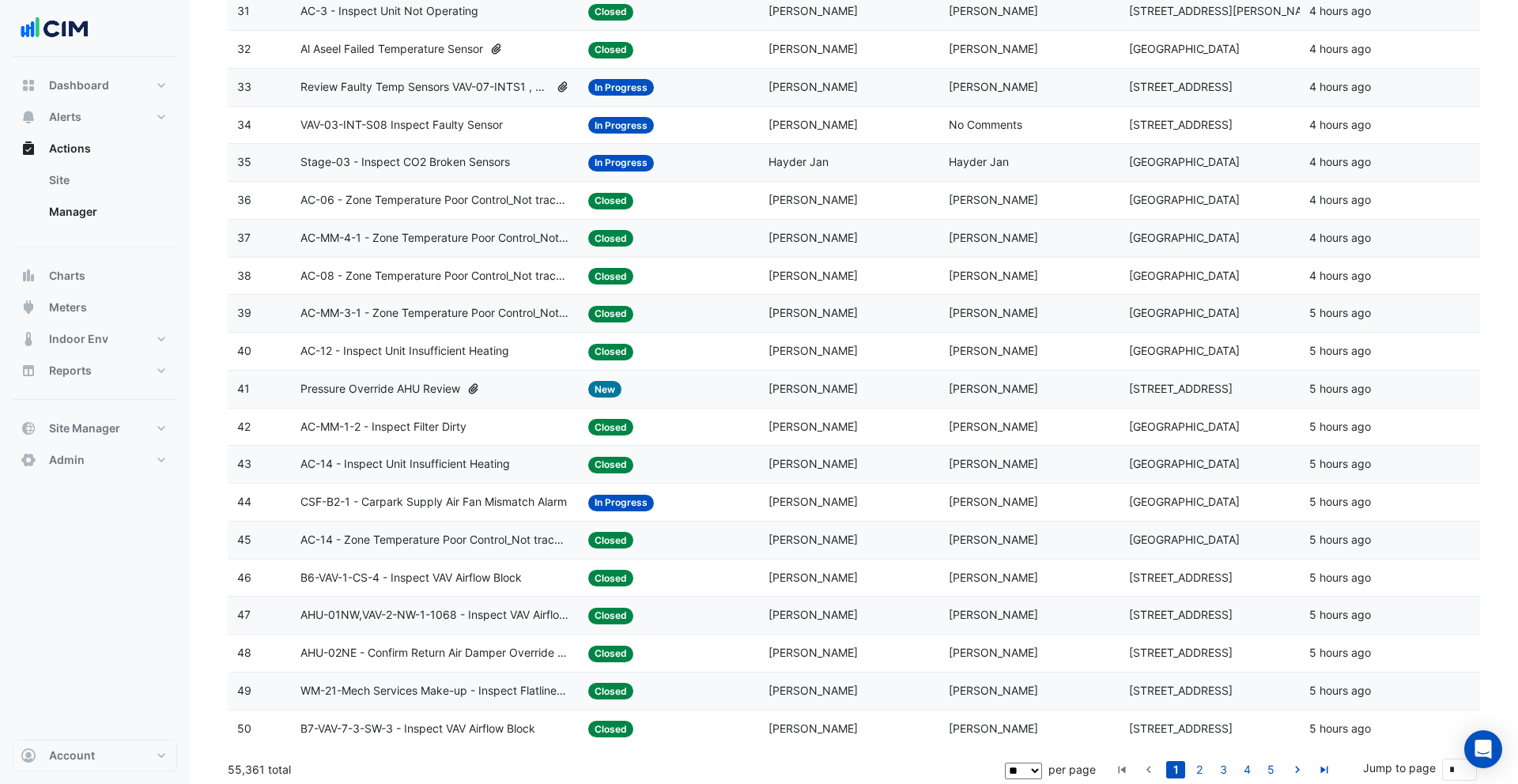
scroll to position [1379, 0]
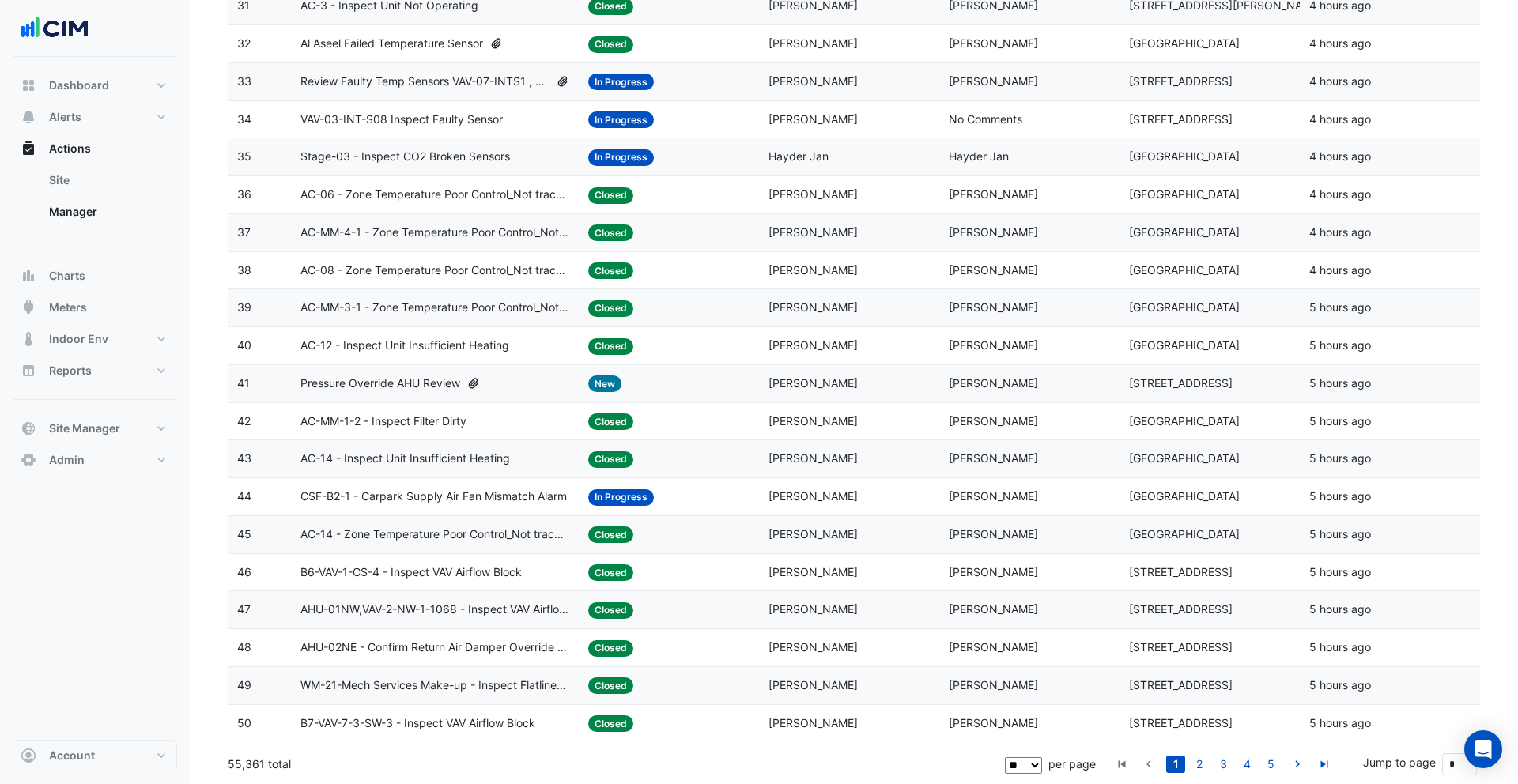
click at [1010, 571] on span "Joseph Diong" at bounding box center [994, 572] width 90 height 14
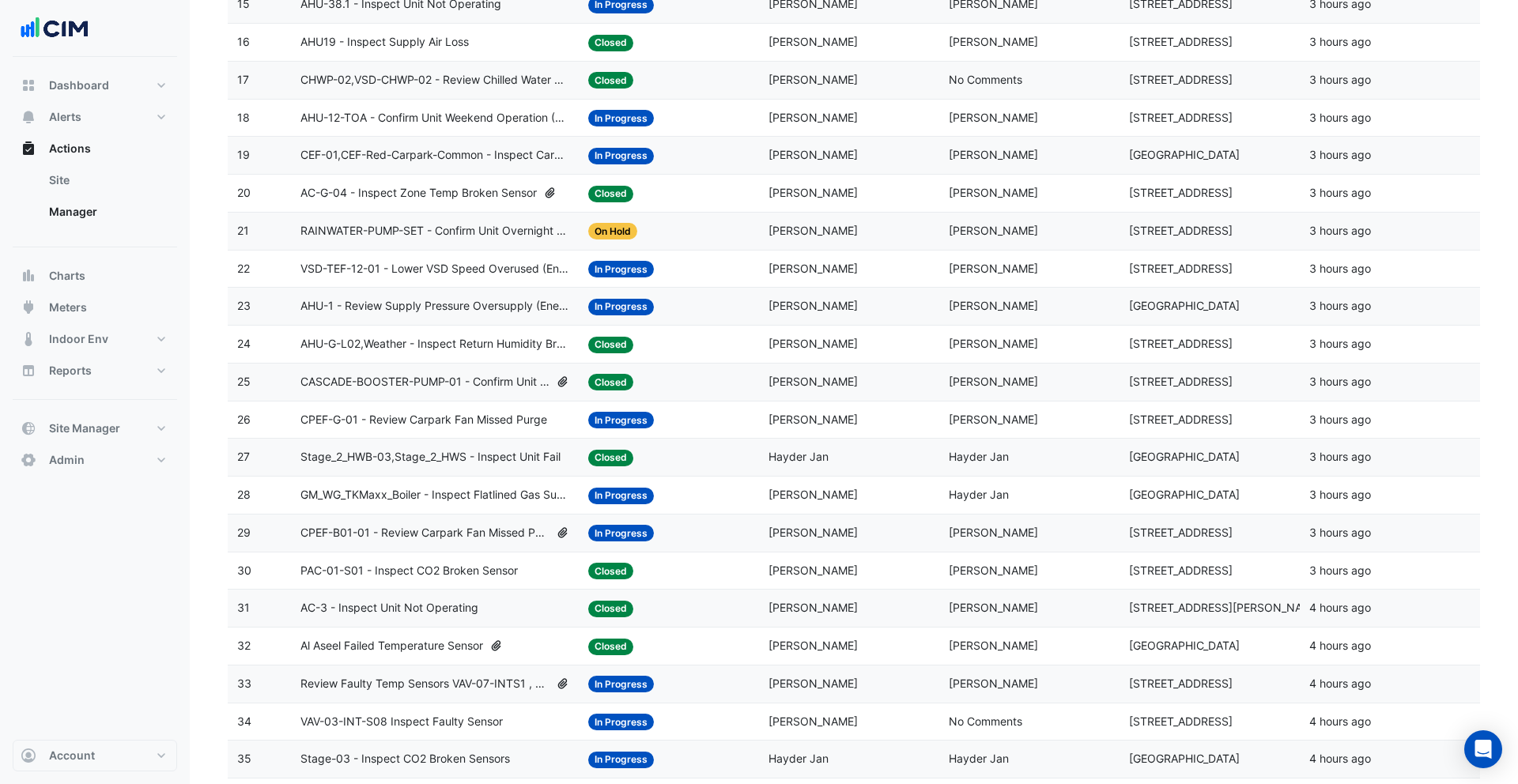
scroll to position [0, 0]
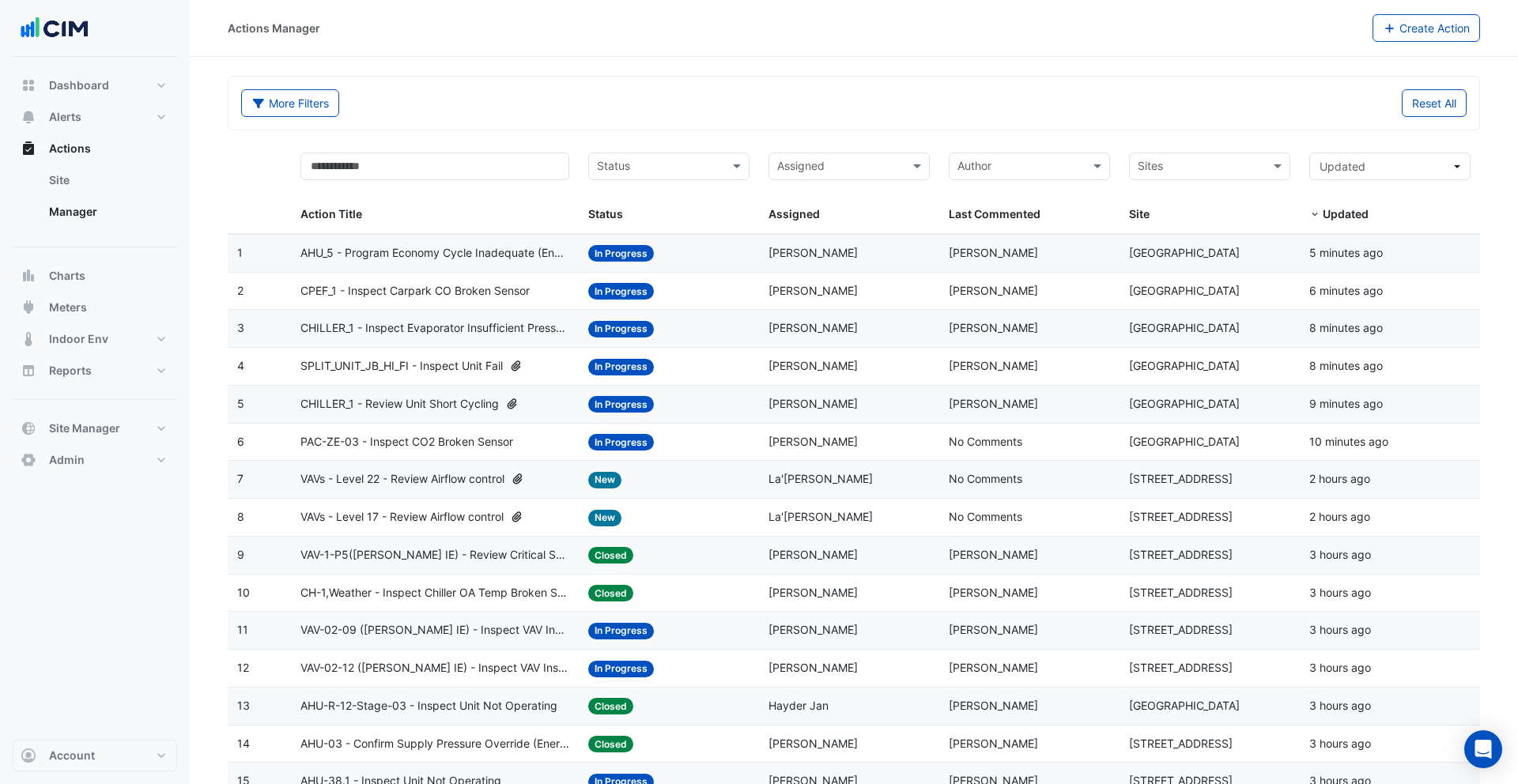
click at [932, 352] on datatable-body-cell "Assigned: Michael Claydon" at bounding box center [849, 366] width 180 height 37
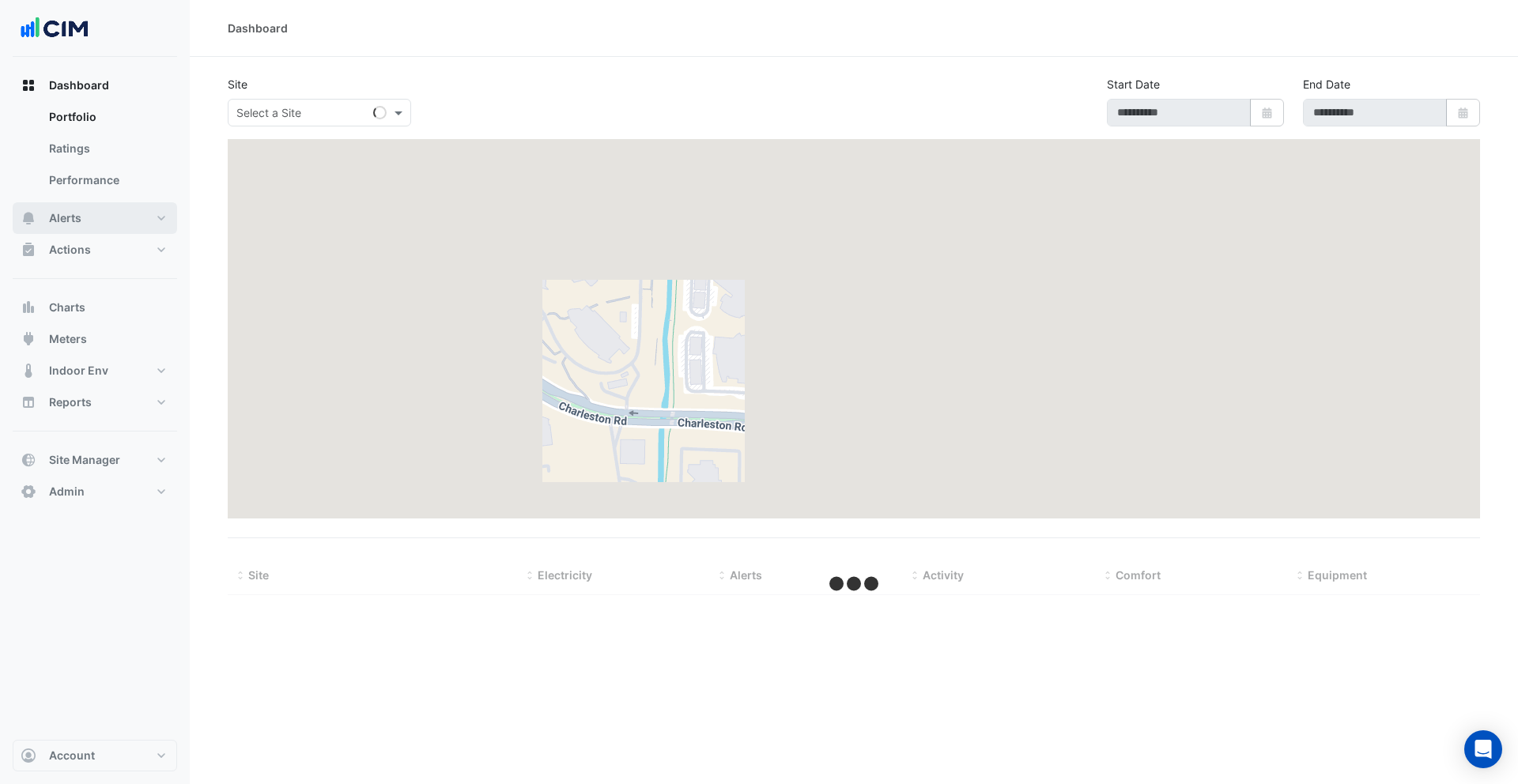
click at [122, 213] on button "Alerts" at bounding box center [95, 218] width 165 height 32
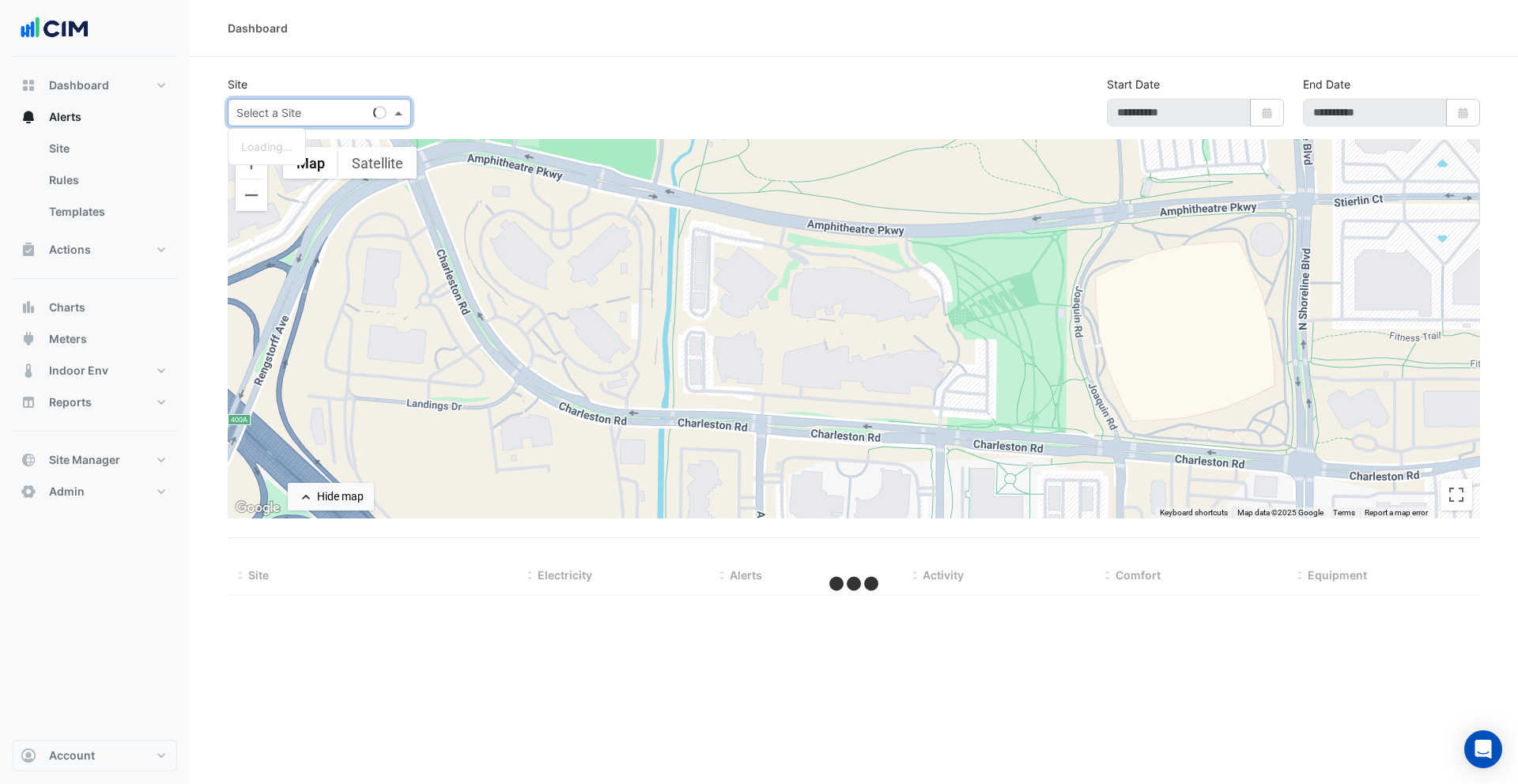
click at [313, 122] on div "Select a Site" at bounding box center [319, 113] width 183 height 28
click at [336, 72] on section "Site Select a Site Loading... Start Date Select Date End Date Select Date ← Mov…" at bounding box center [854, 326] width 1328 height 538
click at [111, 121] on button "Alerts" at bounding box center [95, 117] width 165 height 32
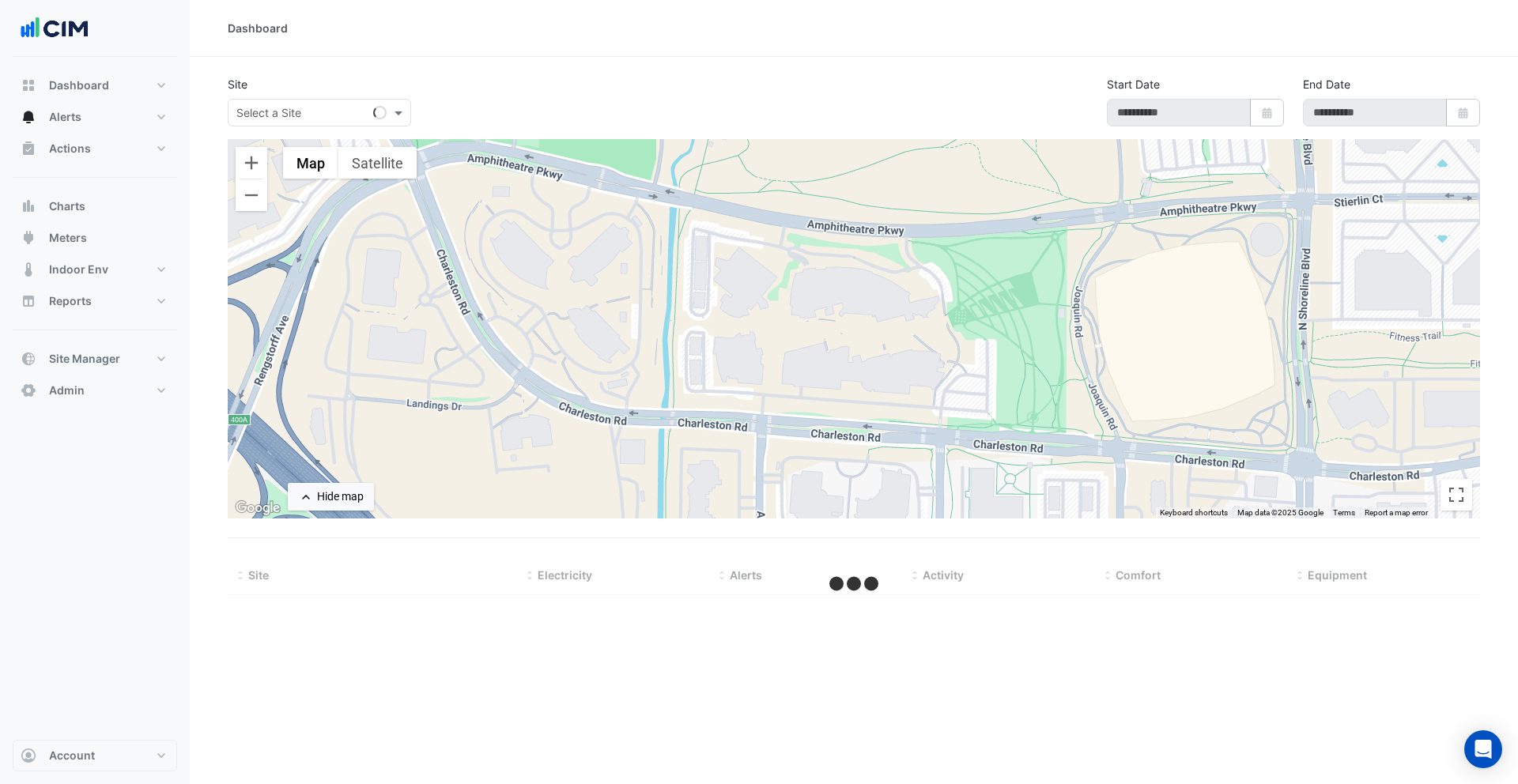
click at [370, 69] on section "Site Select a Site Start Date Select Date End Date Select Date ← Move left → Mo…" at bounding box center [854, 326] width 1328 height 538
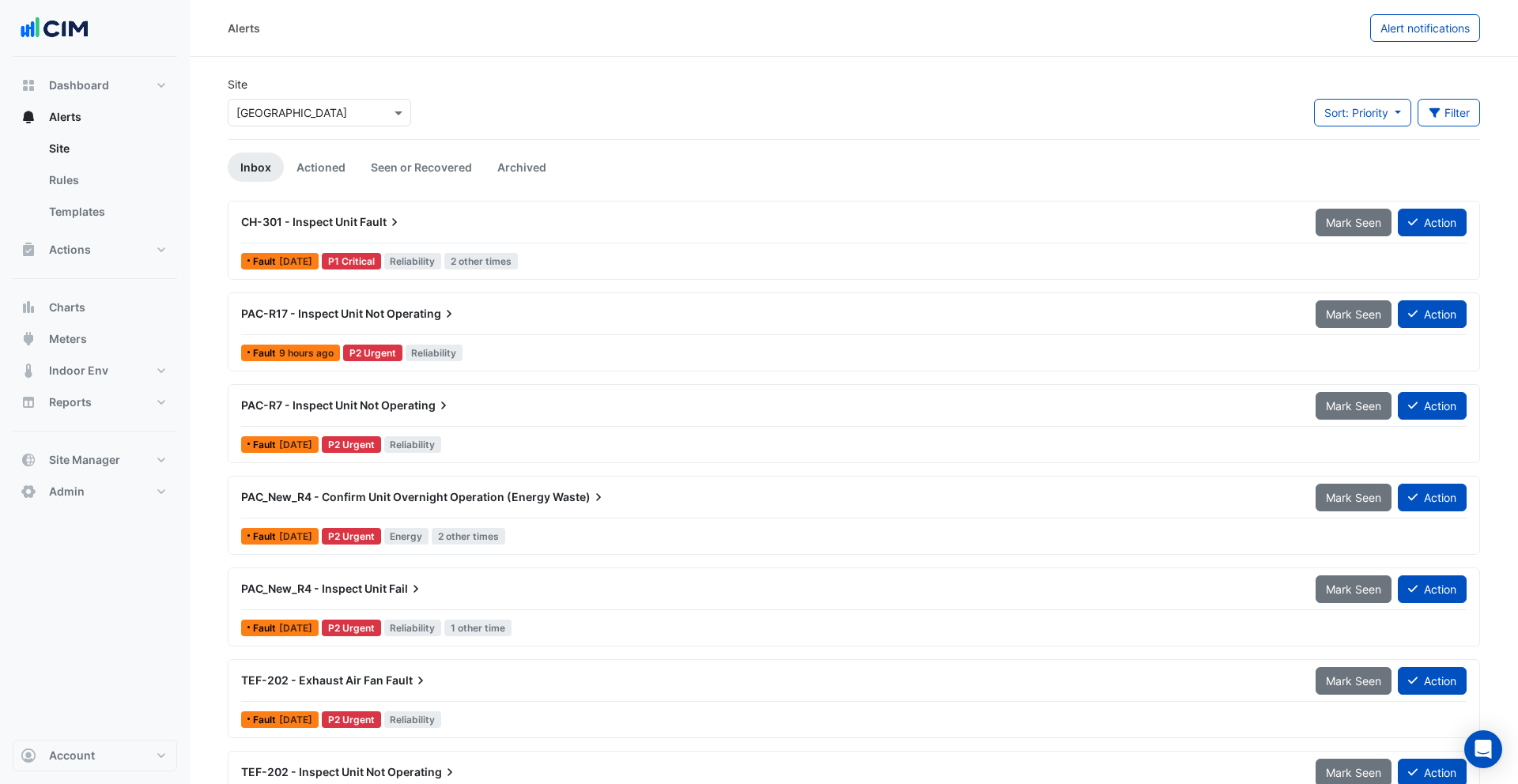
click at [364, 108] on input "text" at bounding box center [303, 113] width 134 height 17
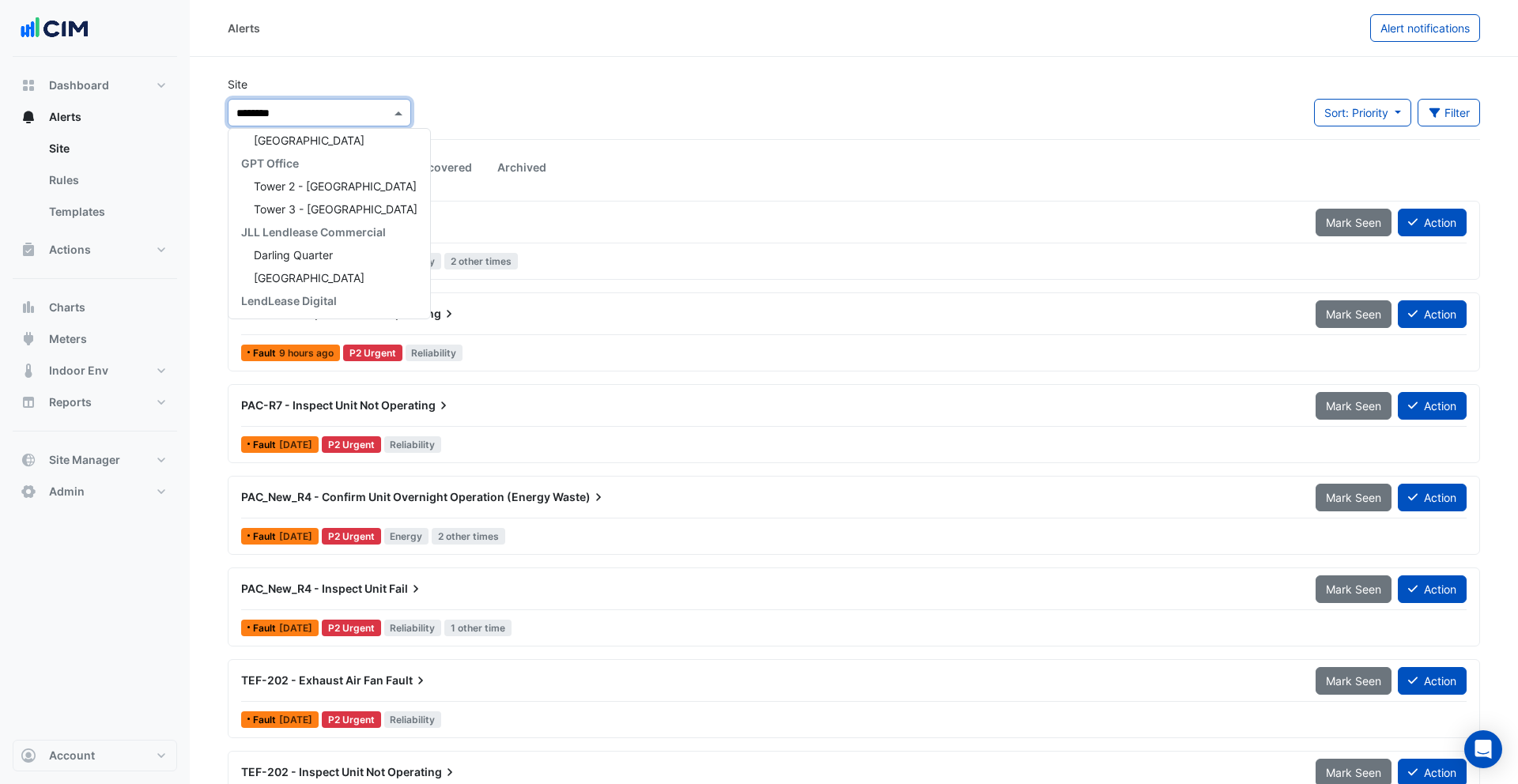
type input "*********"
click at [318, 154] on div "Darling Quarter" at bounding box center [314, 163] width 170 height 23
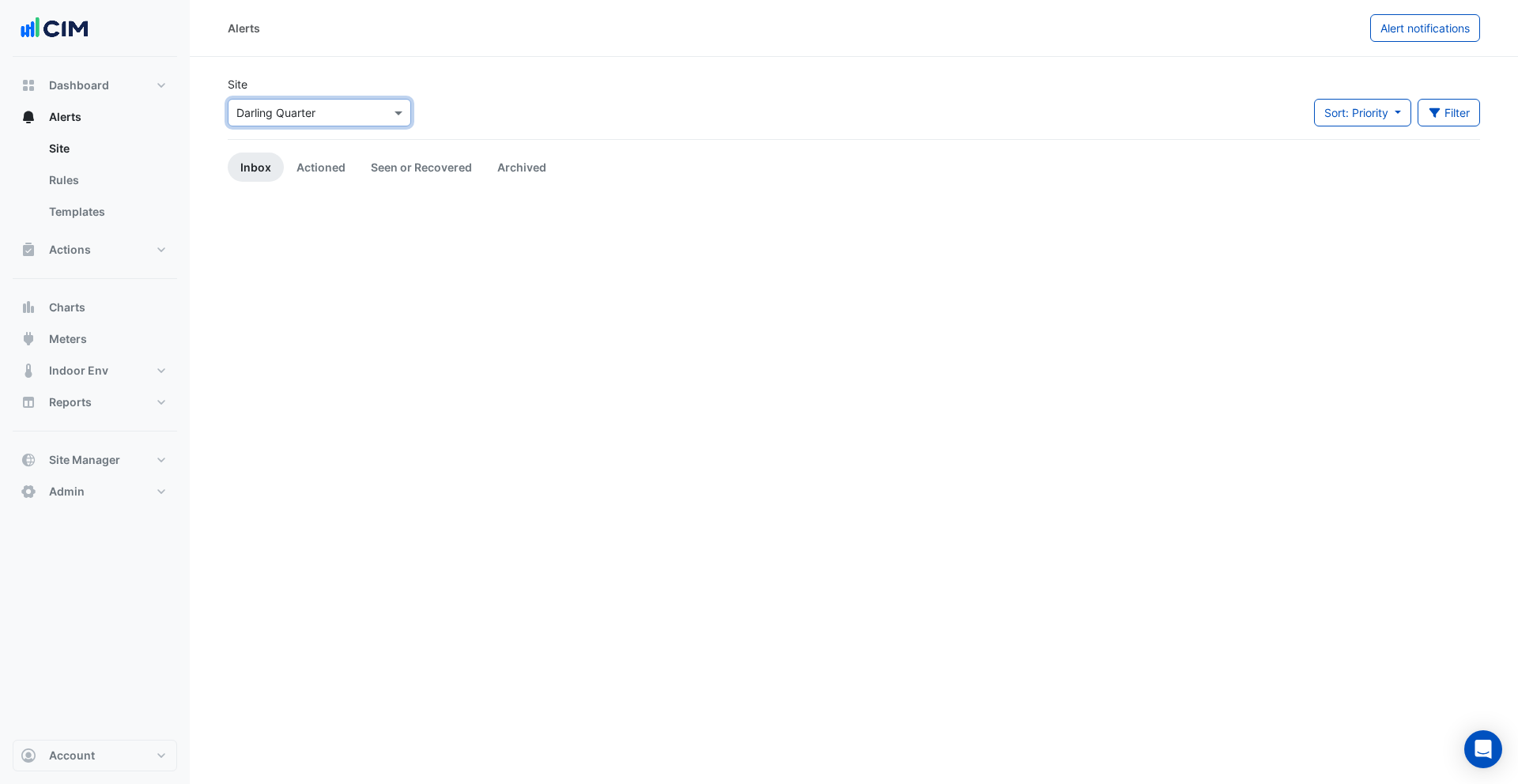
click at [400, 45] on div "Alerts Alert notifications" at bounding box center [854, 28] width 1328 height 57
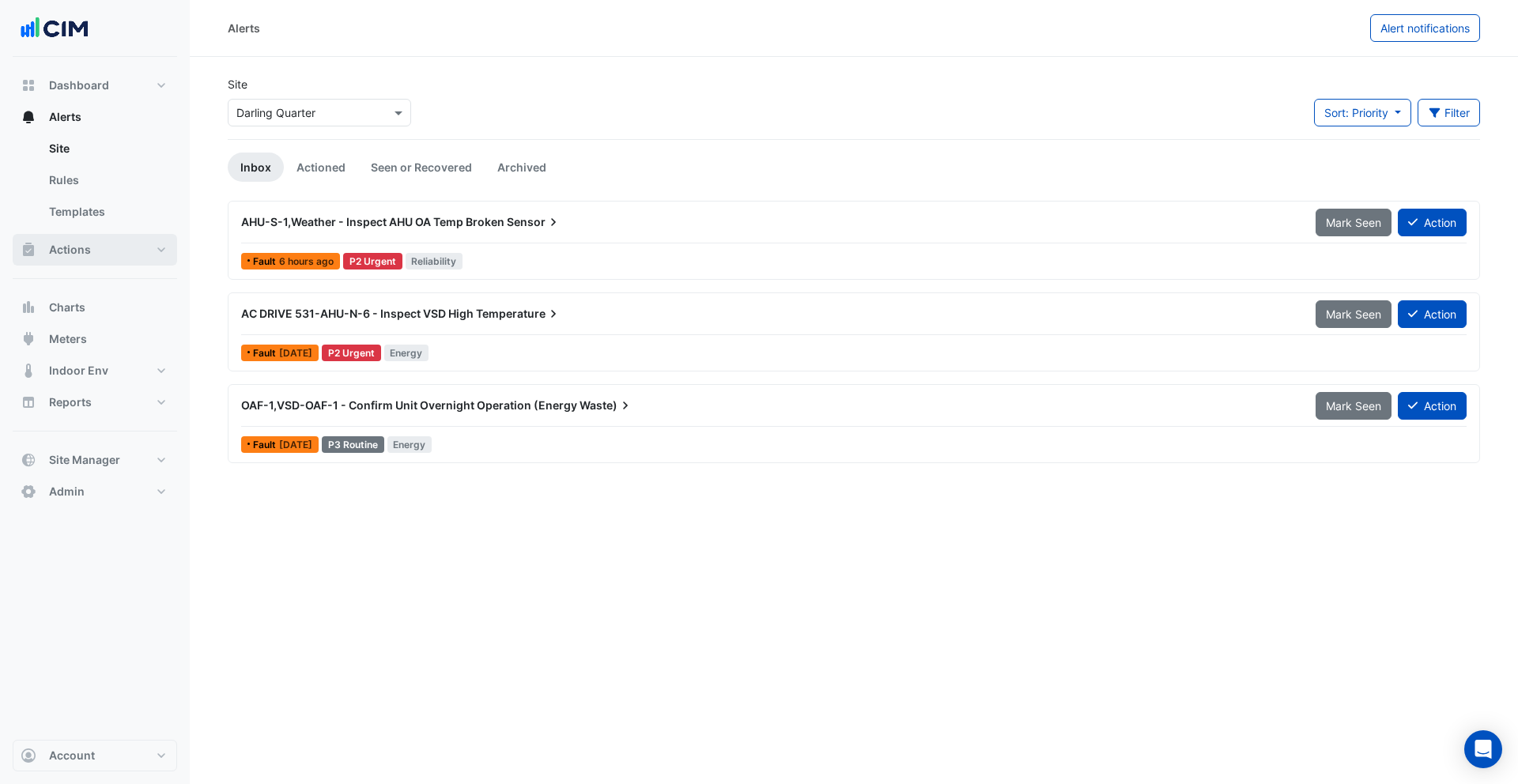
click at [123, 256] on button "Actions" at bounding box center [95, 250] width 165 height 32
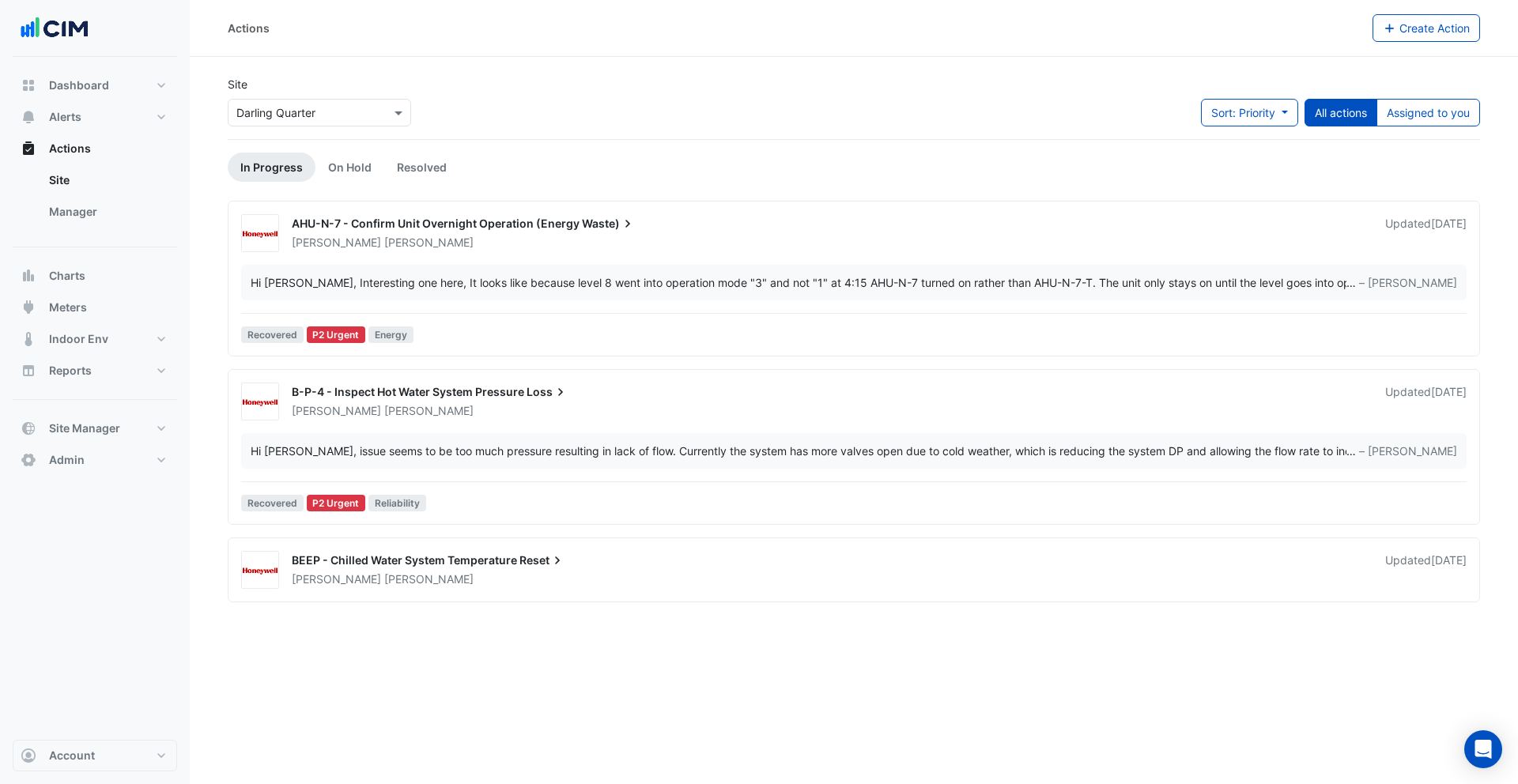
click at [468, 236] on div "Brad Watts" at bounding box center [829, 242] width 1078 height 16
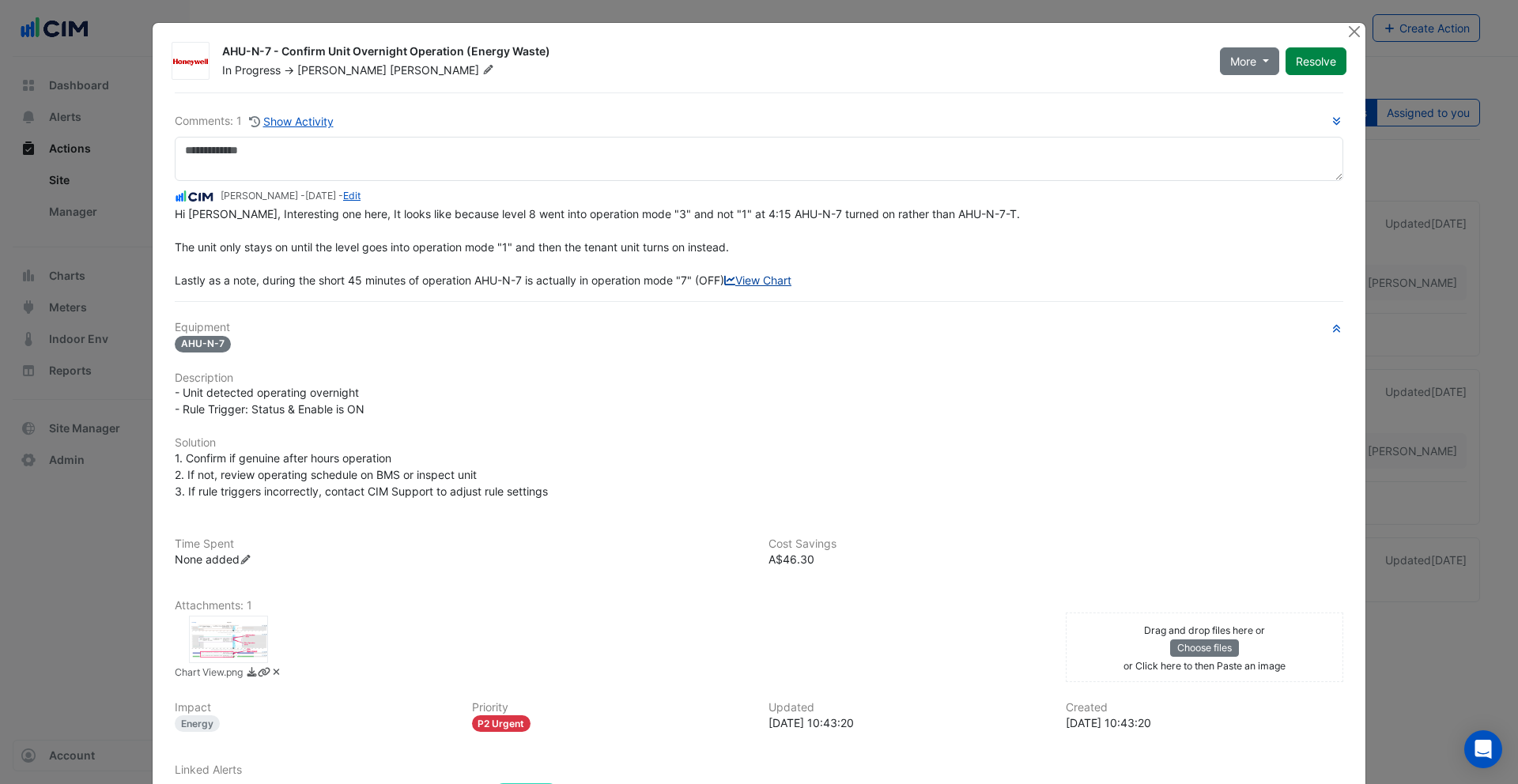
click at [724, 287] on link "View Chart" at bounding box center [758, 280] width 67 height 14
click at [1357, 34] on button "Close" at bounding box center [1354, 31] width 17 height 17
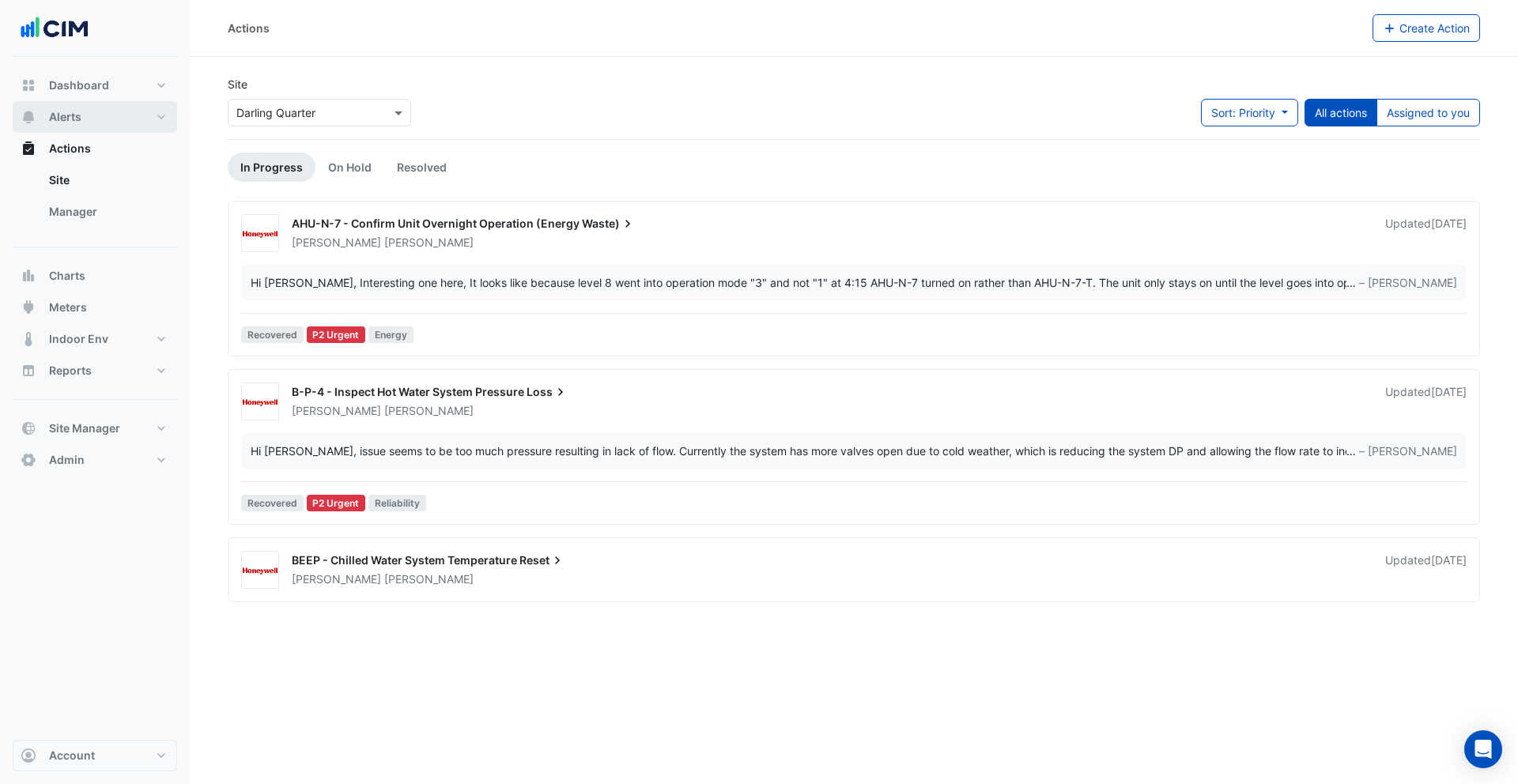
click at [94, 120] on button "Alerts" at bounding box center [95, 117] width 165 height 32
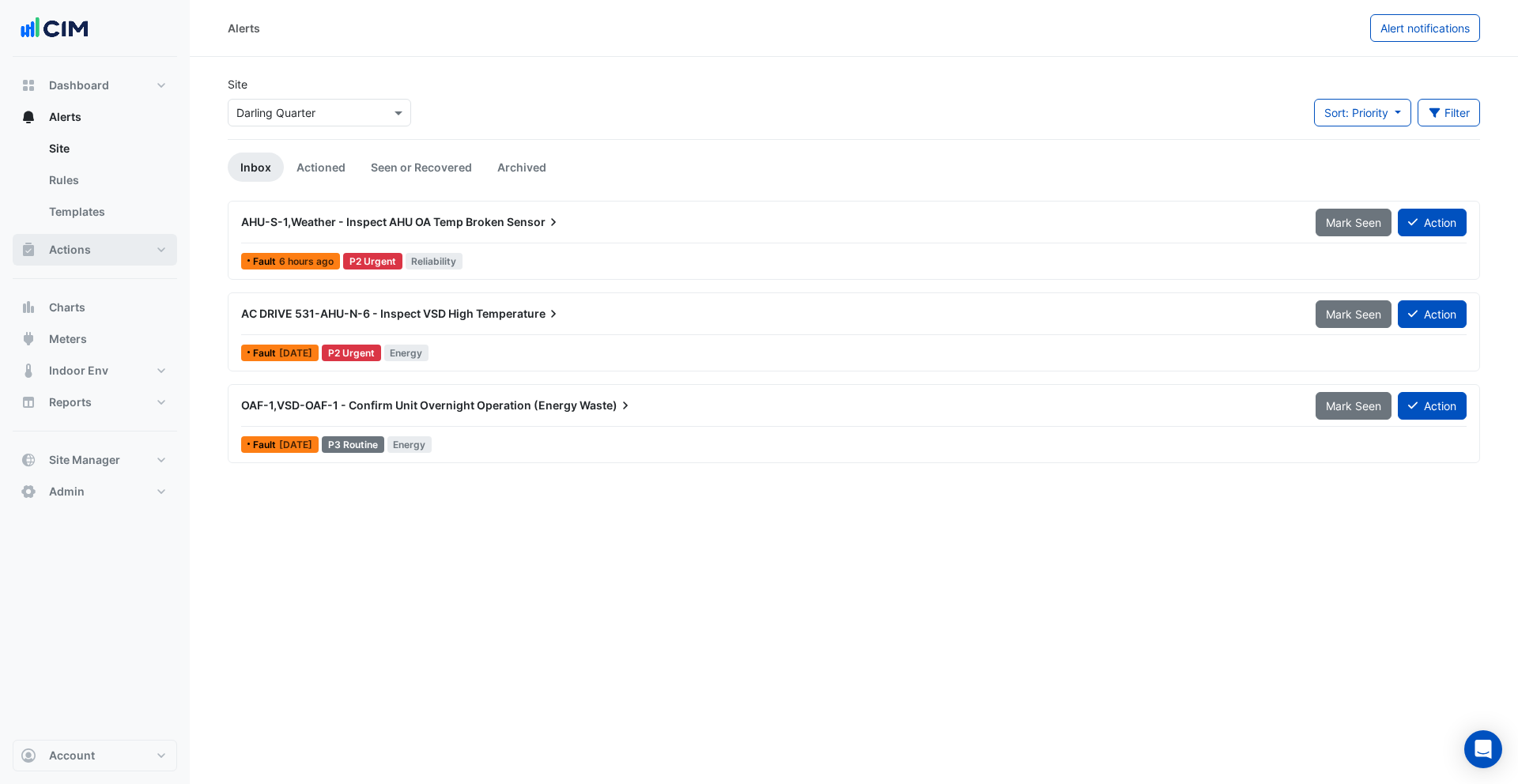
click at [126, 241] on button "Actions" at bounding box center [95, 250] width 165 height 32
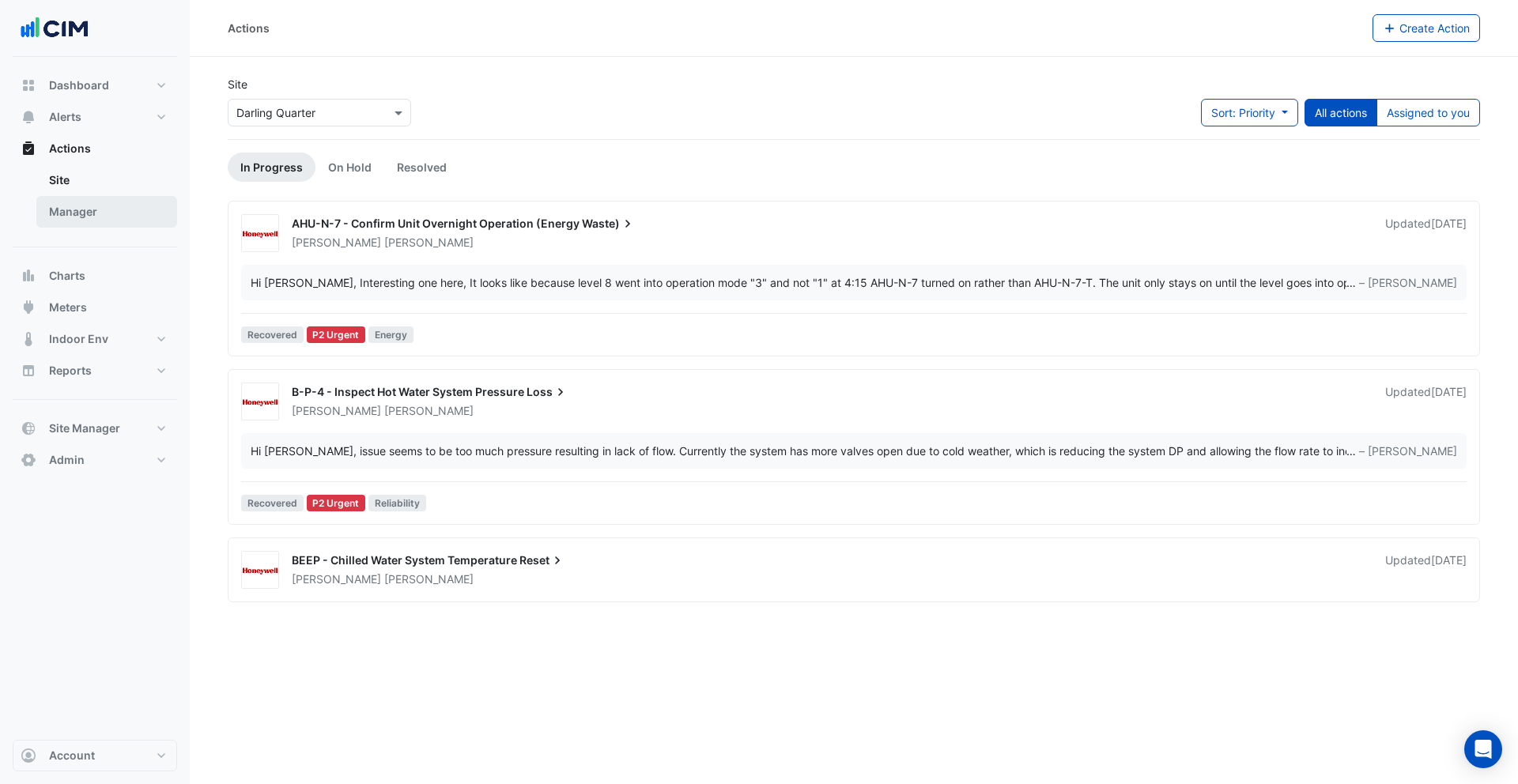
click at [109, 215] on link "Manager" at bounding box center [106, 212] width 141 height 32
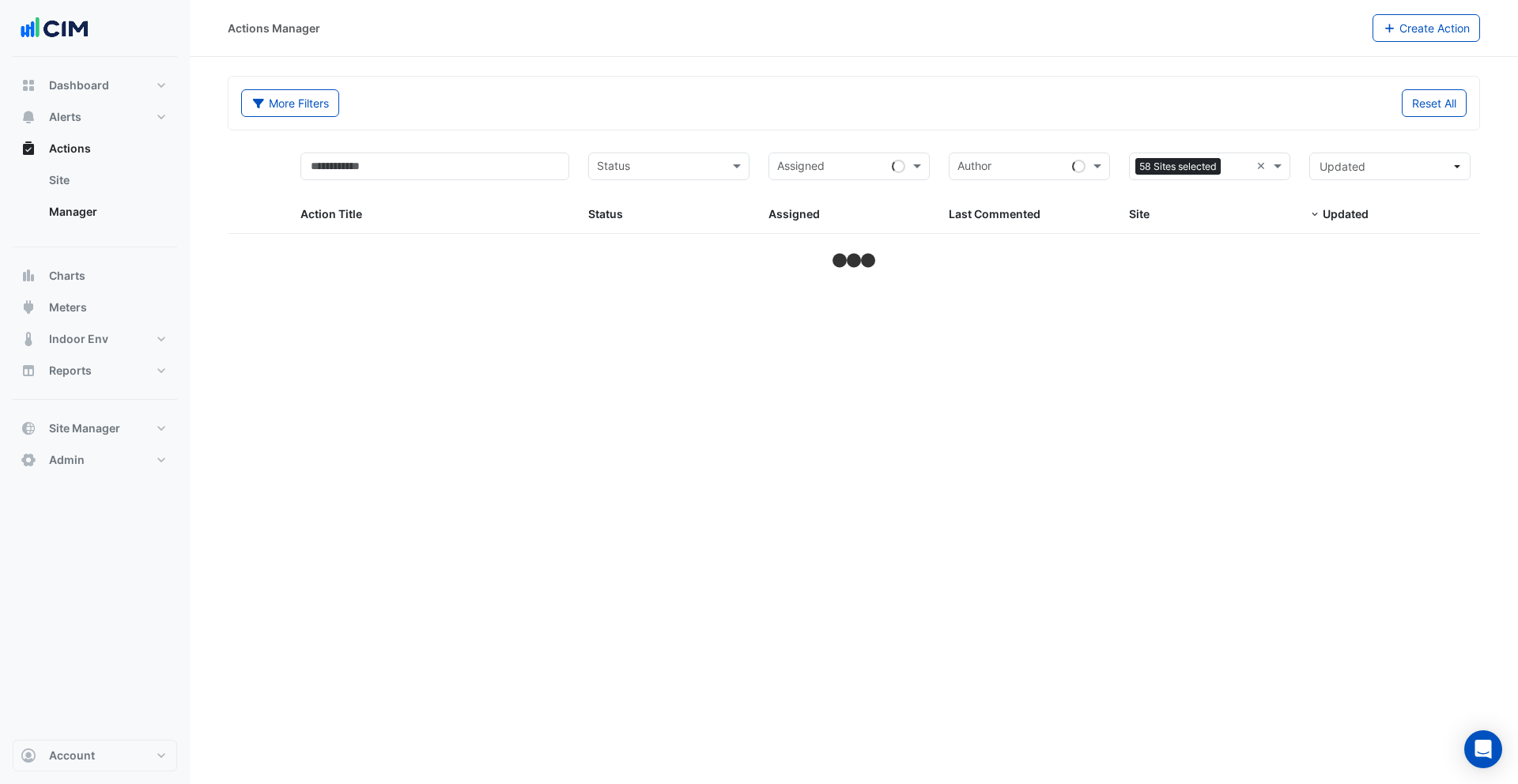
select select "**"
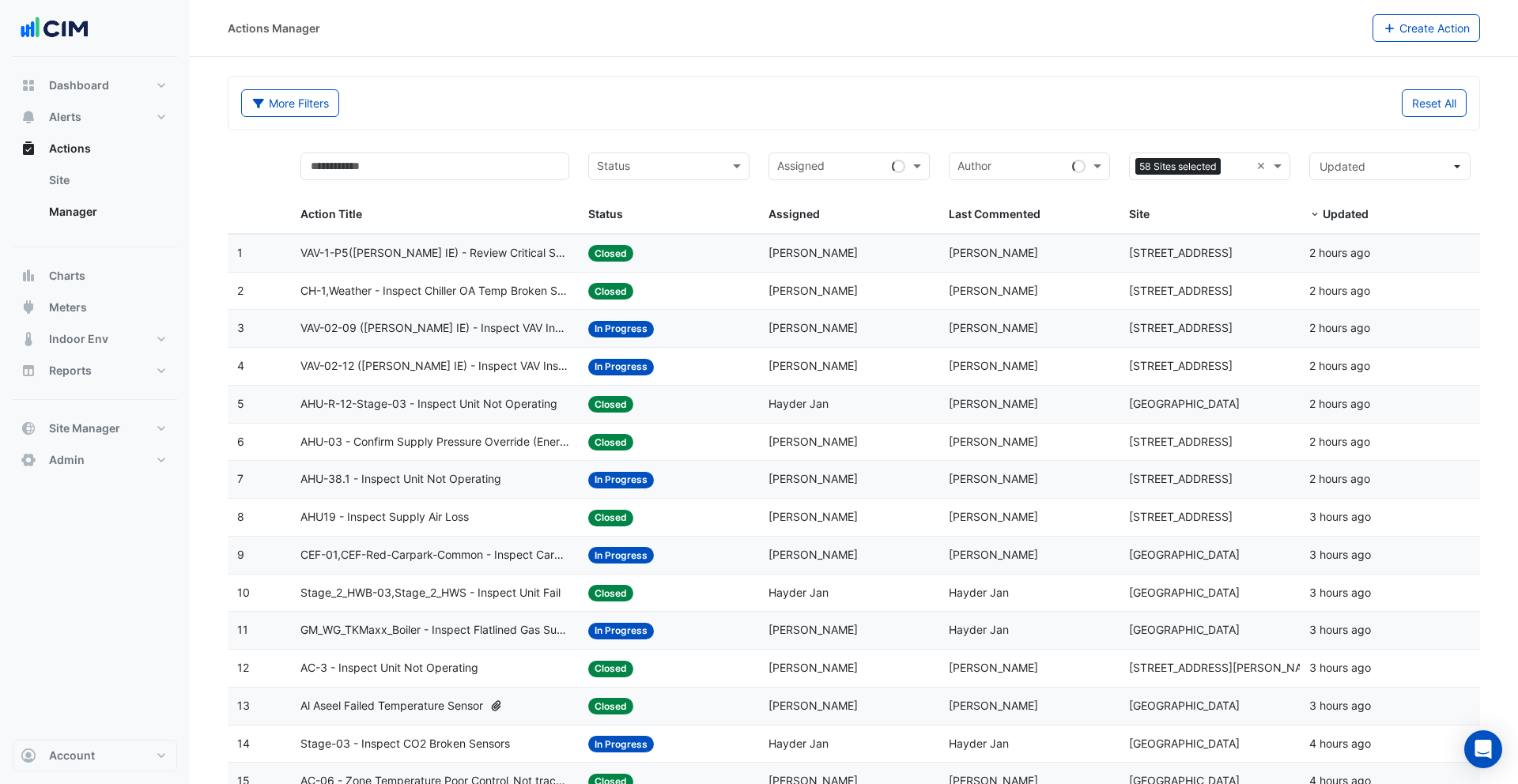
click at [977, 256] on span "Jeff Maddaford" at bounding box center [994, 252] width 90 height 14
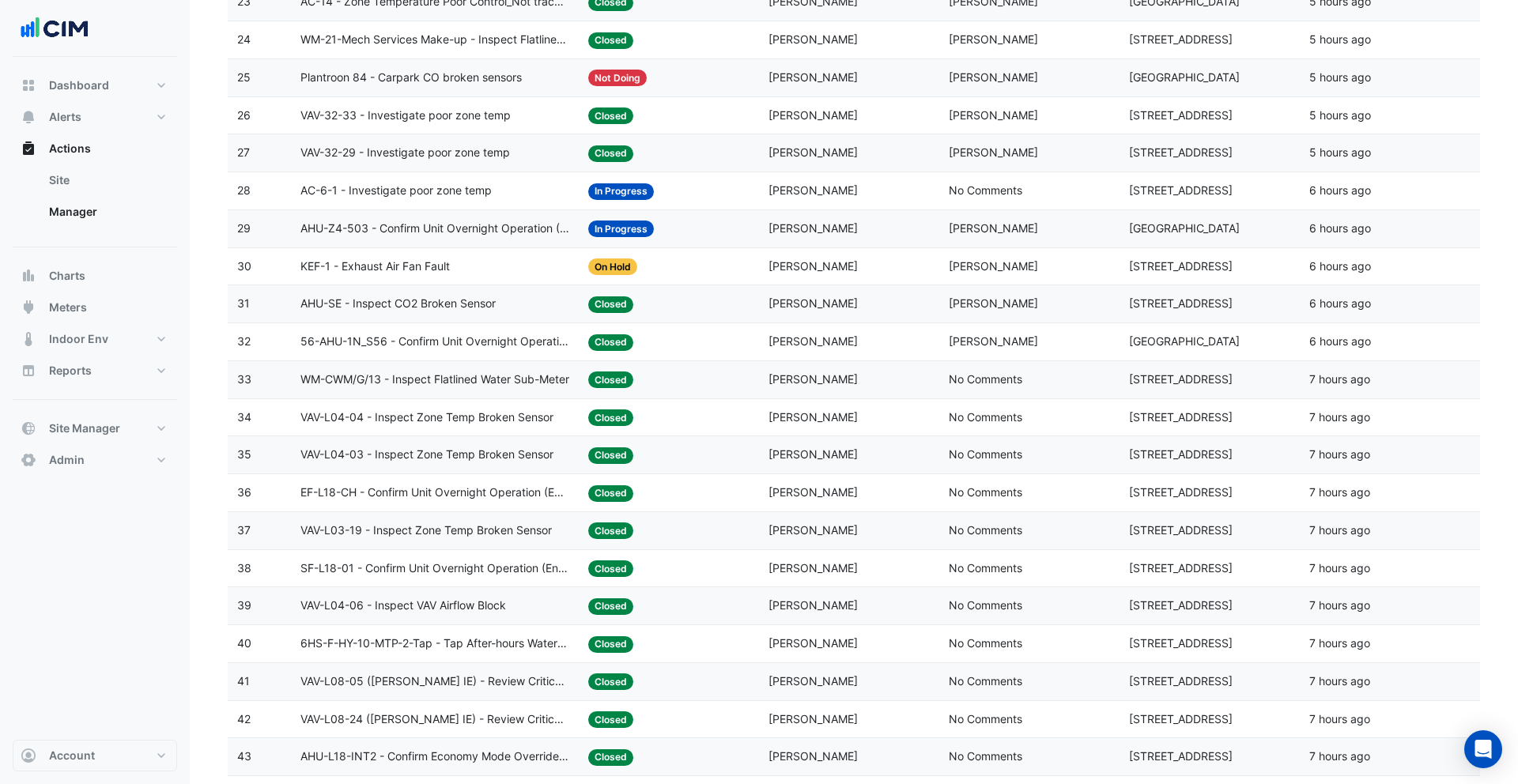
scroll to position [1379, 0]
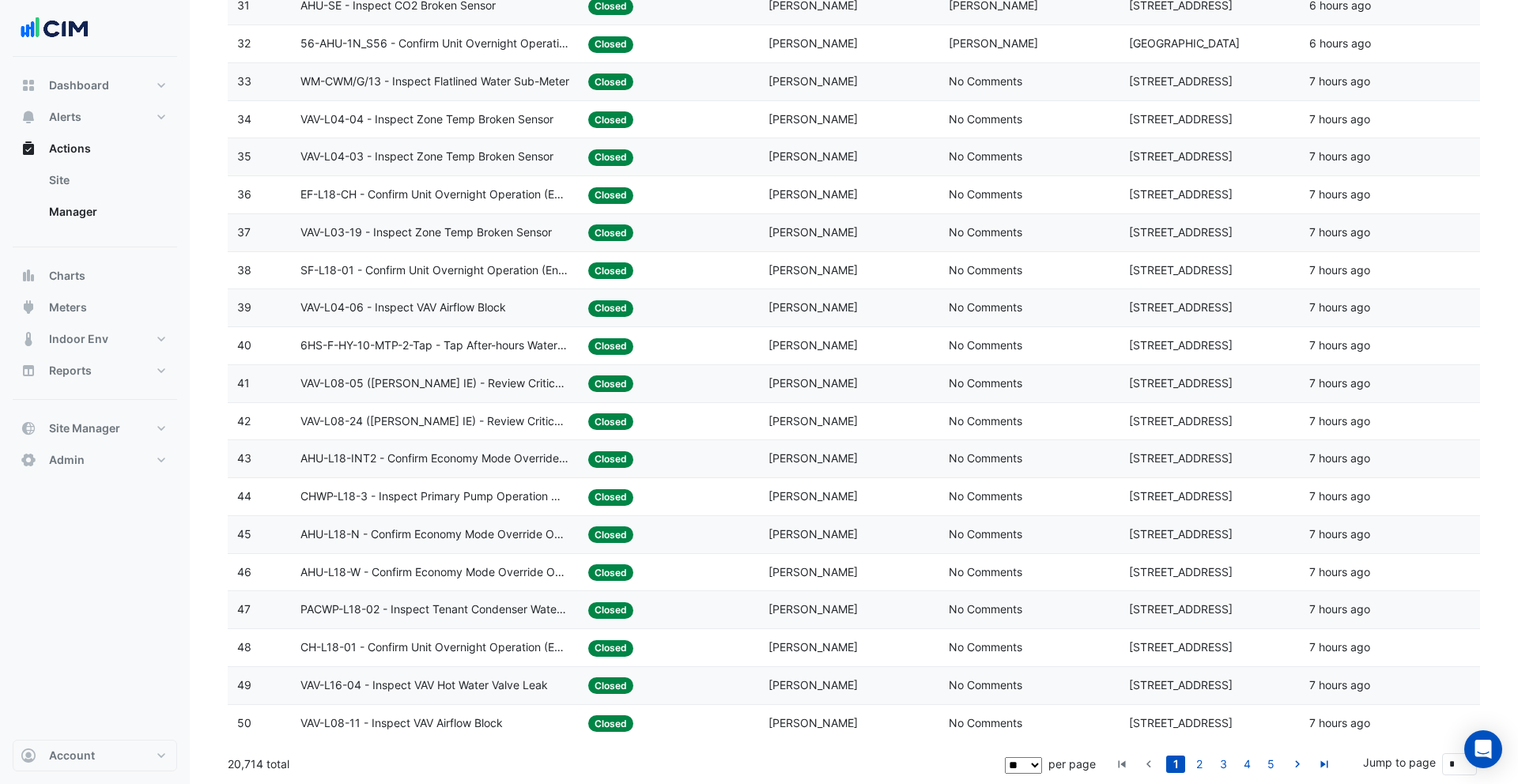
click at [977, 270] on span "No Comments" at bounding box center [986, 270] width 74 height 14
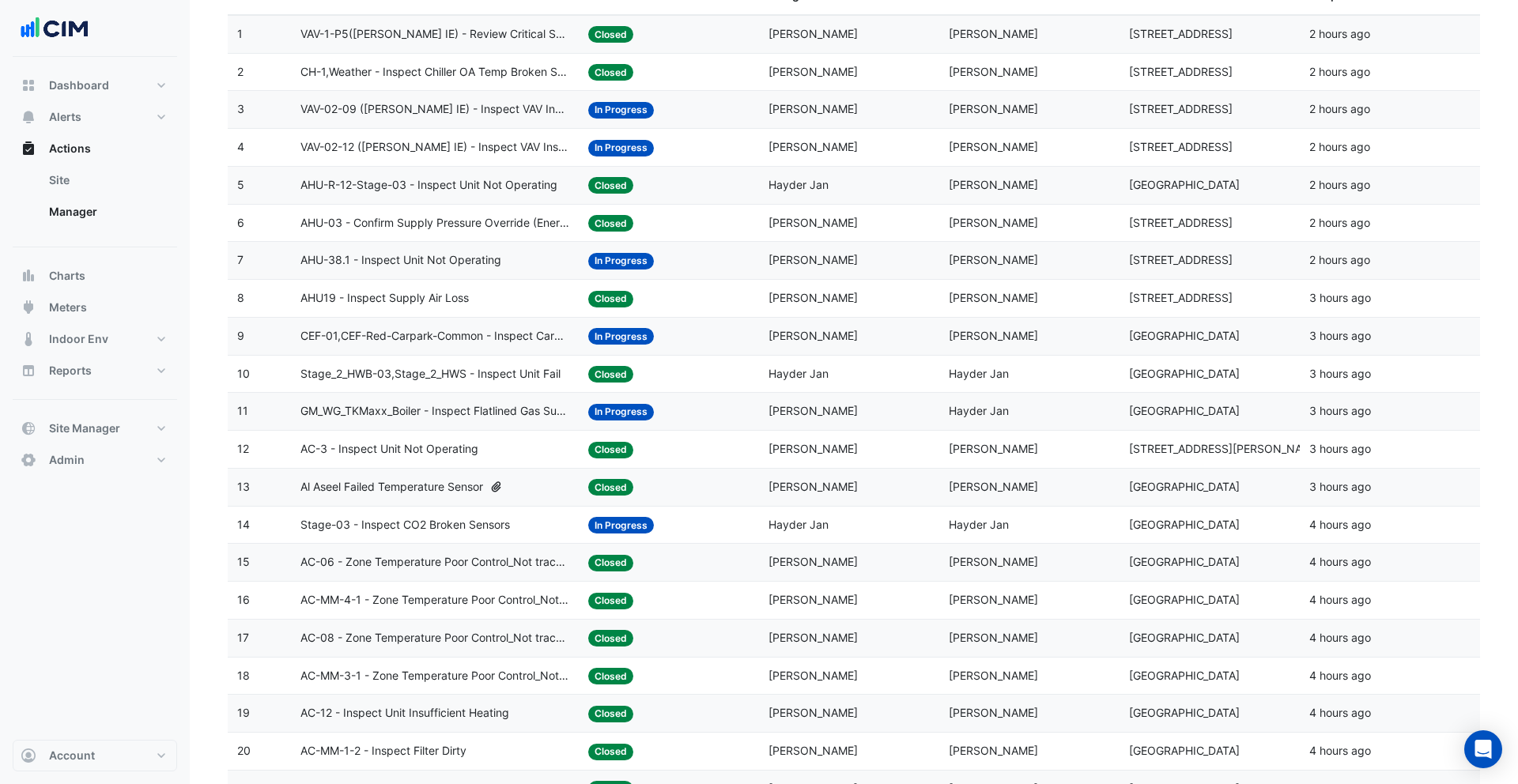
scroll to position [0, 0]
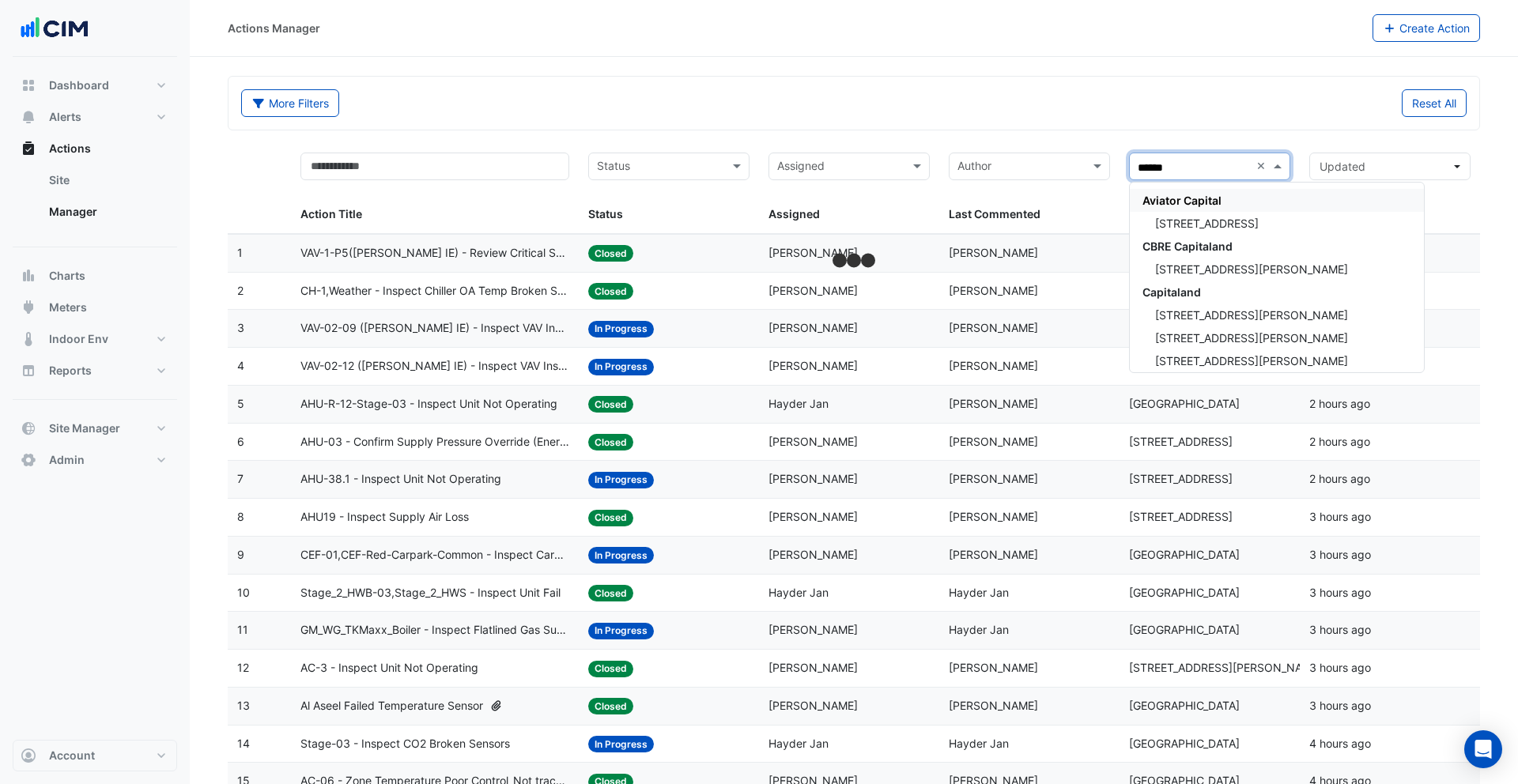
type input "*******"
click at [1194, 314] on span "100 Arthur Street" at bounding box center [1252, 314] width 193 height 14
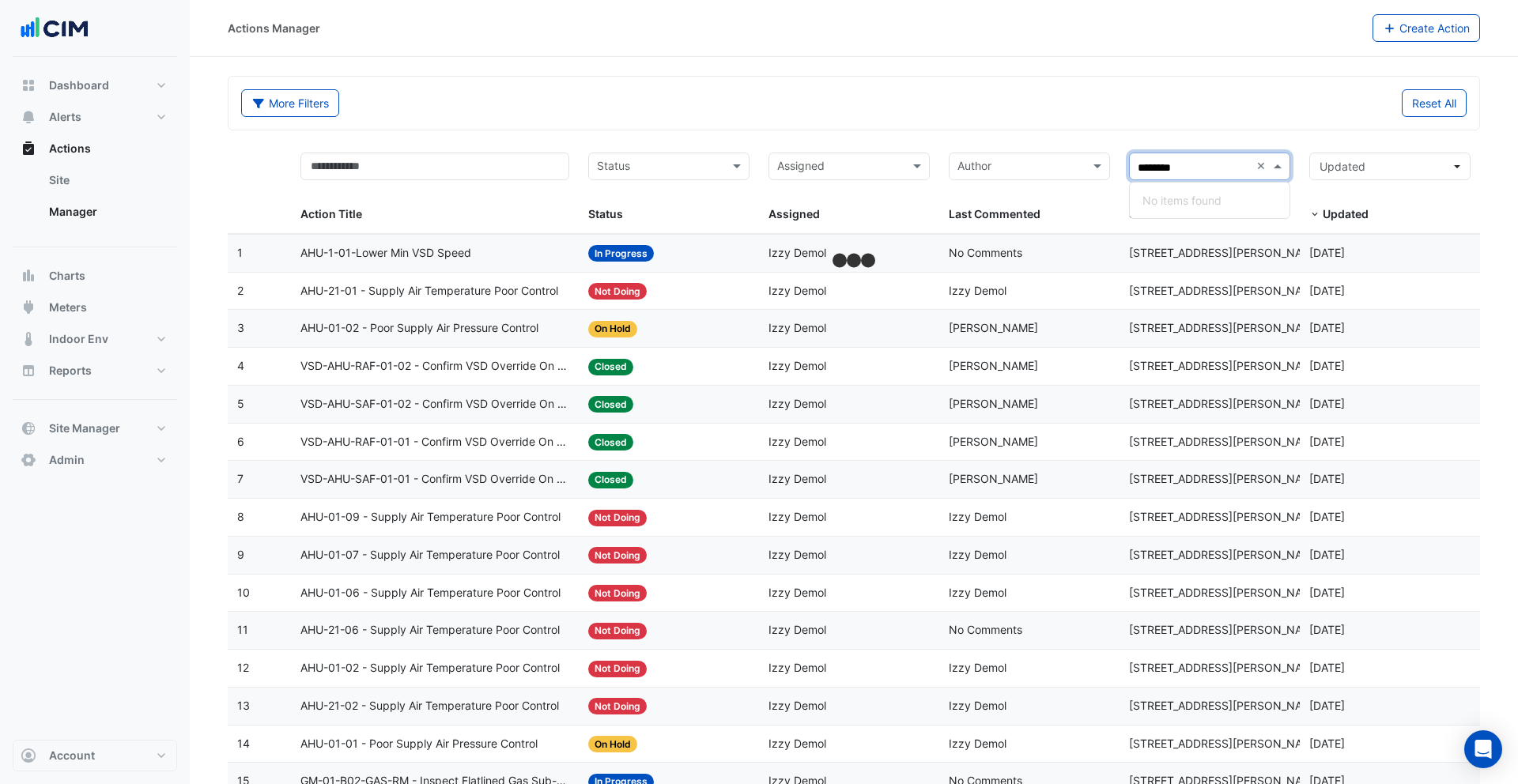
type input "*******"
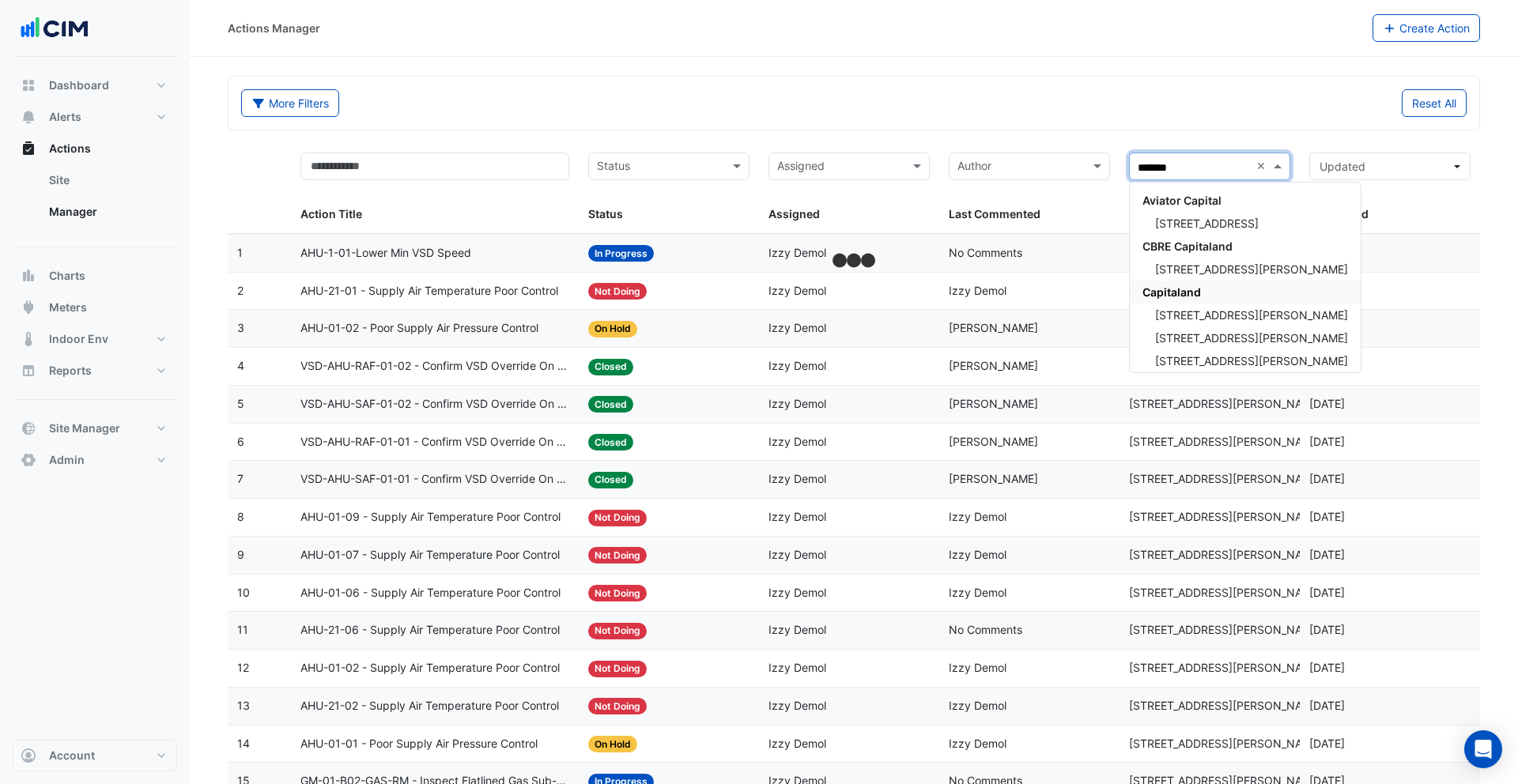
click at [1167, 294] on span "Capitaland" at bounding box center [1172, 292] width 58 height 14
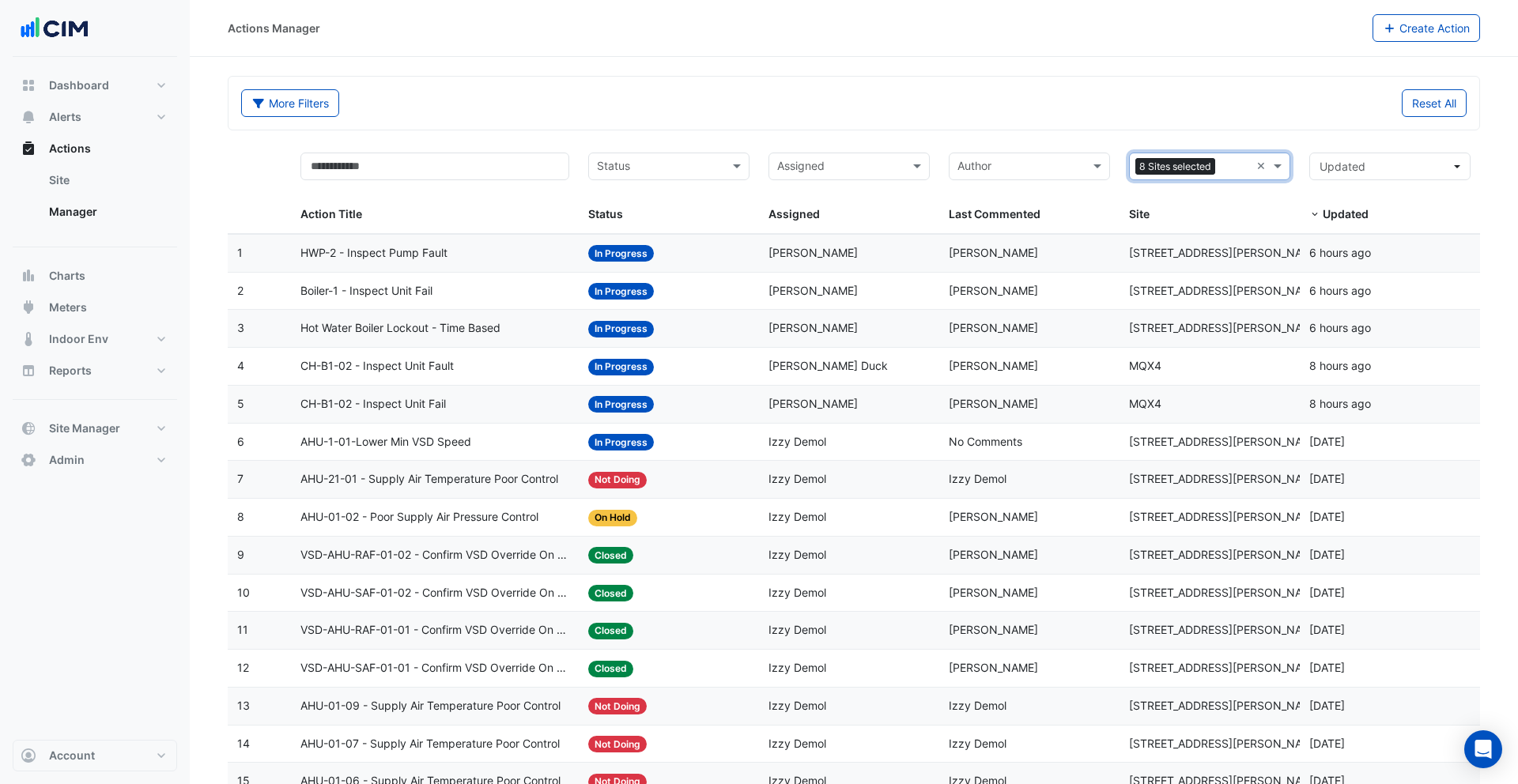
click at [650, 176] on div at bounding box center [659, 169] width 128 height 22
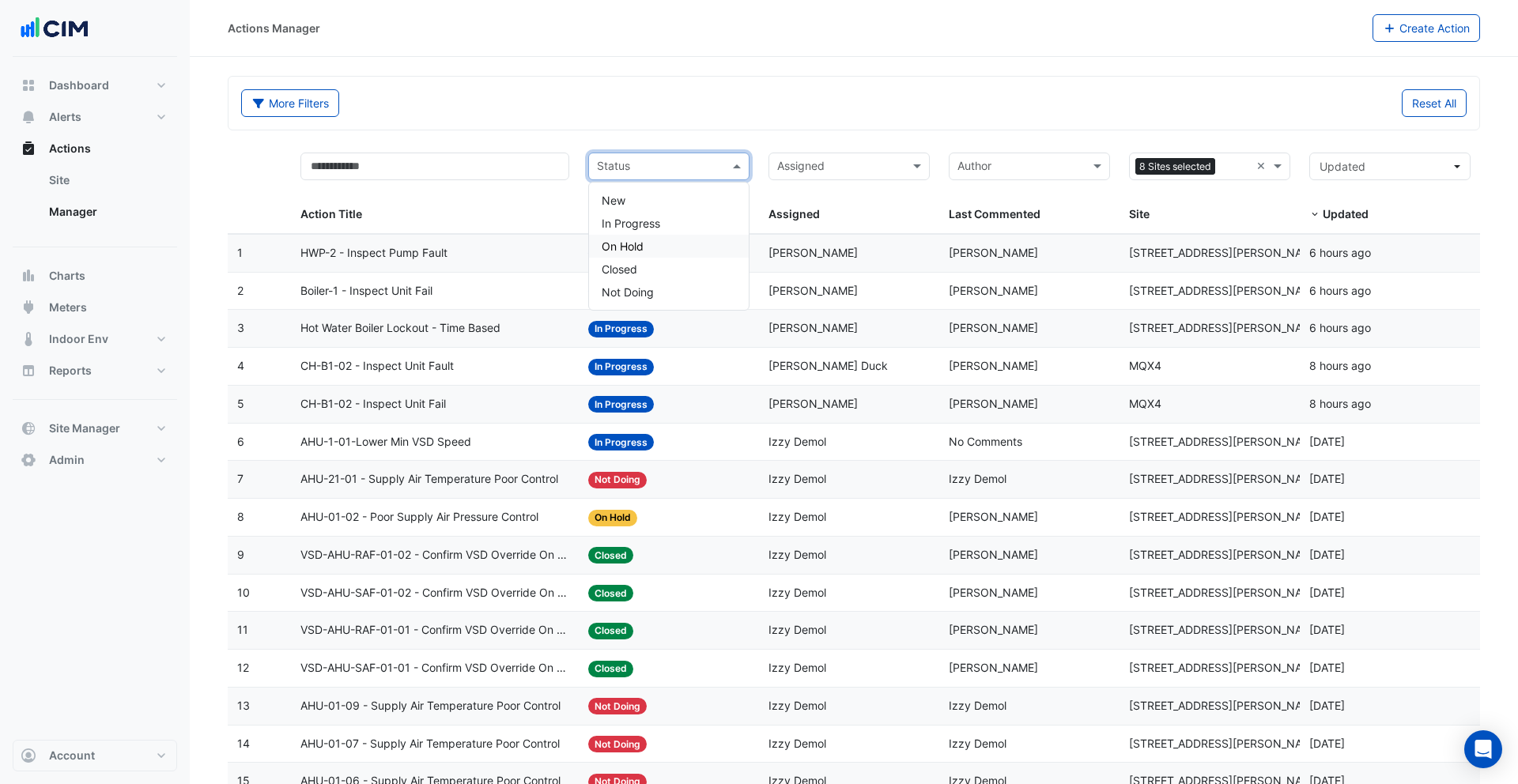
click at [655, 242] on div "On Hold" at bounding box center [669, 246] width 160 height 23
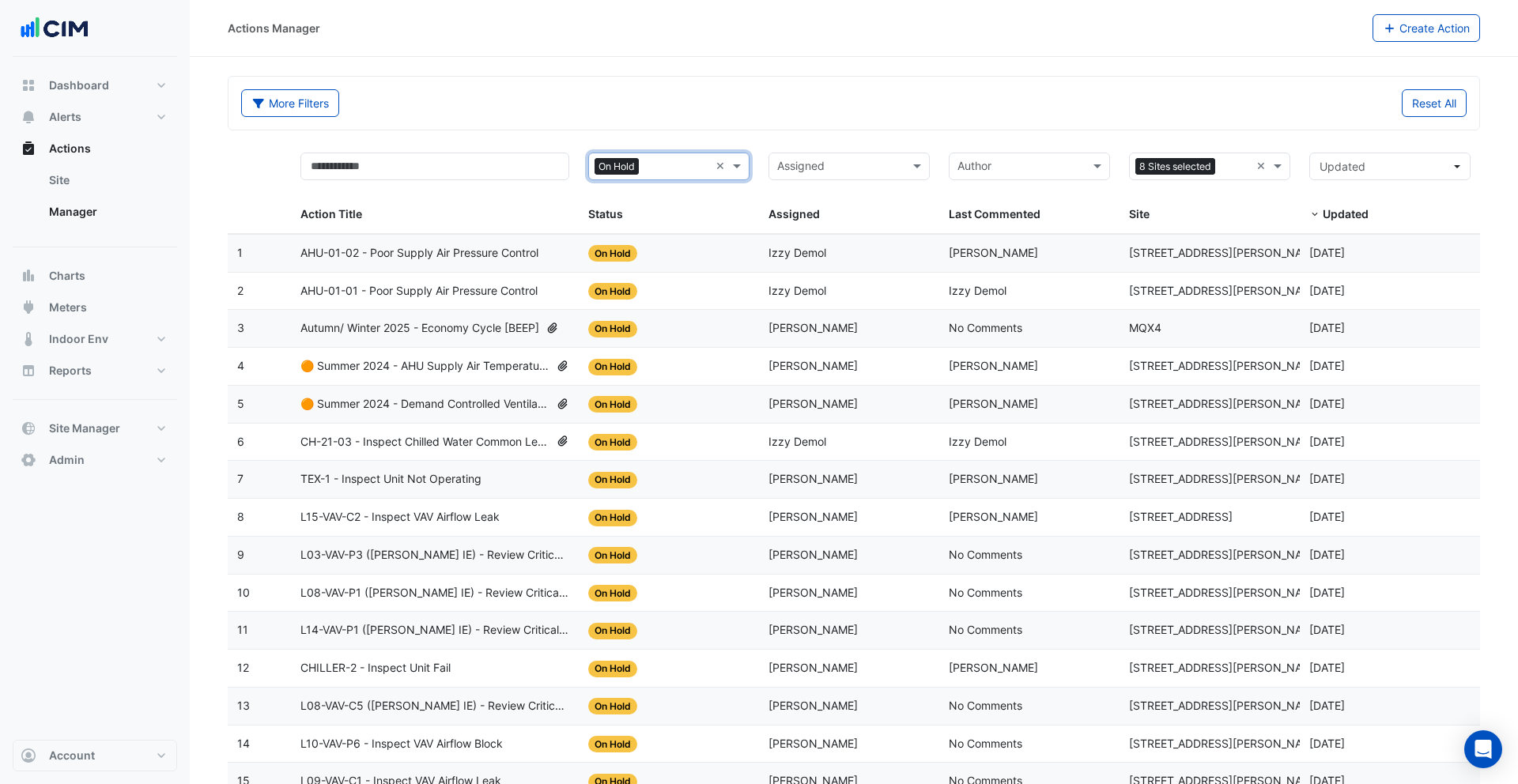
scroll to position [436, 0]
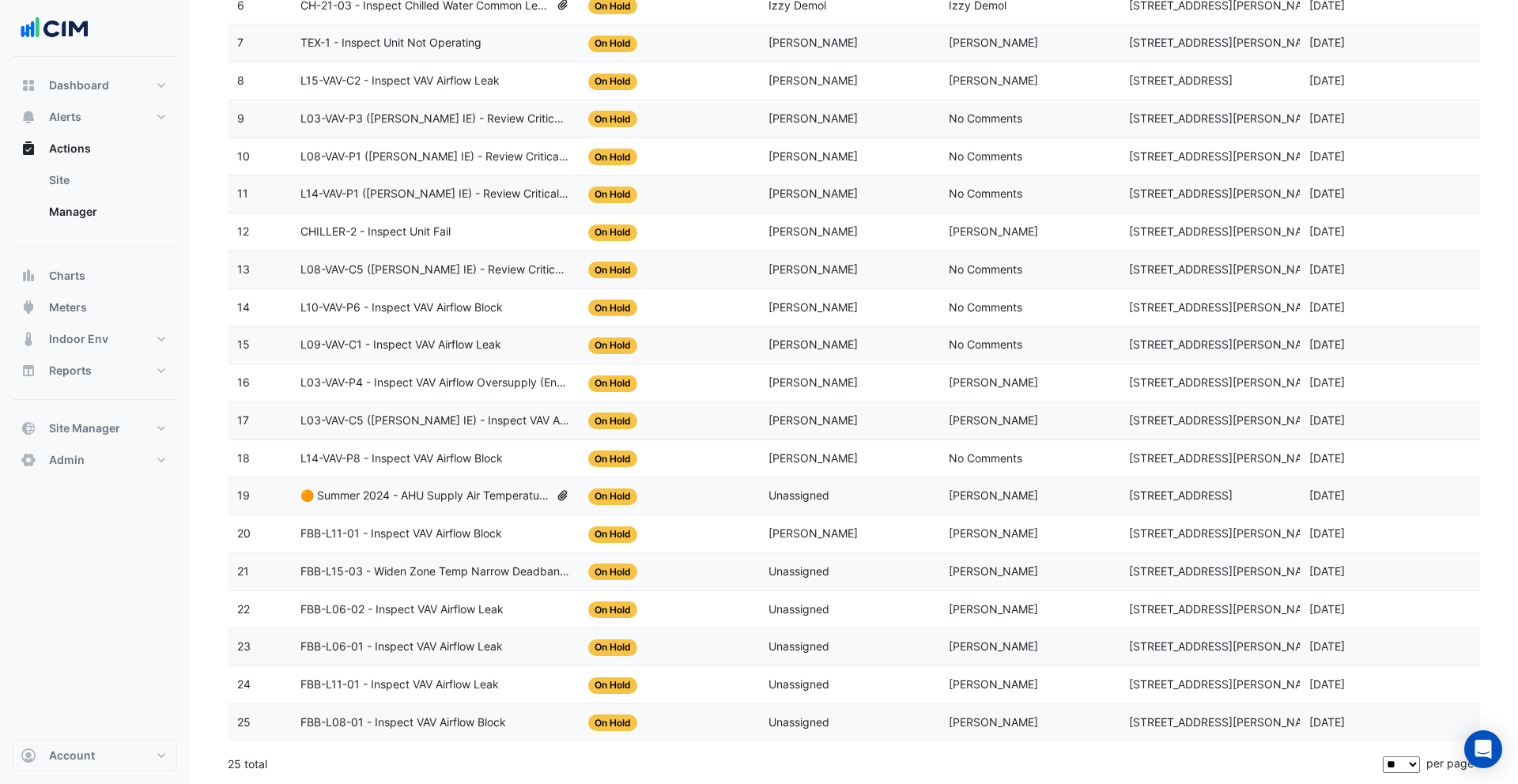
click at [472, 356] on datatable-body-cell "Action Title: L09-VAV-C1 - Inspect VAV Airflow Leak" at bounding box center [435, 345] width 289 height 37
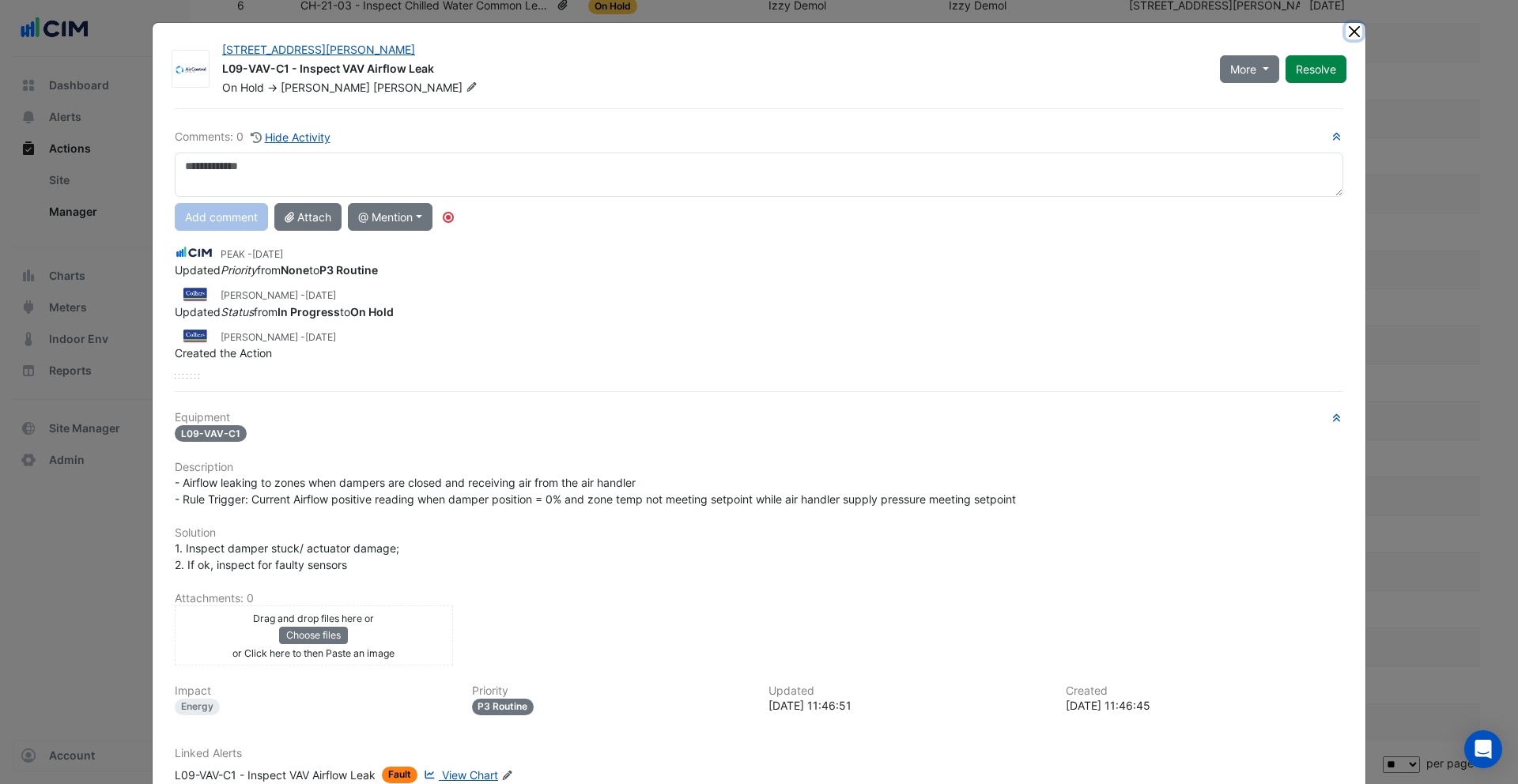
click at [1355, 34] on button "Close" at bounding box center [1354, 31] width 17 height 17
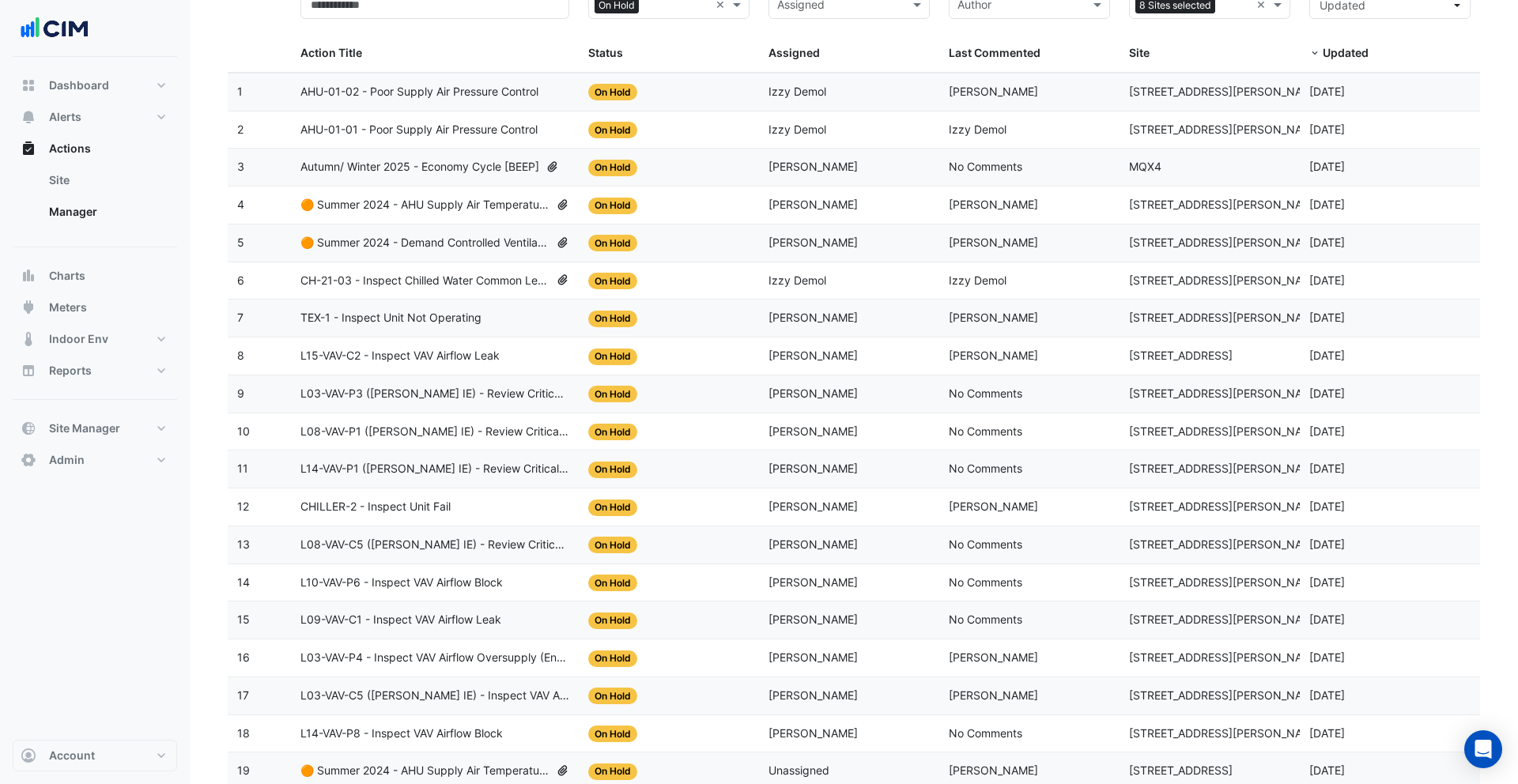
scroll to position [129, 0]
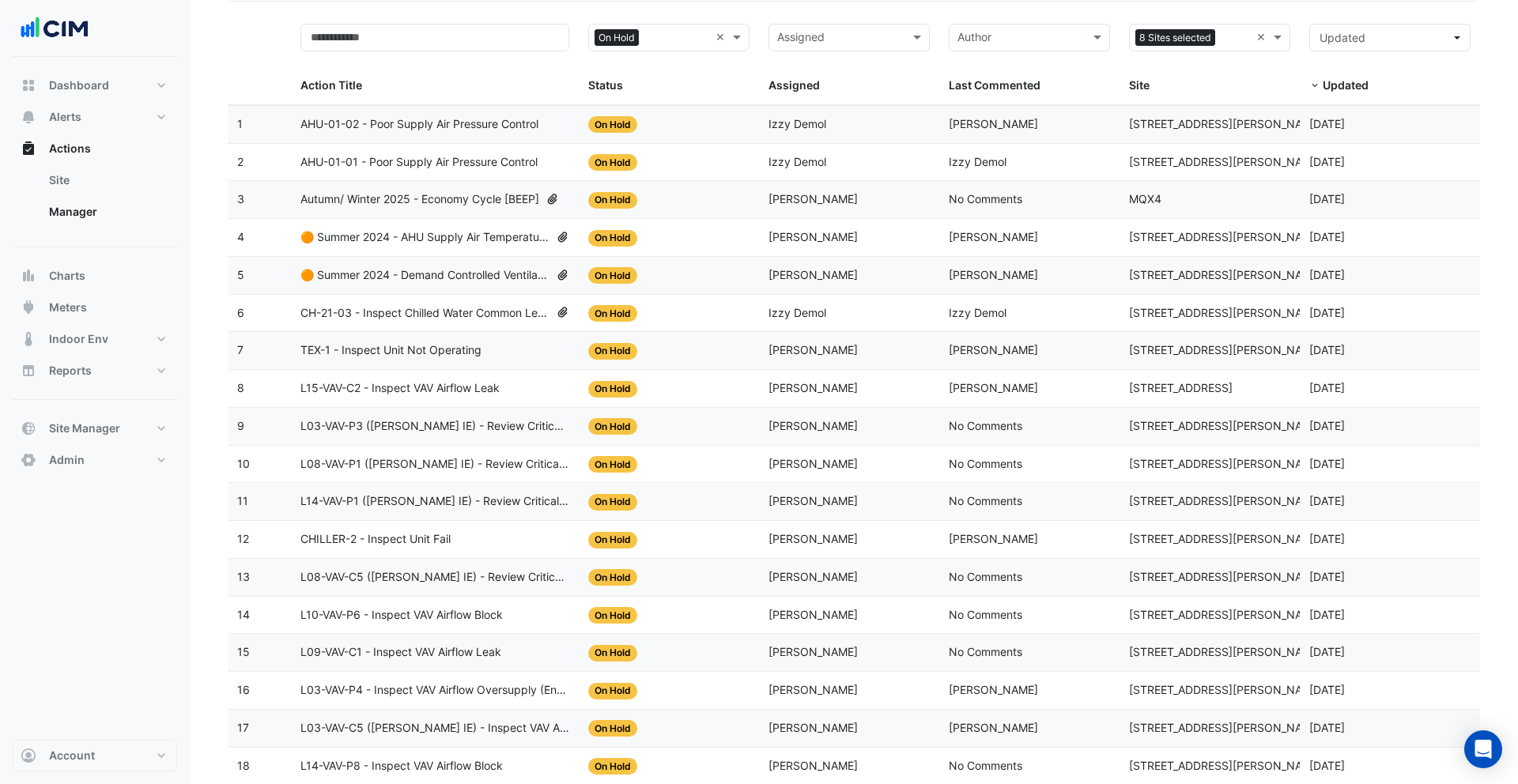
click at [973, 118] on span "Shafayet Ali" at bounding box center [994, 123] width 90 height 14
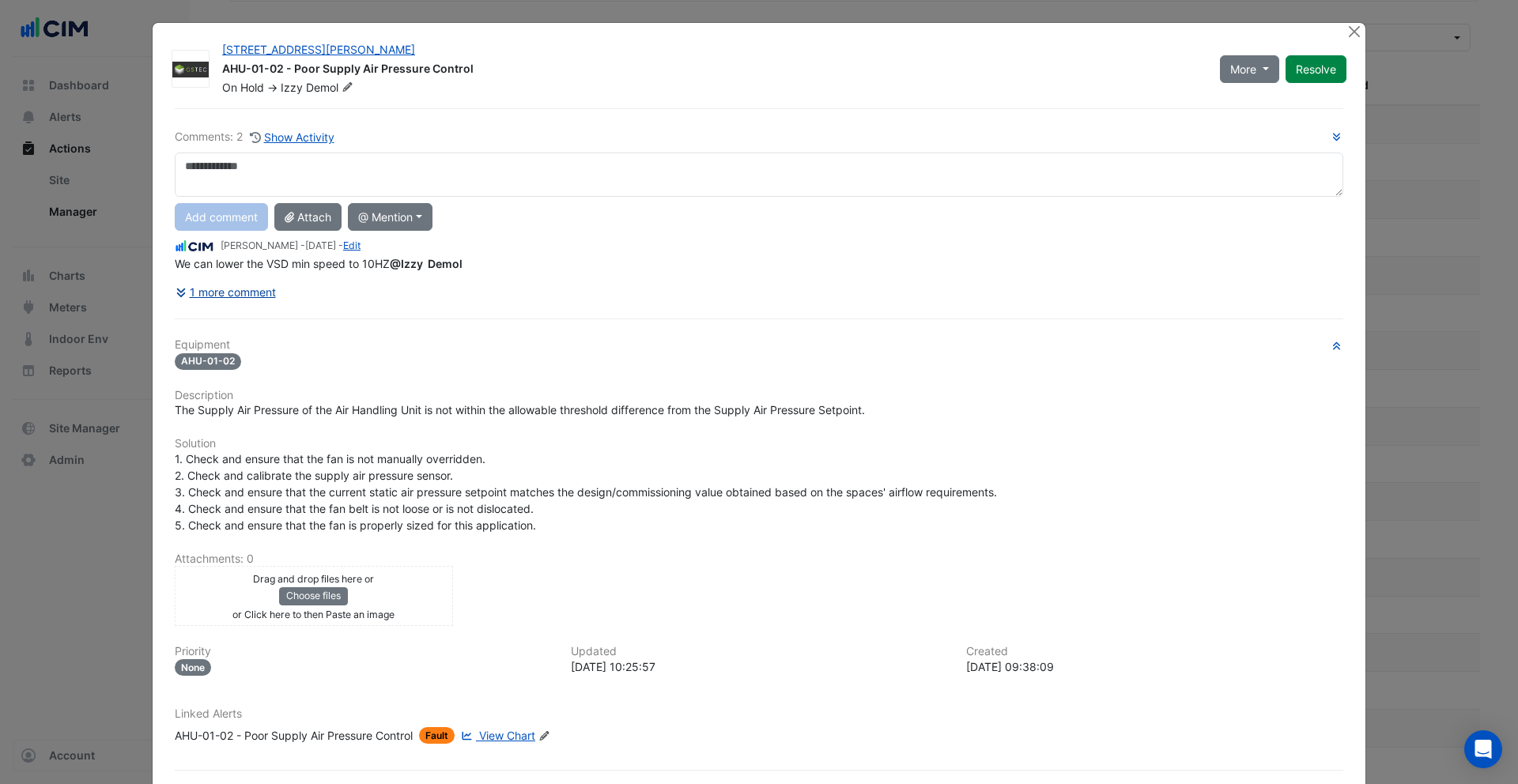
click at [248, 294] on button "1 more comment" at bounding box center [225, 292] width 102 height 28
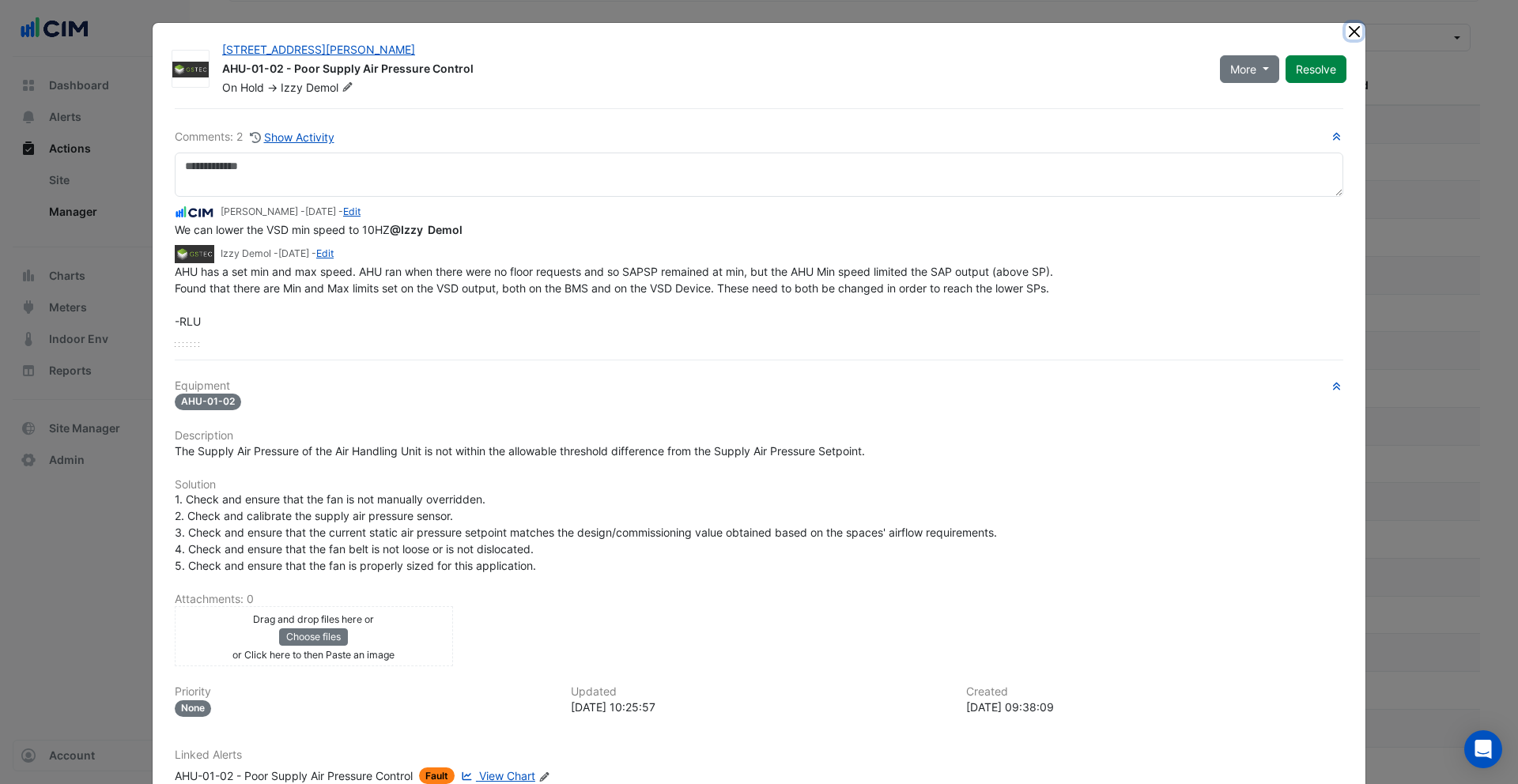
click at [1357, 30] on button "Close" at bounding box center [1354, 31] width 17 height 17
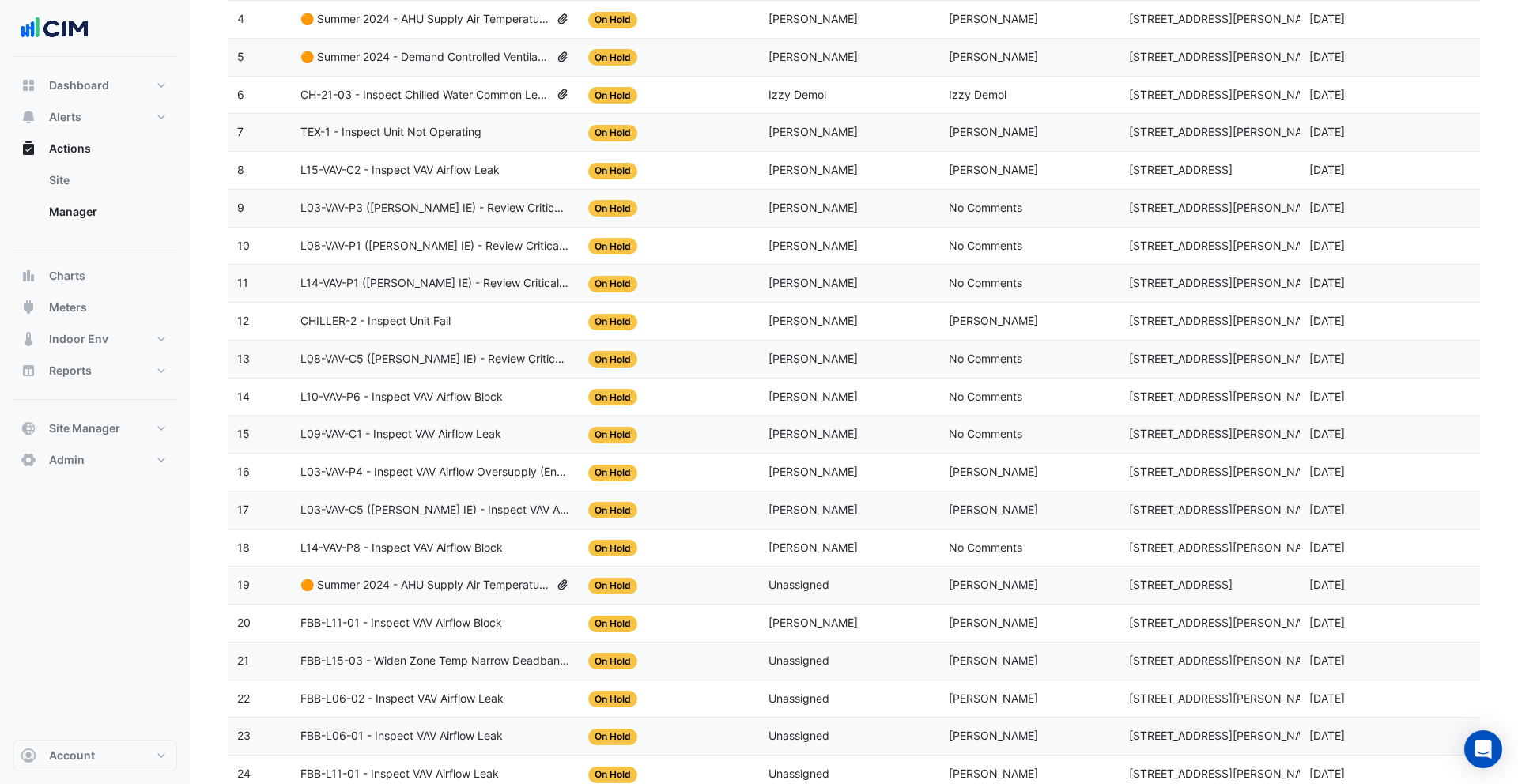
scroll to position [394, 0]
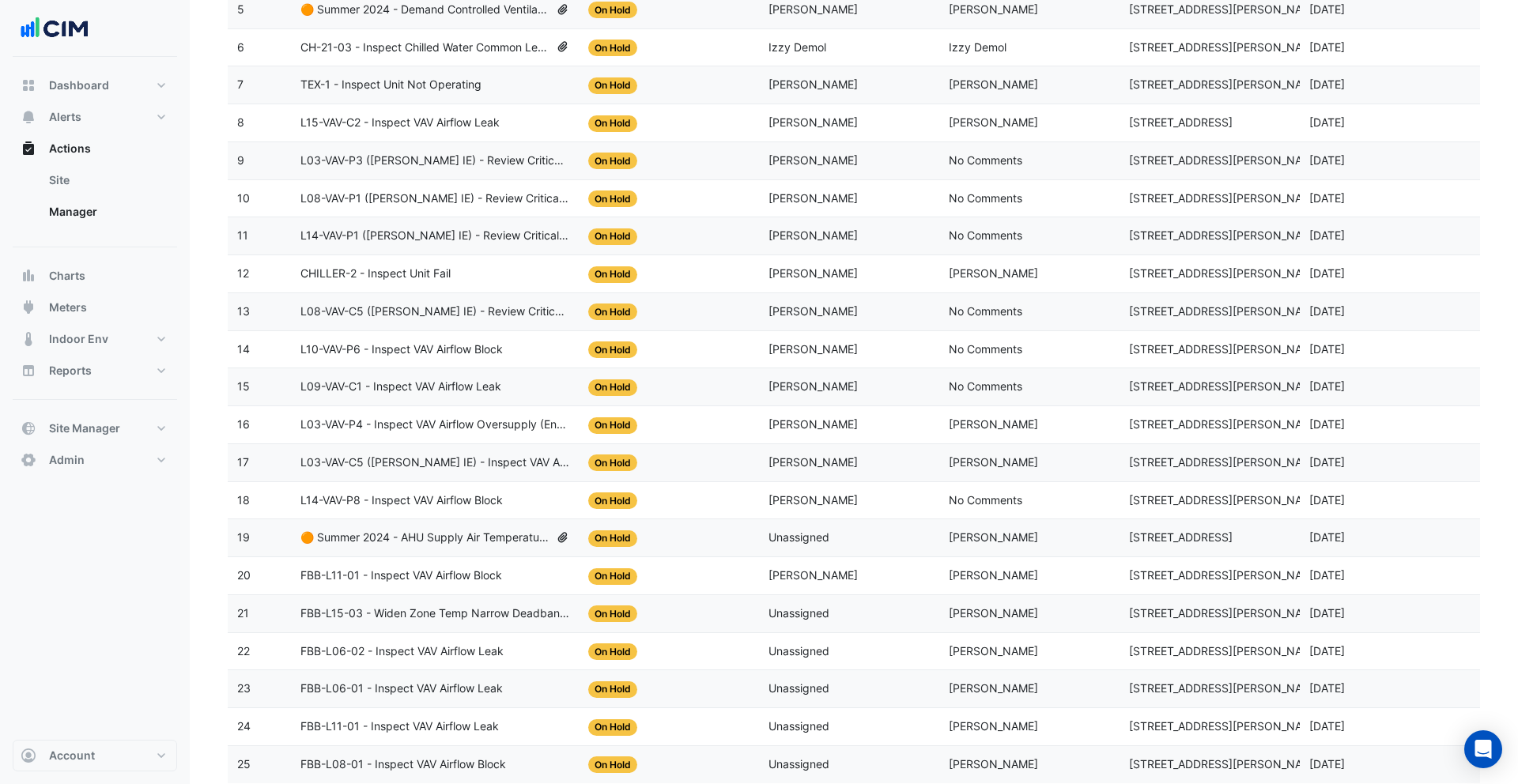
click at [964, 274] on span "Bradley Ralph" at bounding box center [994, 273] width 90 height 14
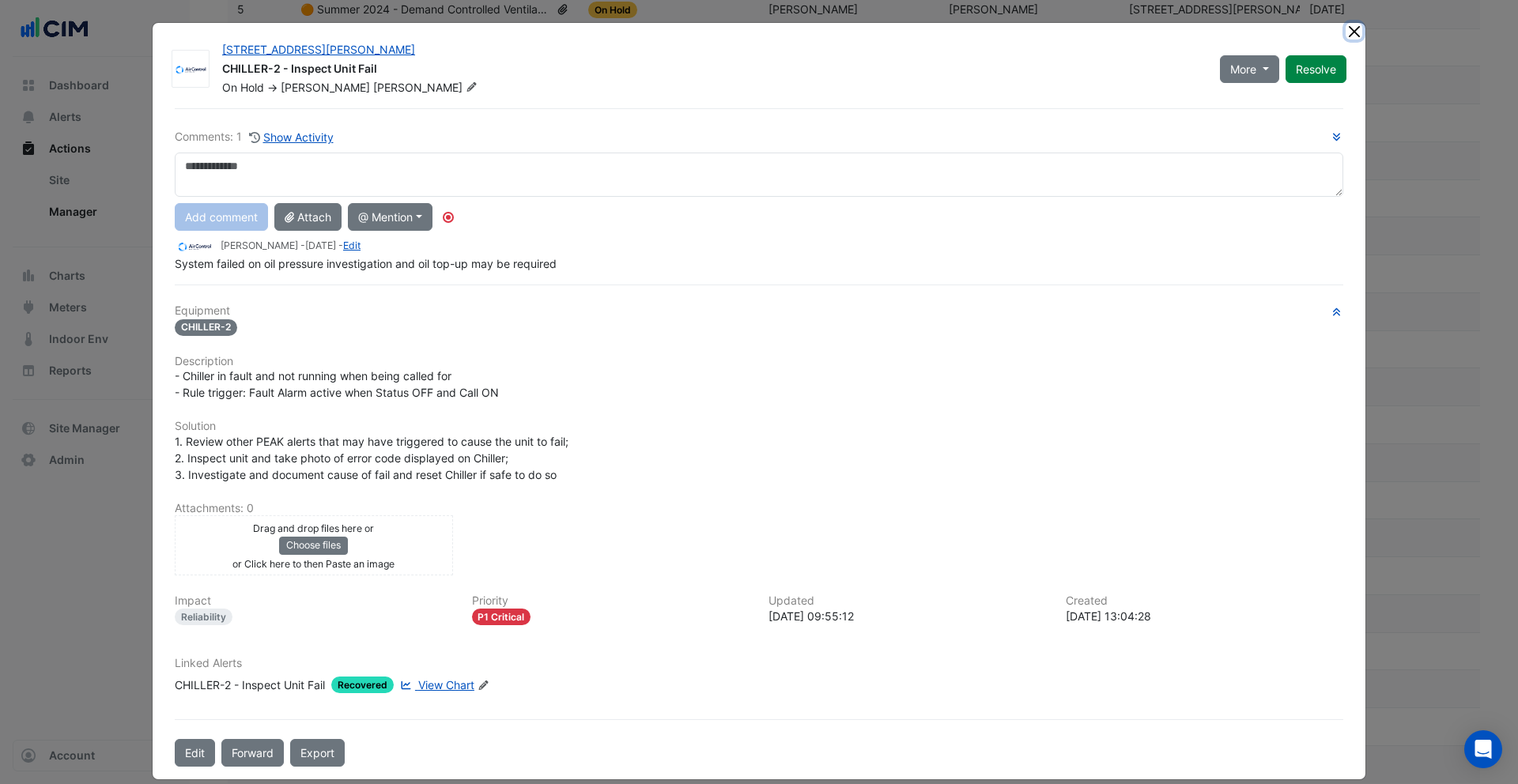
click at [1355, 35] on button "Close" at bounding box center [1354, 31] width 17 height 17
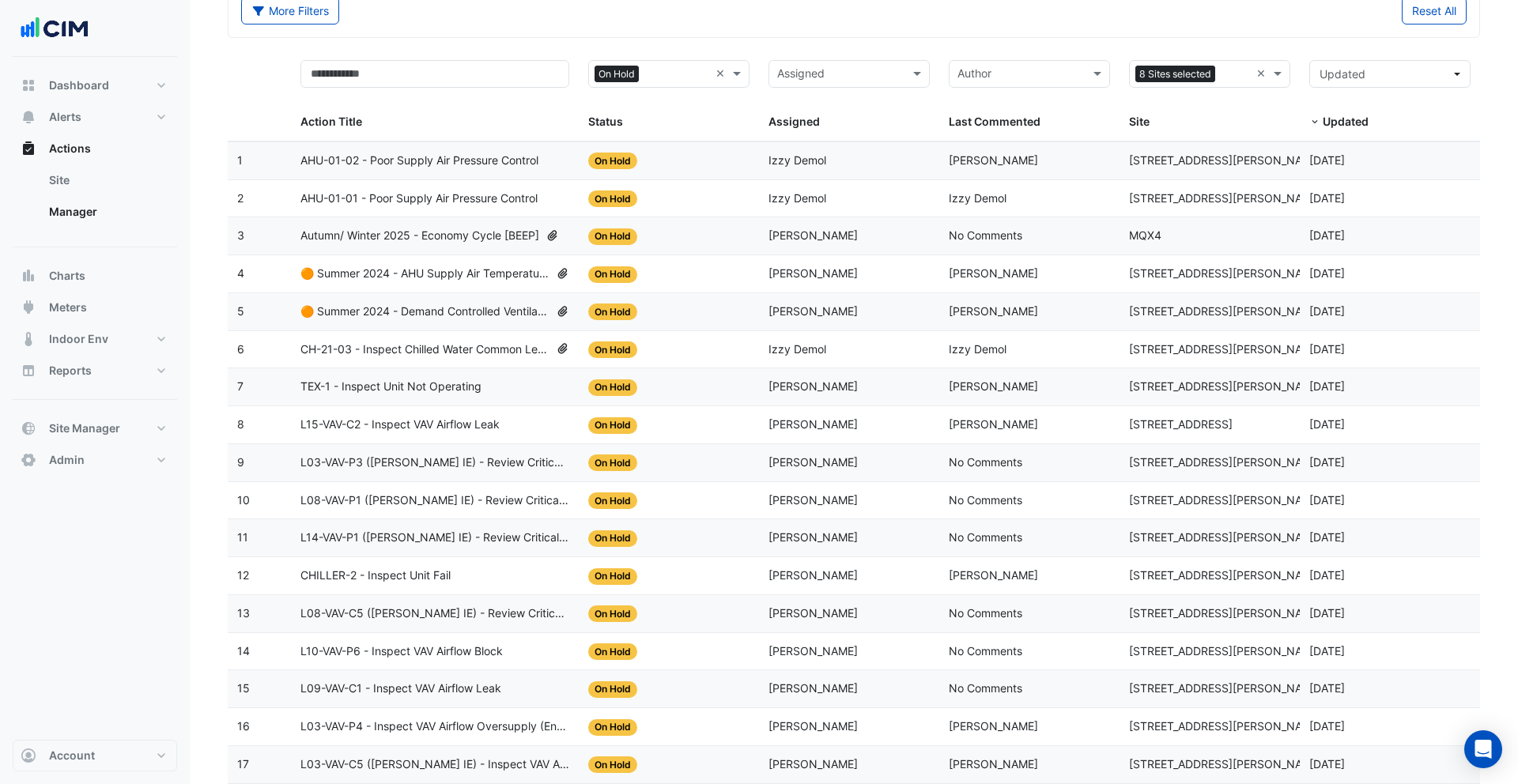
scroll to position [0, 0]
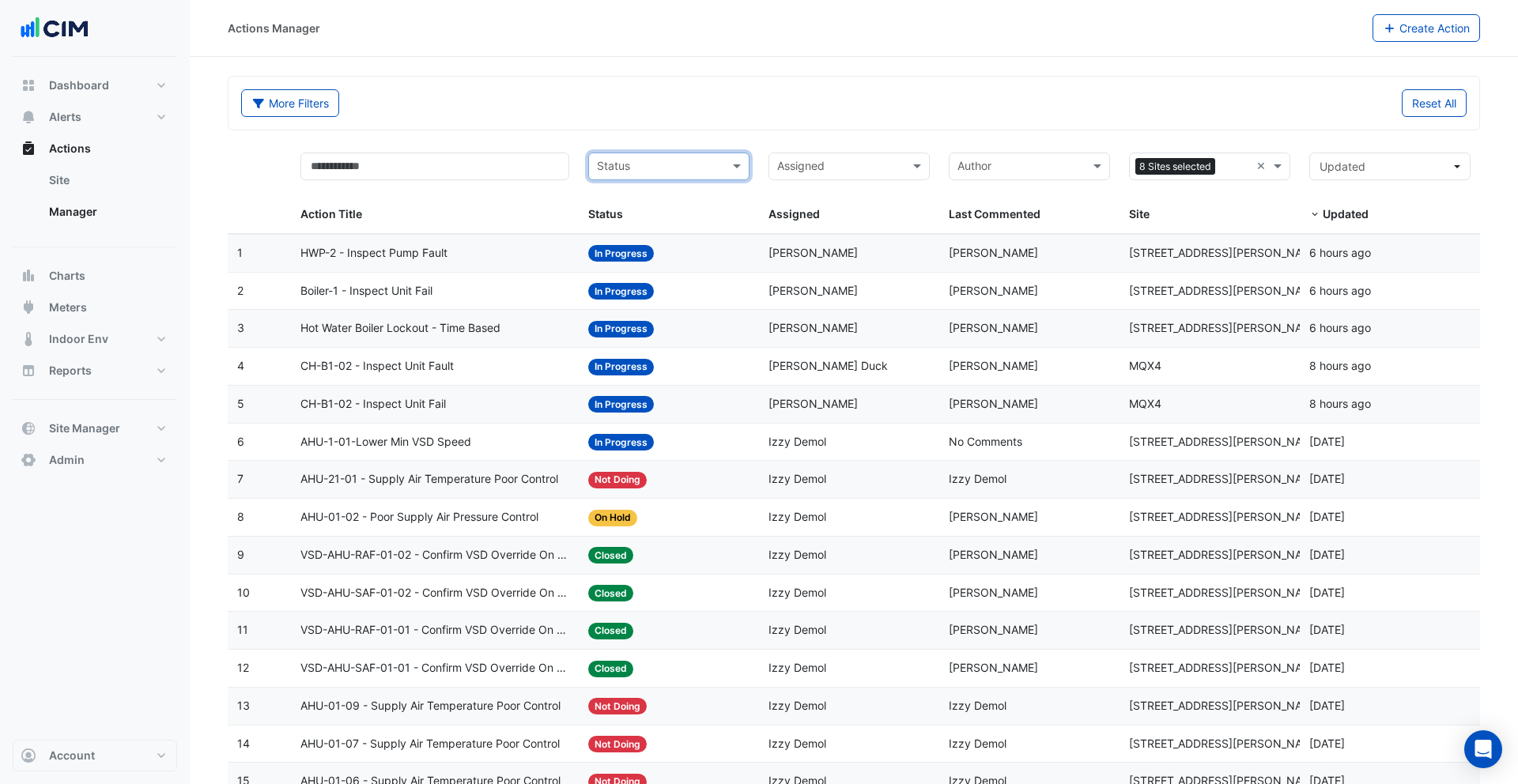
drag, startPoint x: 675, startPoint y: 166, endPoint x: 663, endPoint y: 177, distance: 16.3
click at [675, 166] on input "text" at bounding box center [659, 168] width 126 height 18
click at [641, 200] on div "New" at bounding box center [669, 200] width 160 height 23
click at [640, 170] on input "text" at bounding box center [670, 168] width 80 height 18
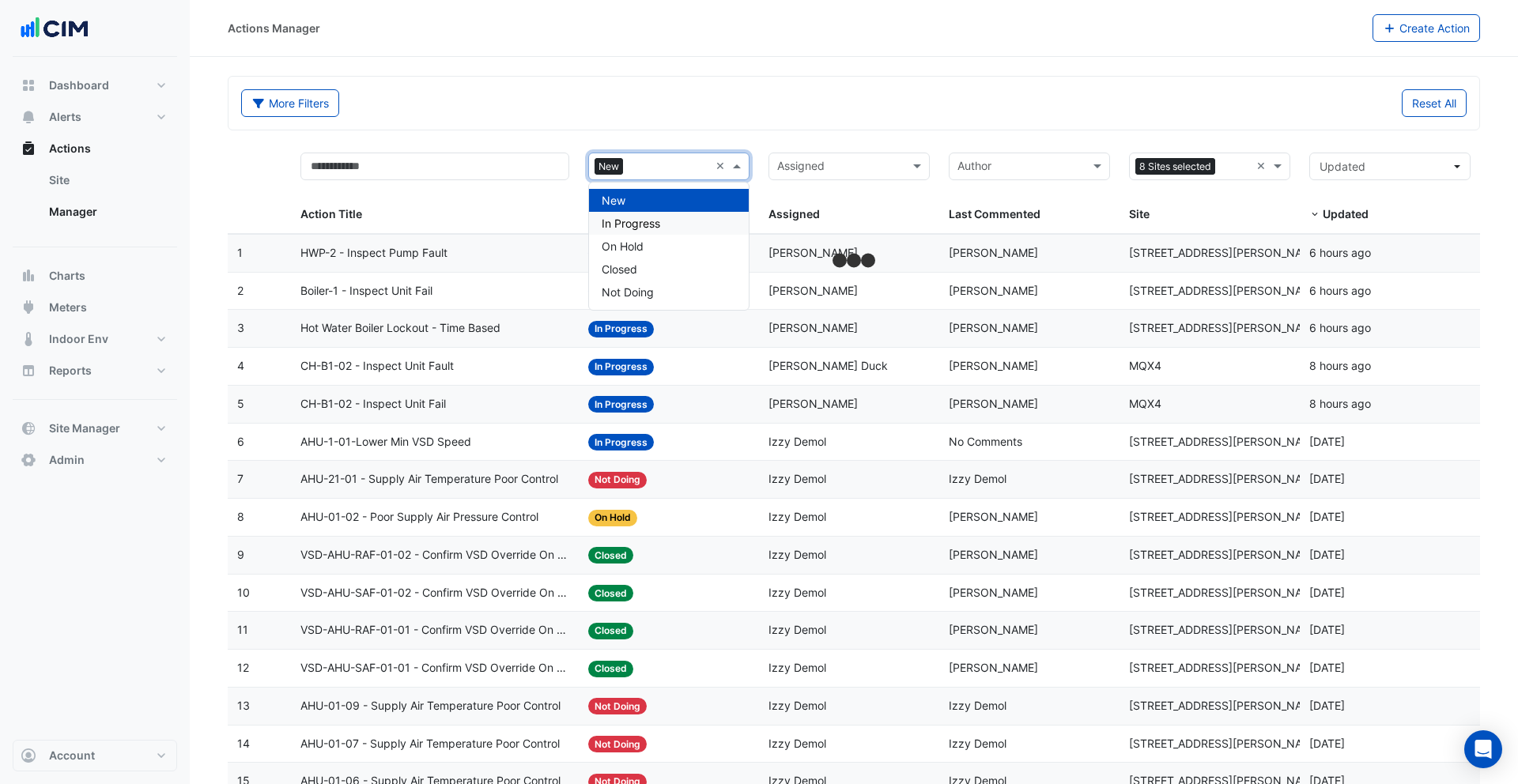
click at [642, 215] on div "In Progress" at bounding box center [669, 223] width 160 height 23
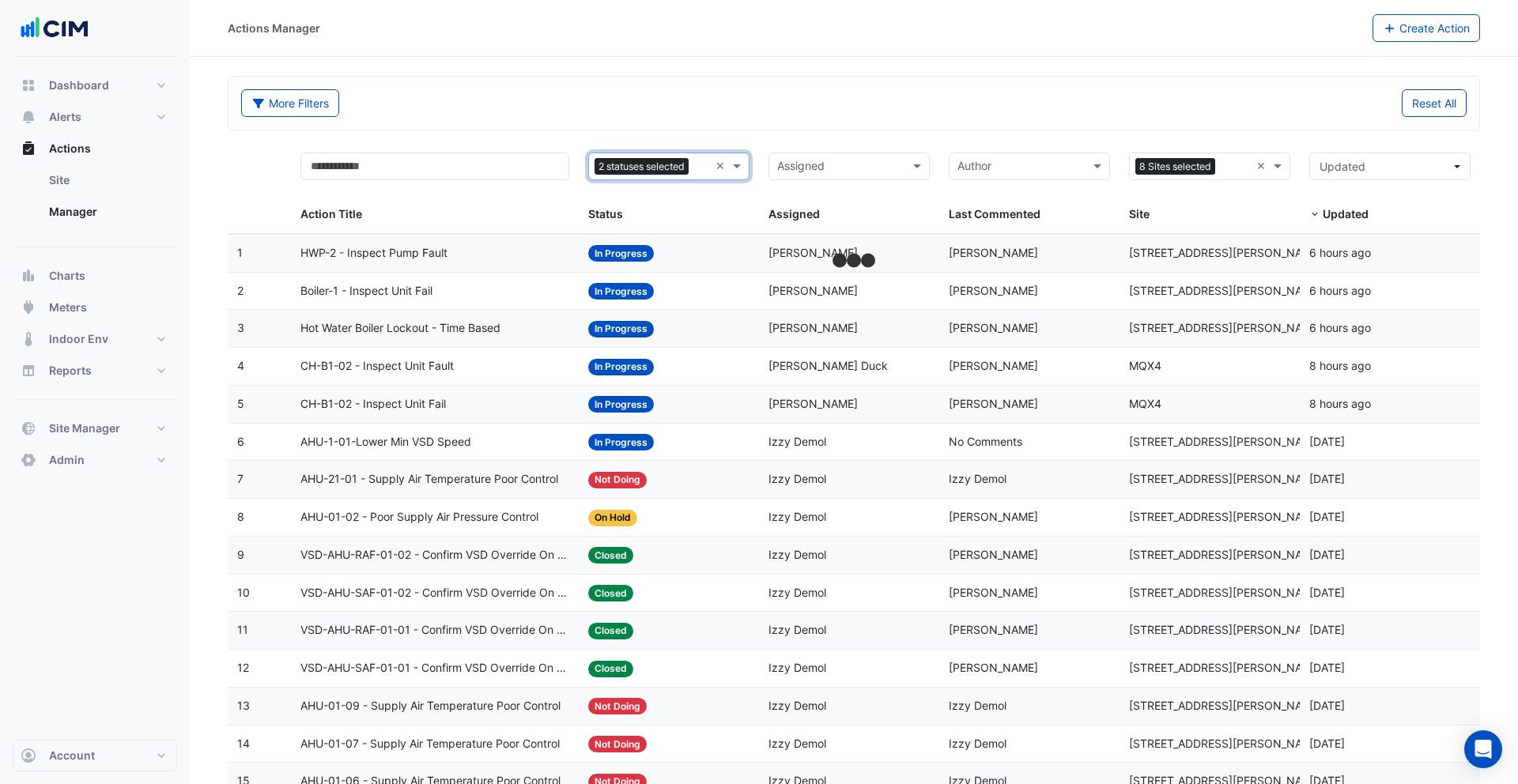
click at [644, 175] on div "Status 2 statuses selected" at bounding box center [649, 167] width 120 height 26
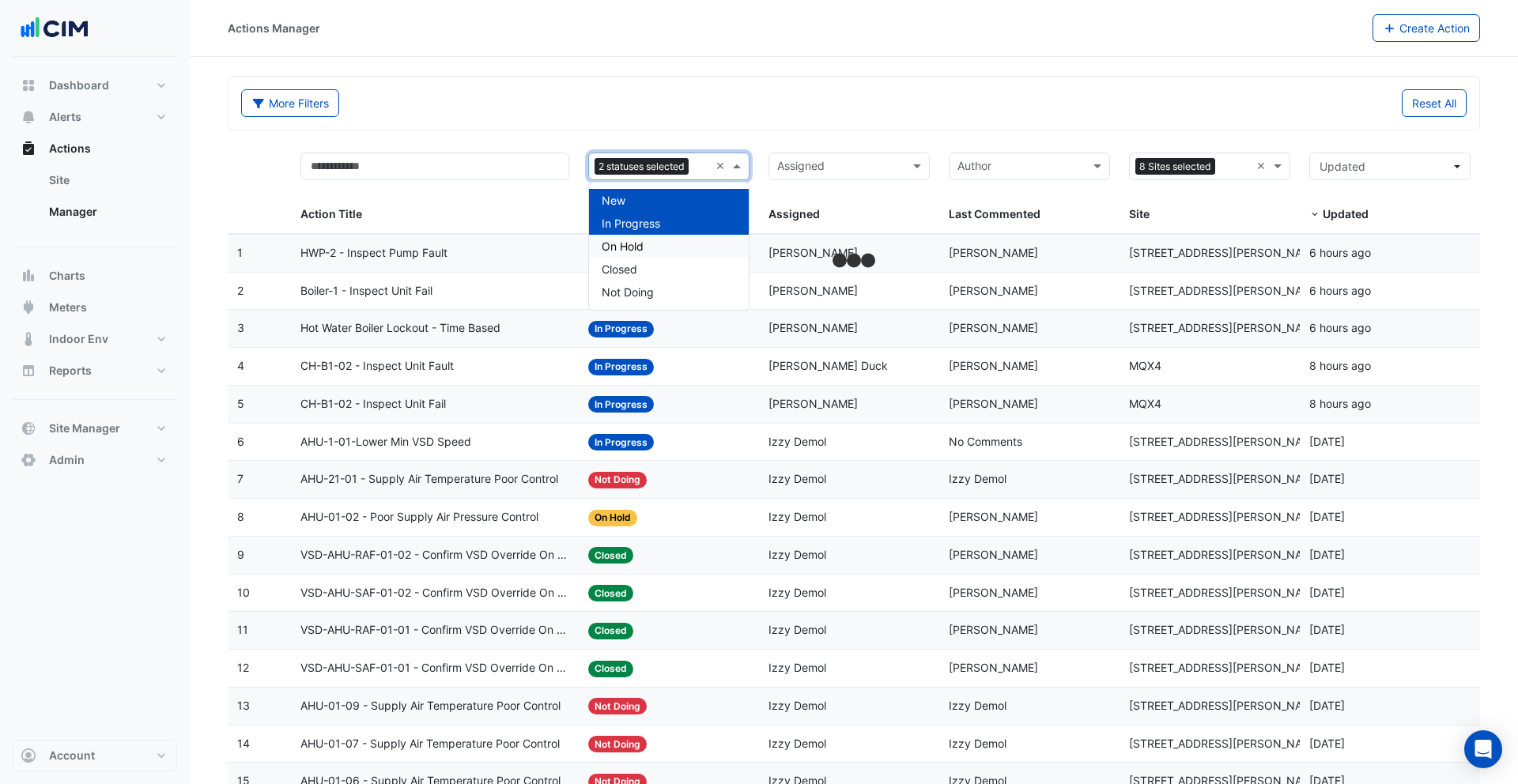
click at [651, 238] on div "On Hold" at bounding box center [669, 246] width 160 height 23
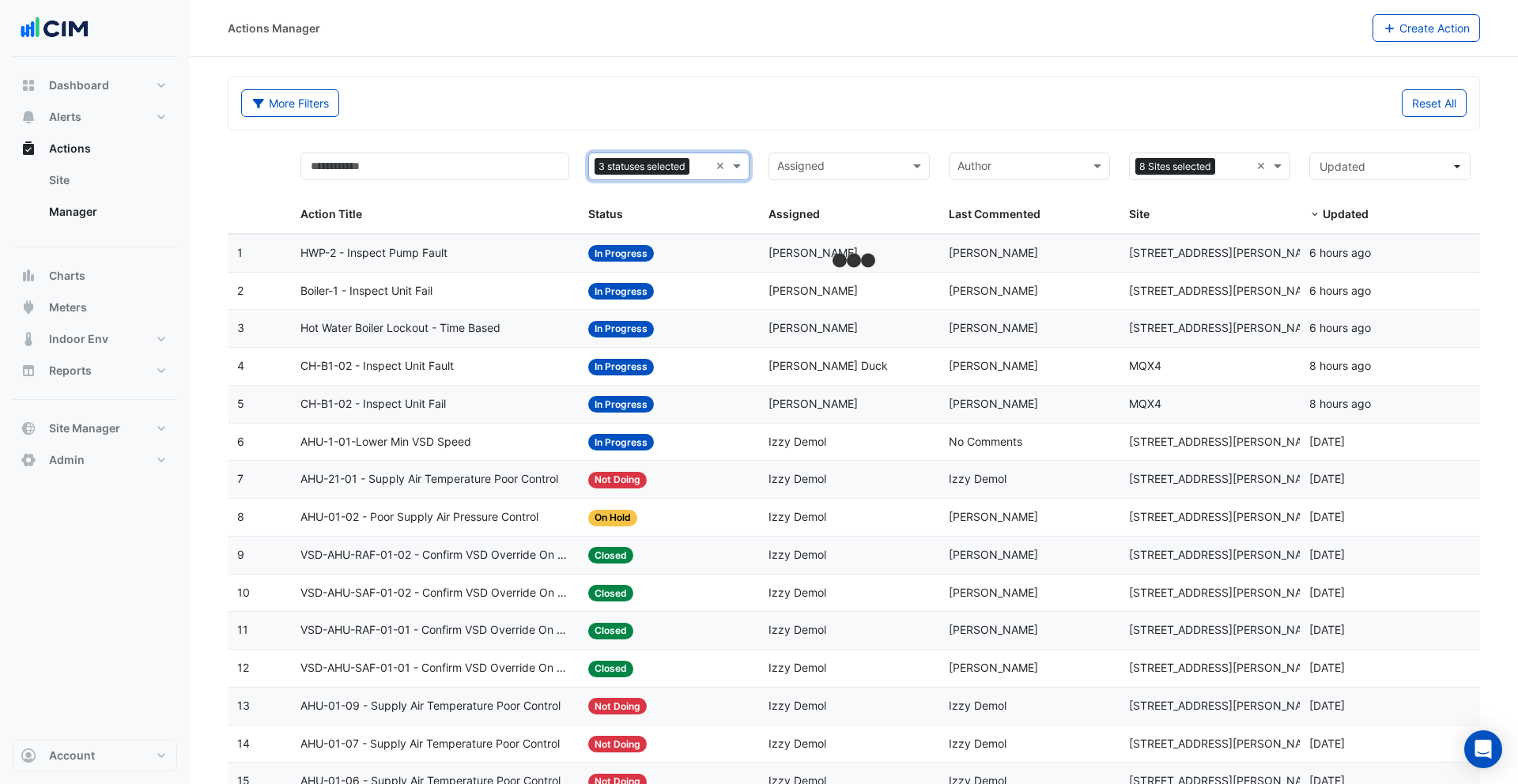
click at [1340, 214] on span "Updated" at bounding box center [1345, 214] width 46 height 14
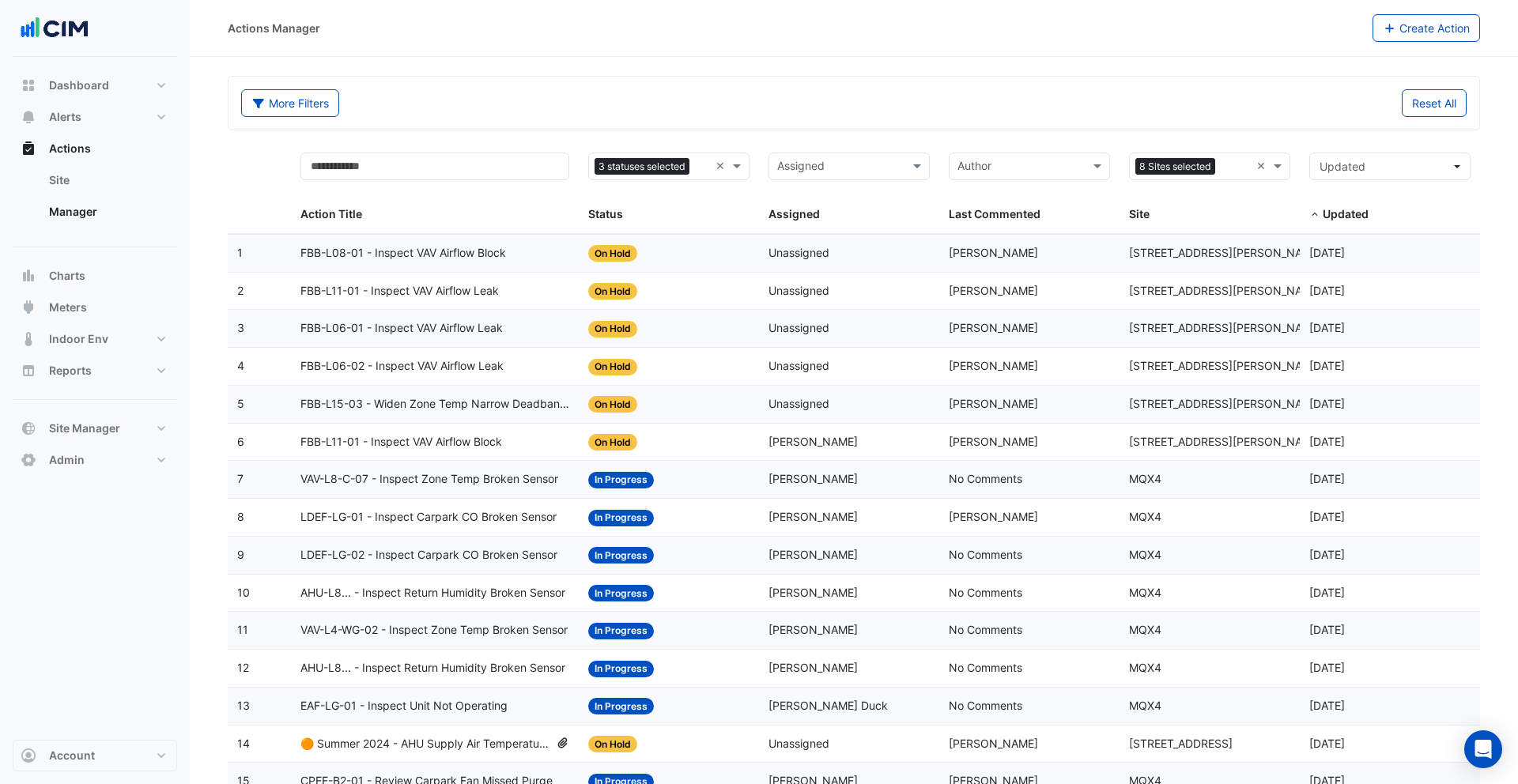
click at [1332, 207] on span "Updated" at bounding box center [1345, 214] width 46 height 14
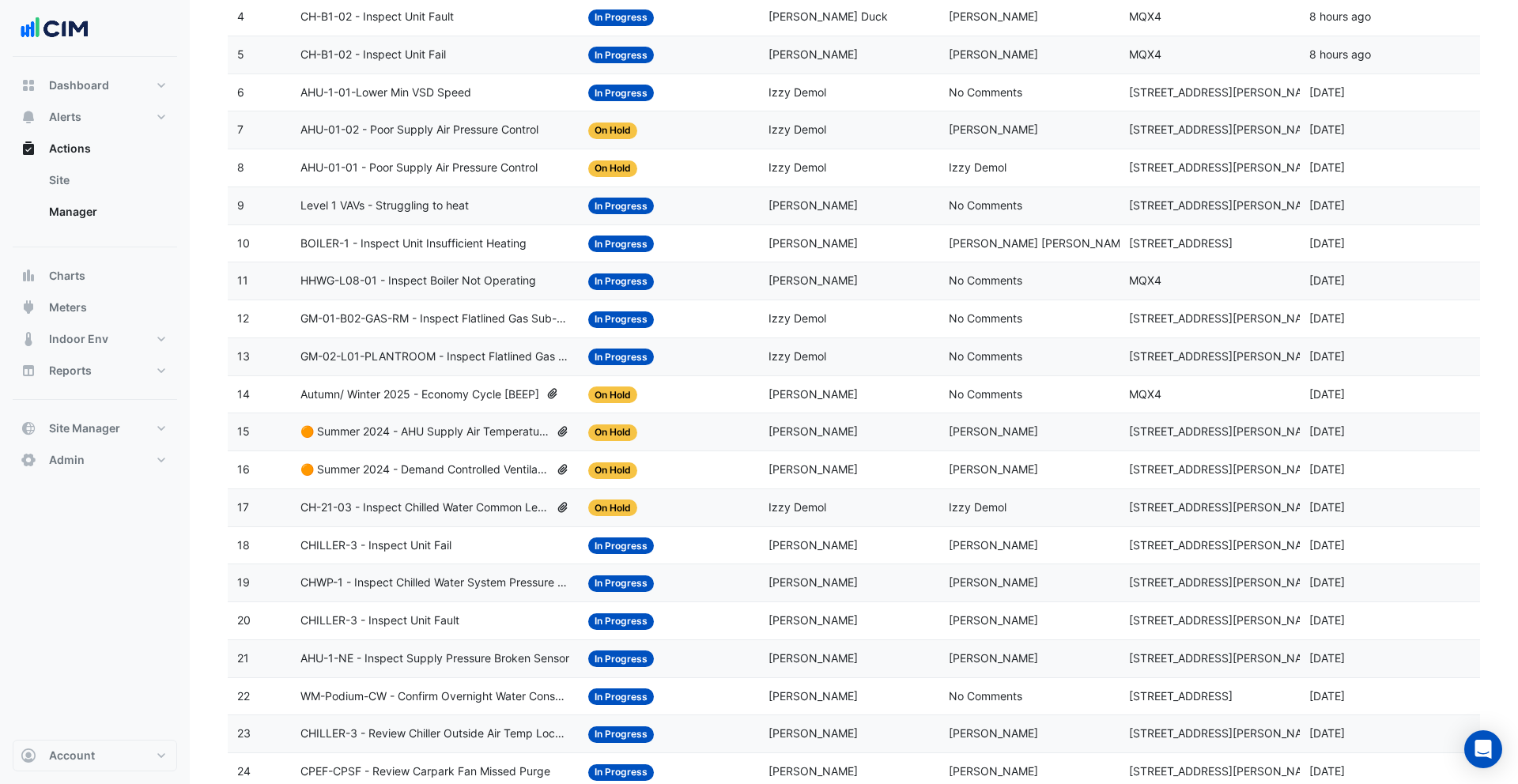
scroll to position [157, 0]
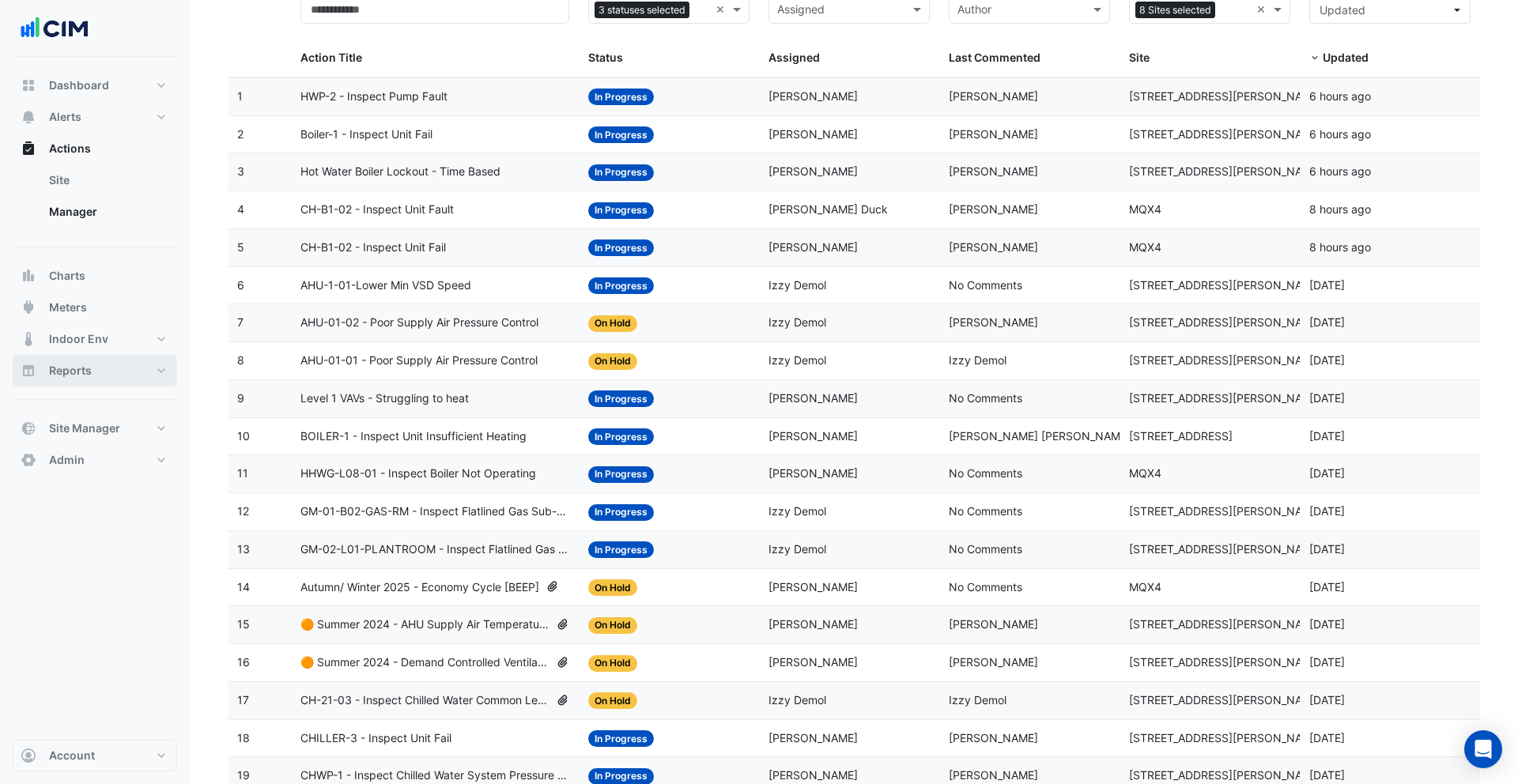
click at [106, 367] on button "Reports" at bounding box center [95, 371] width 165 height 32
select select "**"
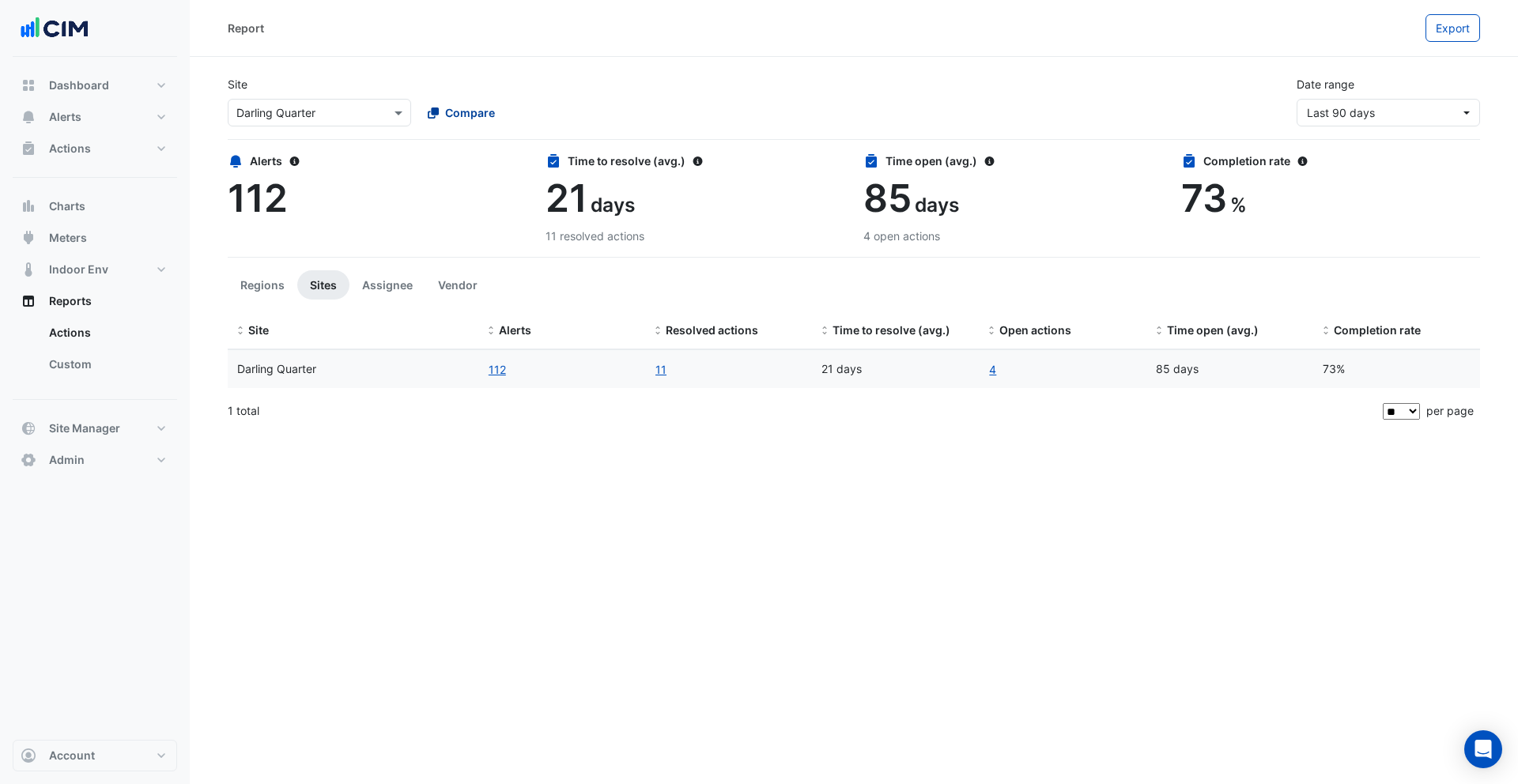
click at [462, 113] on span "Compare" at bounding box center [470, 112] width 50 height 17
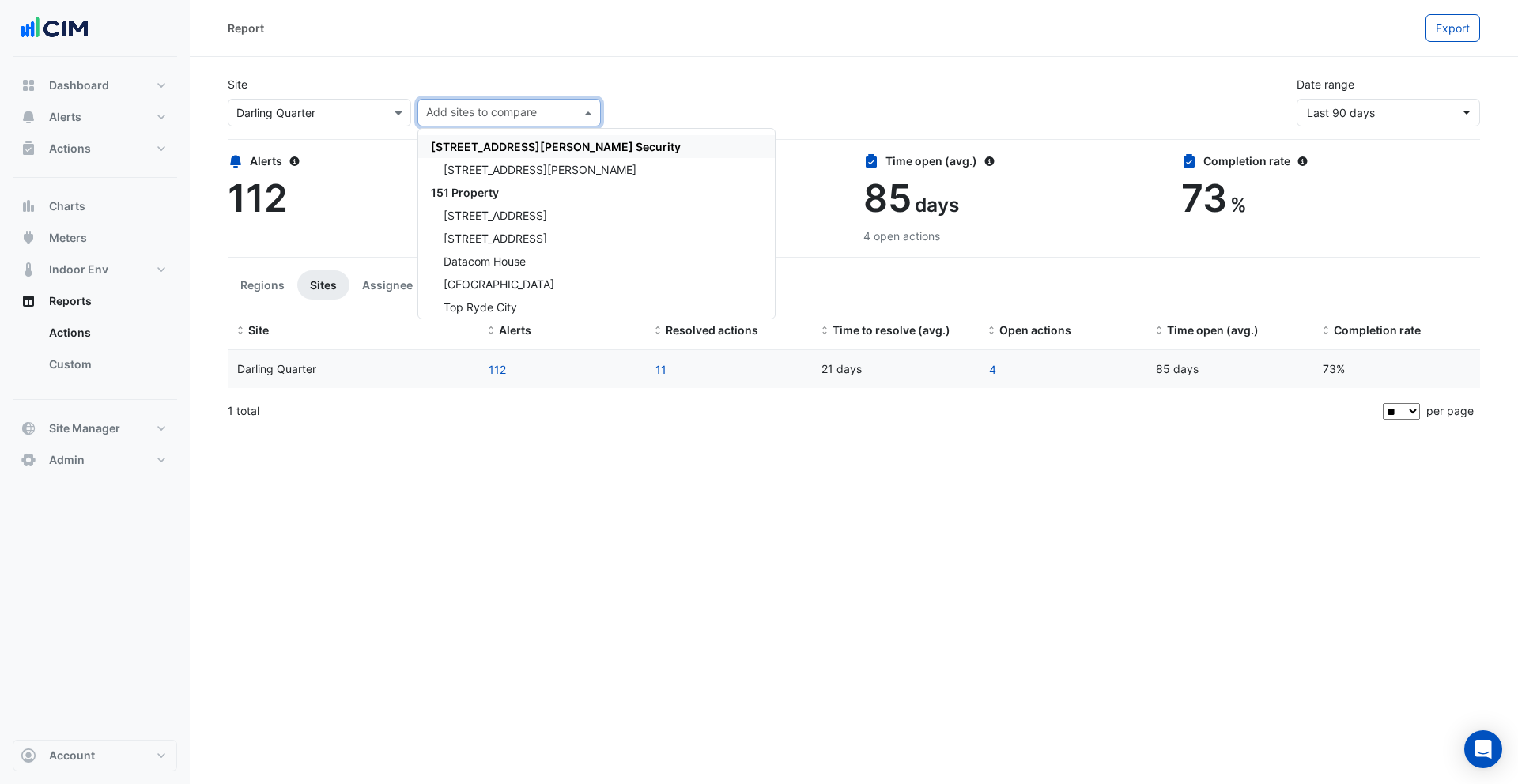
click at [360, 115] on input "text" at bounding box center [303, 113] width 134 height 17
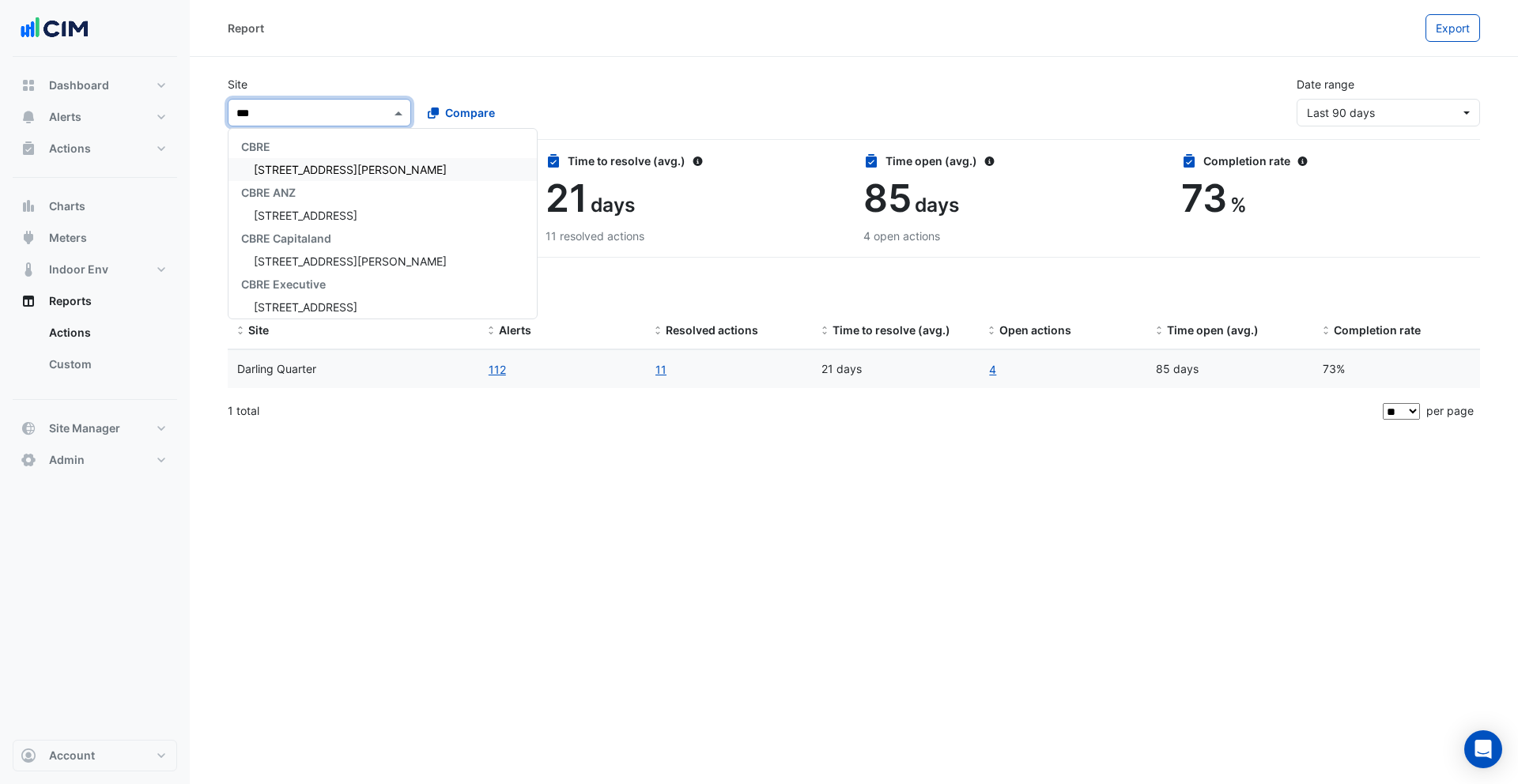
type input "****"
click at [310, 173] on span "120 Spencer Street" at bounding box center [350, 170] width 193 height 14
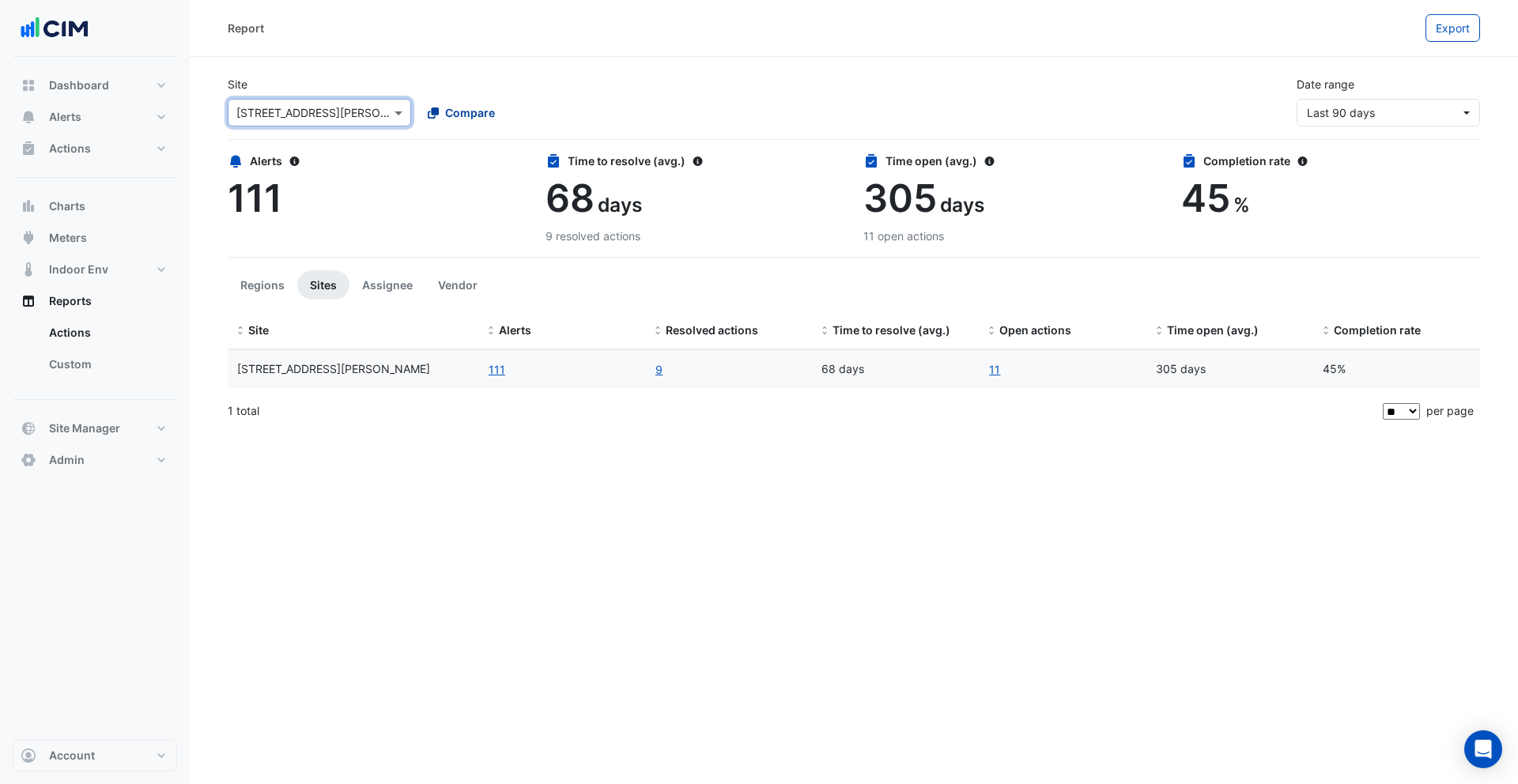
click at [467, 116] on span "Compare" at bounding box center [470, 112] width 50 height 17
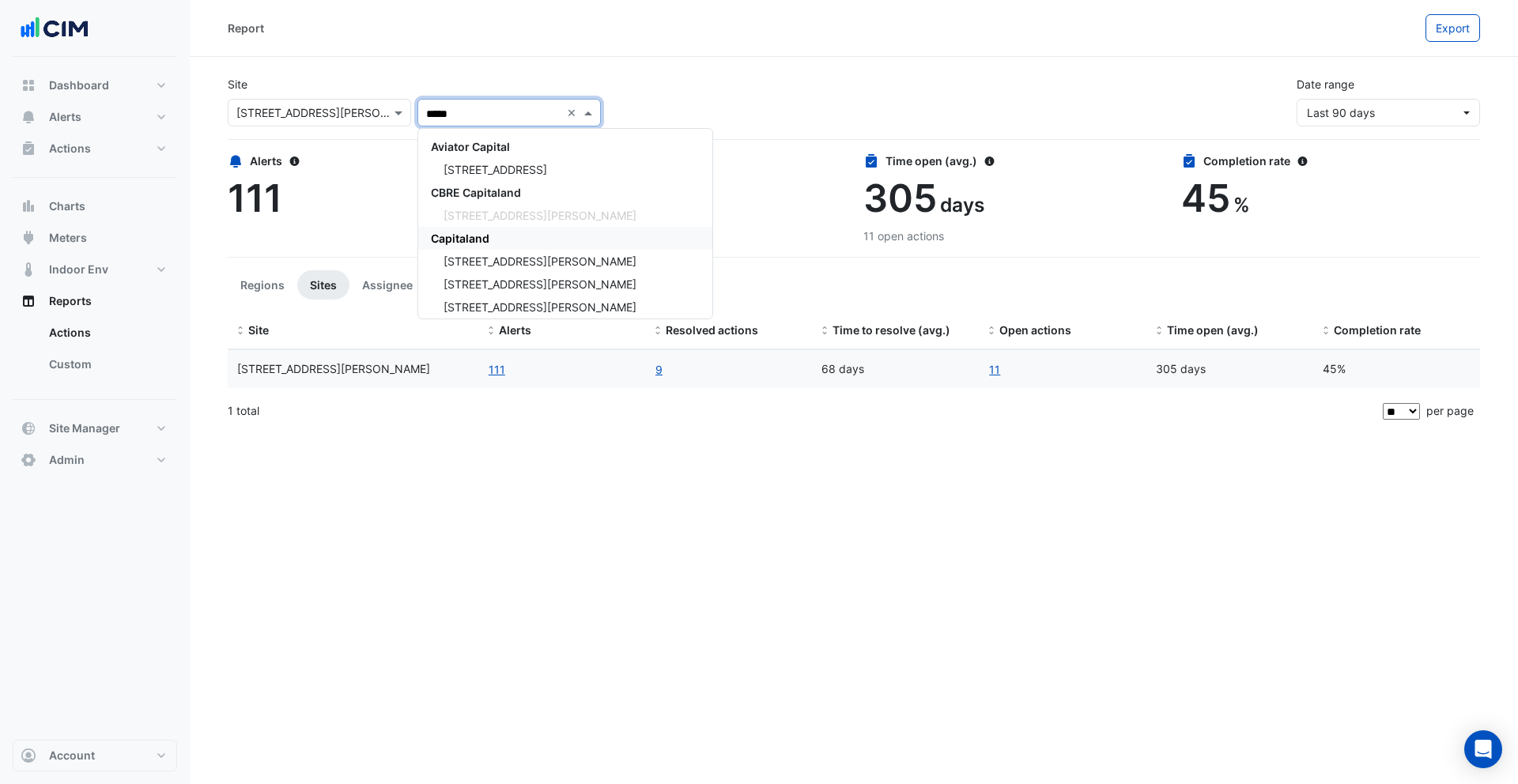
click at [485, 238] on span "Capitaland" at bounding box center [460, 238] width 58 height 14
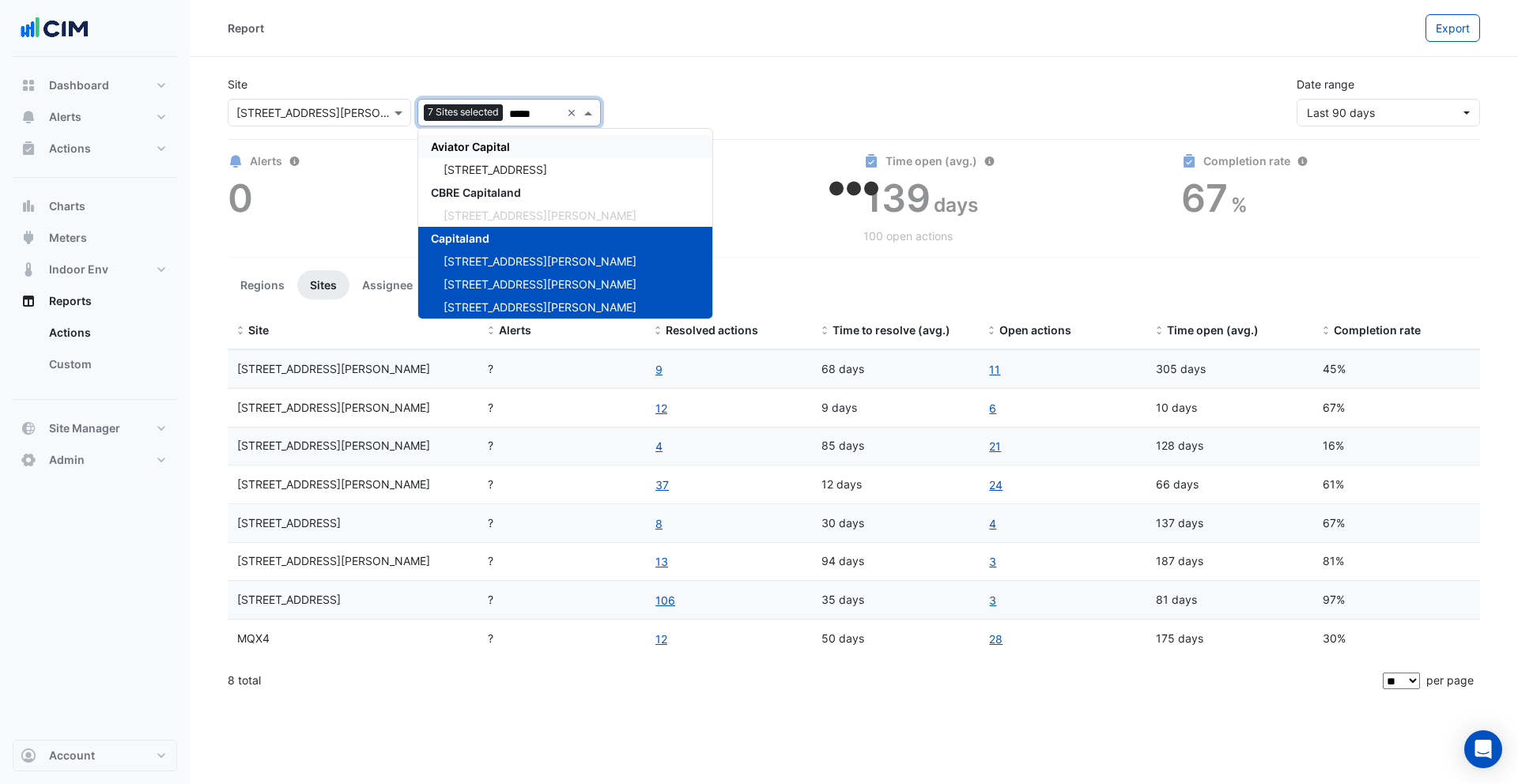
type input "*****"
click at [435, 63] on div "Site Select a Site × 120 Spencer Street Add sites to compare 7 Sites selected *…" at bounding box center [854, 94] width 1272 height 63
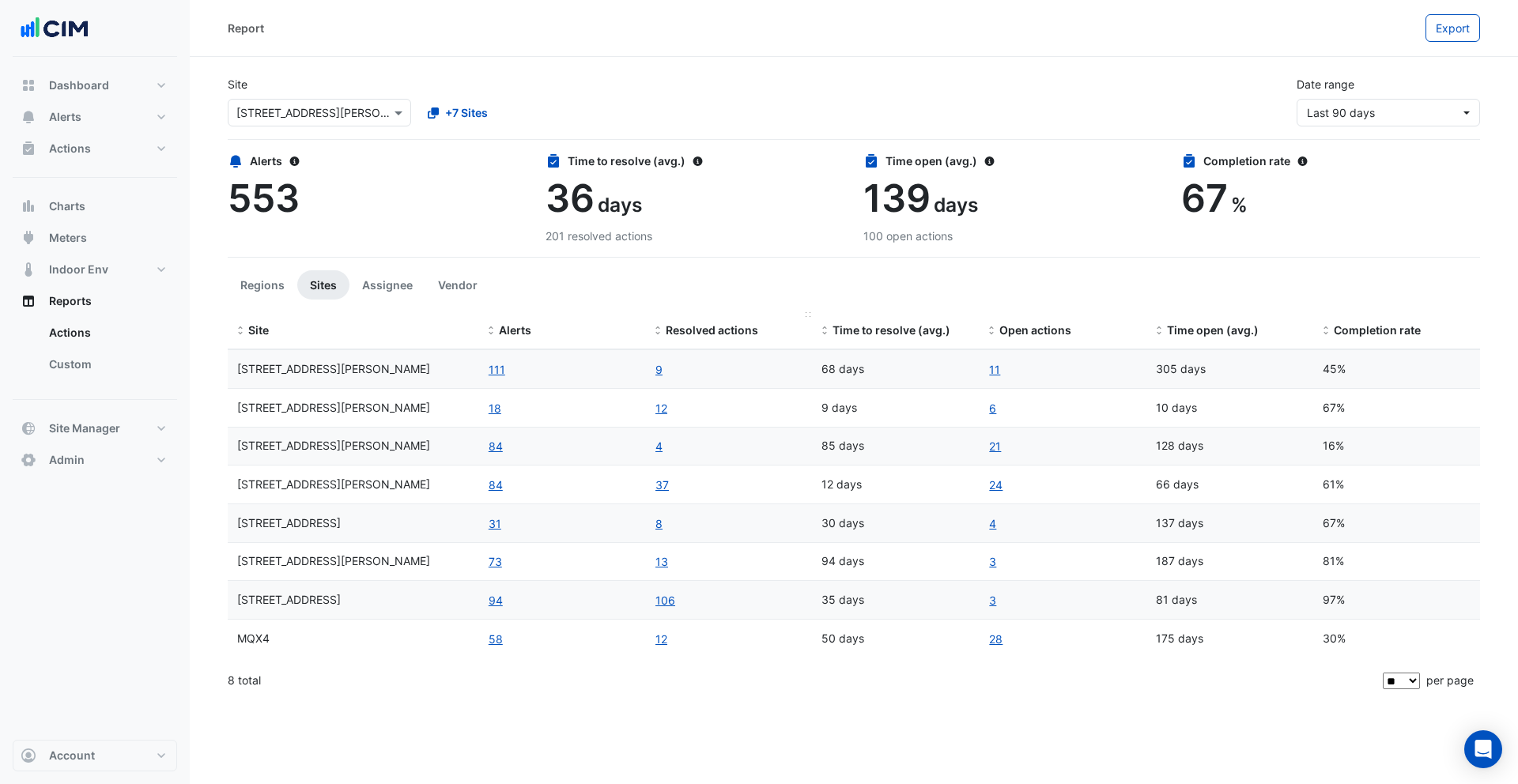
click at [704, 328] on span "Resolved actions" at bounding box center [712, 330] width 93 height 14
click at [704, 330] on span "Resolved actions" at bounding box center [712, 330] width 93 height 14
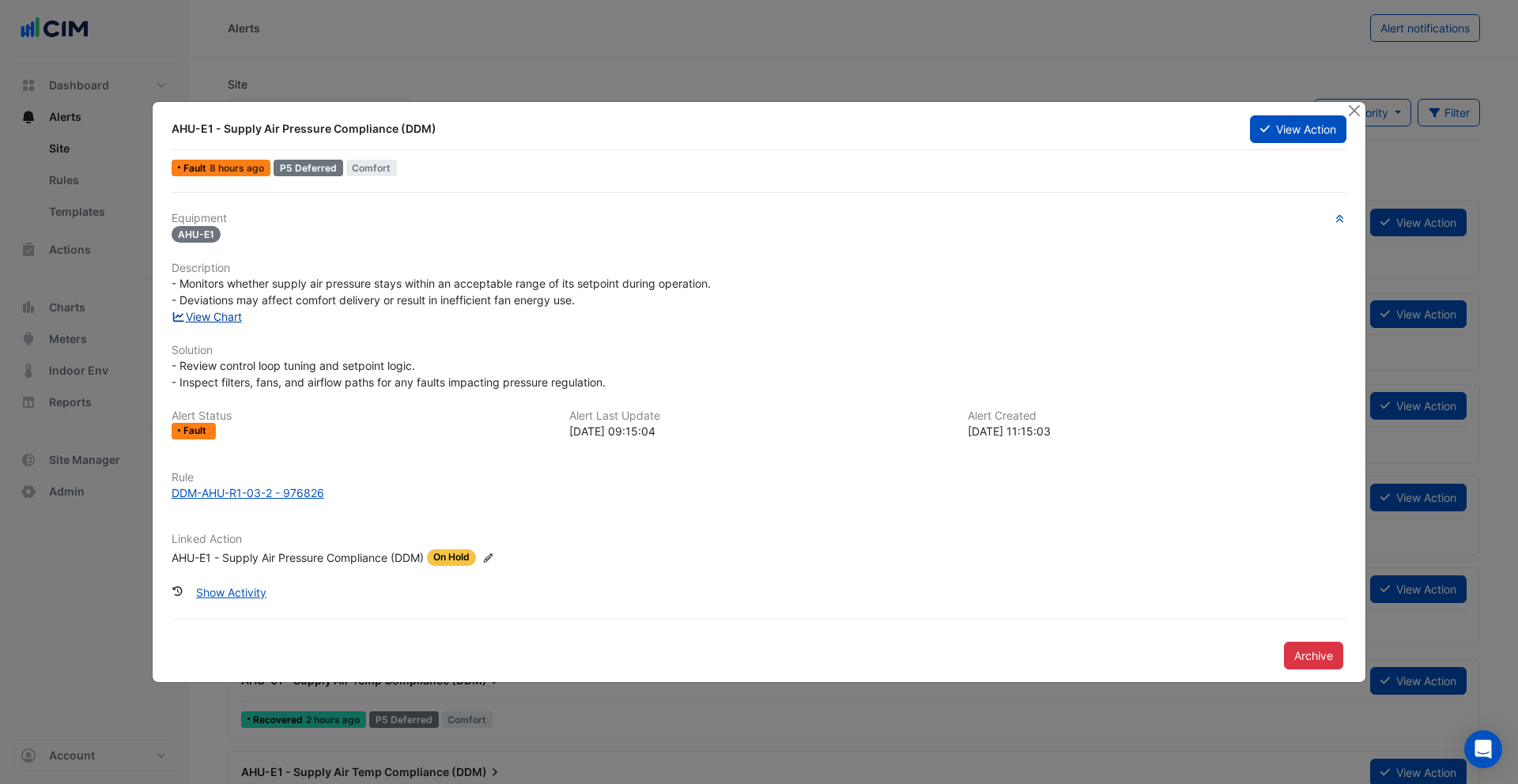
click at [222, 311] on link "View Chart" at bounding box center [206, 316] width 70 height 14
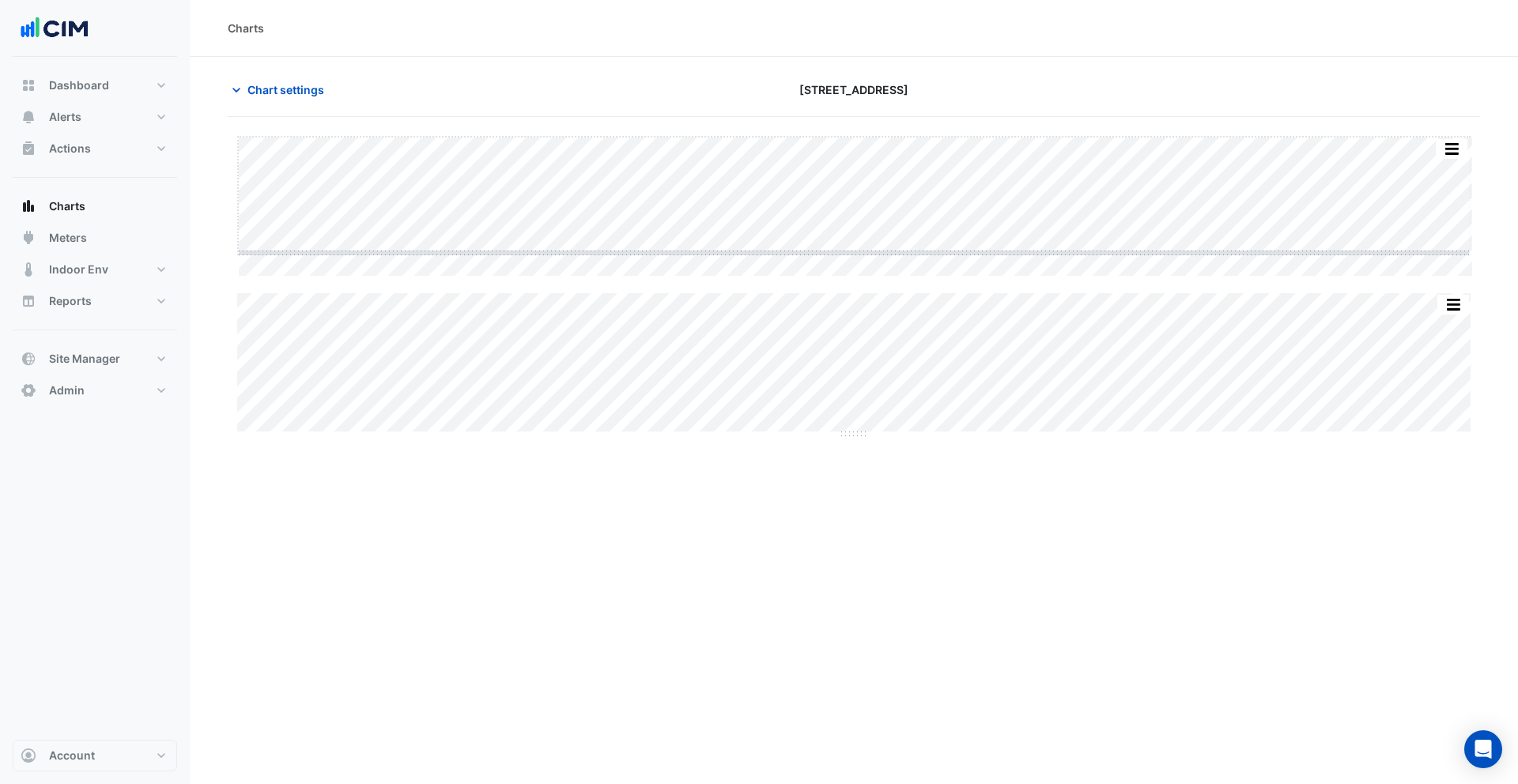
drag, startPoint x: 861, startPoint y: 276, endPoint x: 862, endPoint y: 252, distance: 24.0
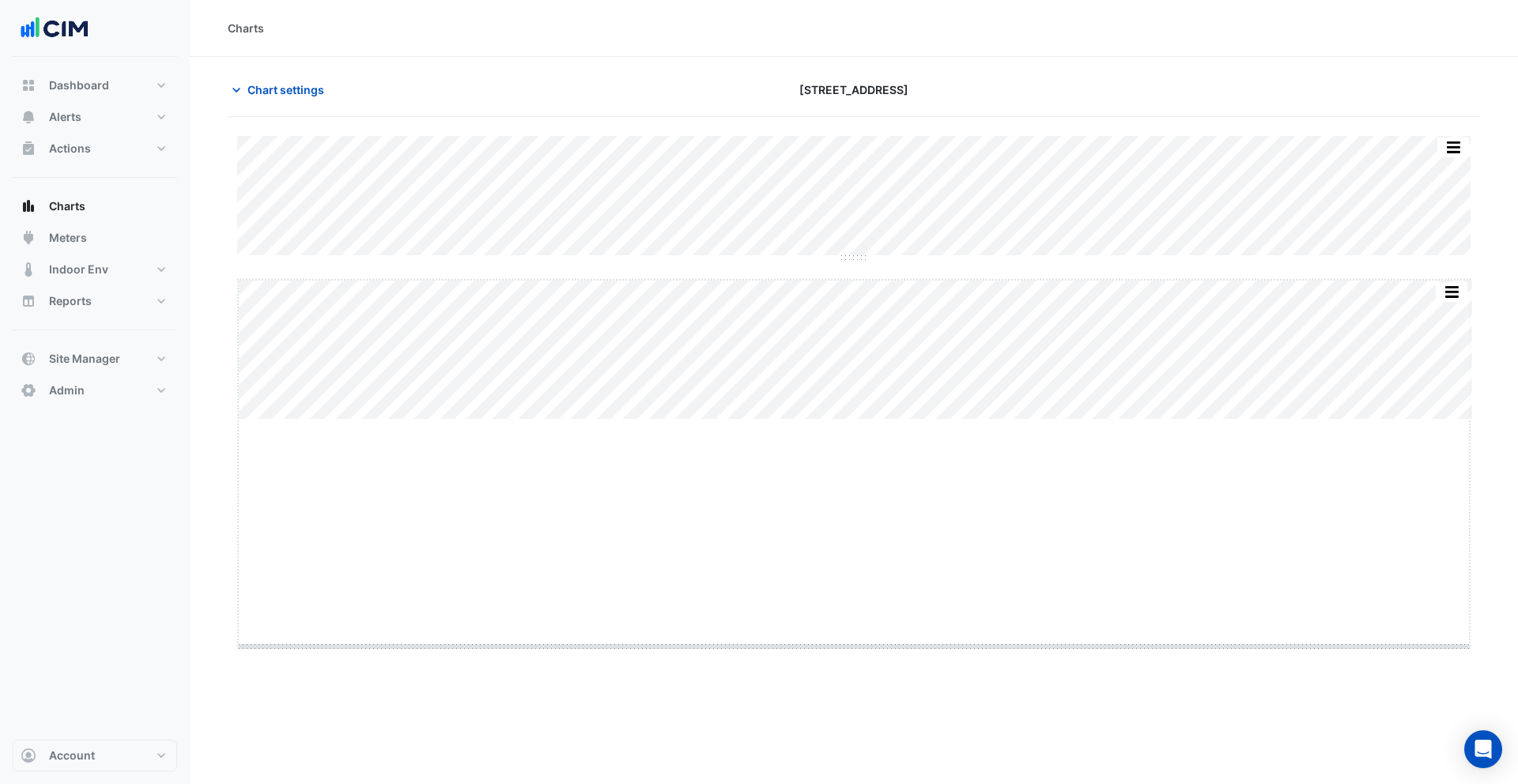
drag, startPoint x: 849, startPoint y: 421, endPoint x: 876, endPoint y: 647, distance: 227.6
click at [307, 90] on span "Chart settings" at bounding box center [286, 90] width 77 height 17
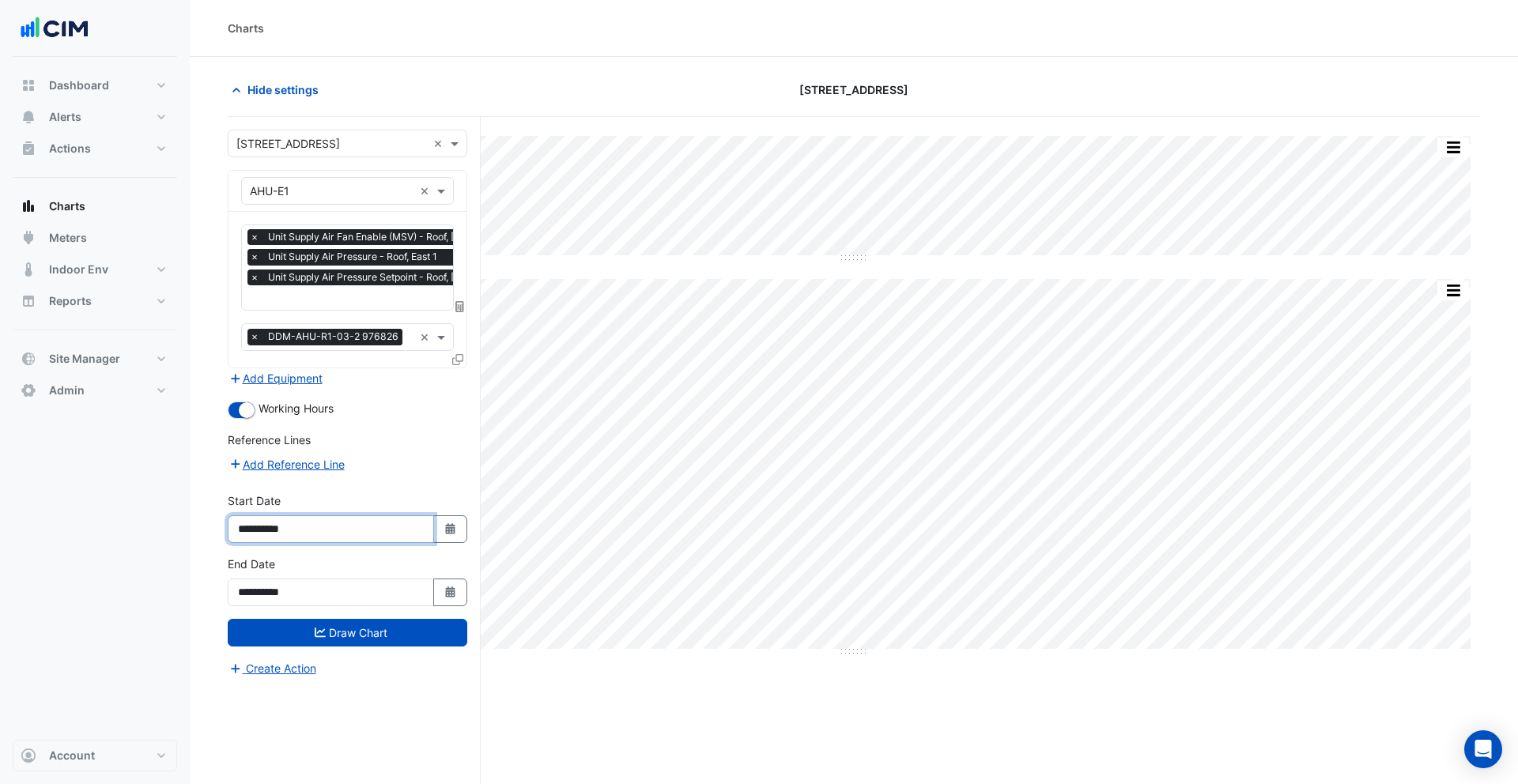
click at [280, 528] on input "**********" at bounding box center [331, 529] width 206 height 28
type input "**********"
click at [415, 633] on button "Draw Chart" at bounding box center [347, 633] width 239 height 28
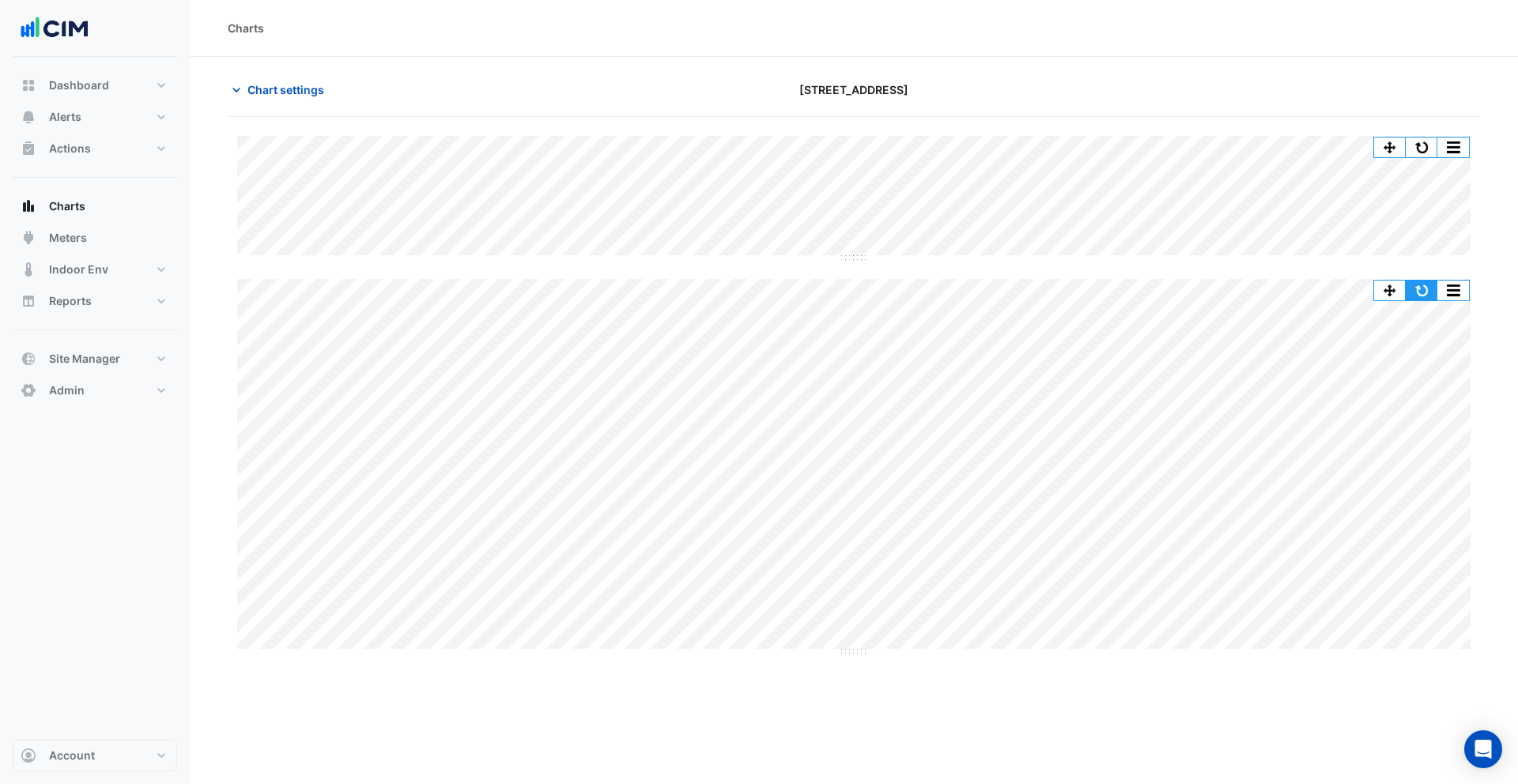
click at [1428, 293] on button "button" at bounding box center [1422, 290] width 32 height 20
